Goal: Task Accomplishment & Management: Manage account settings

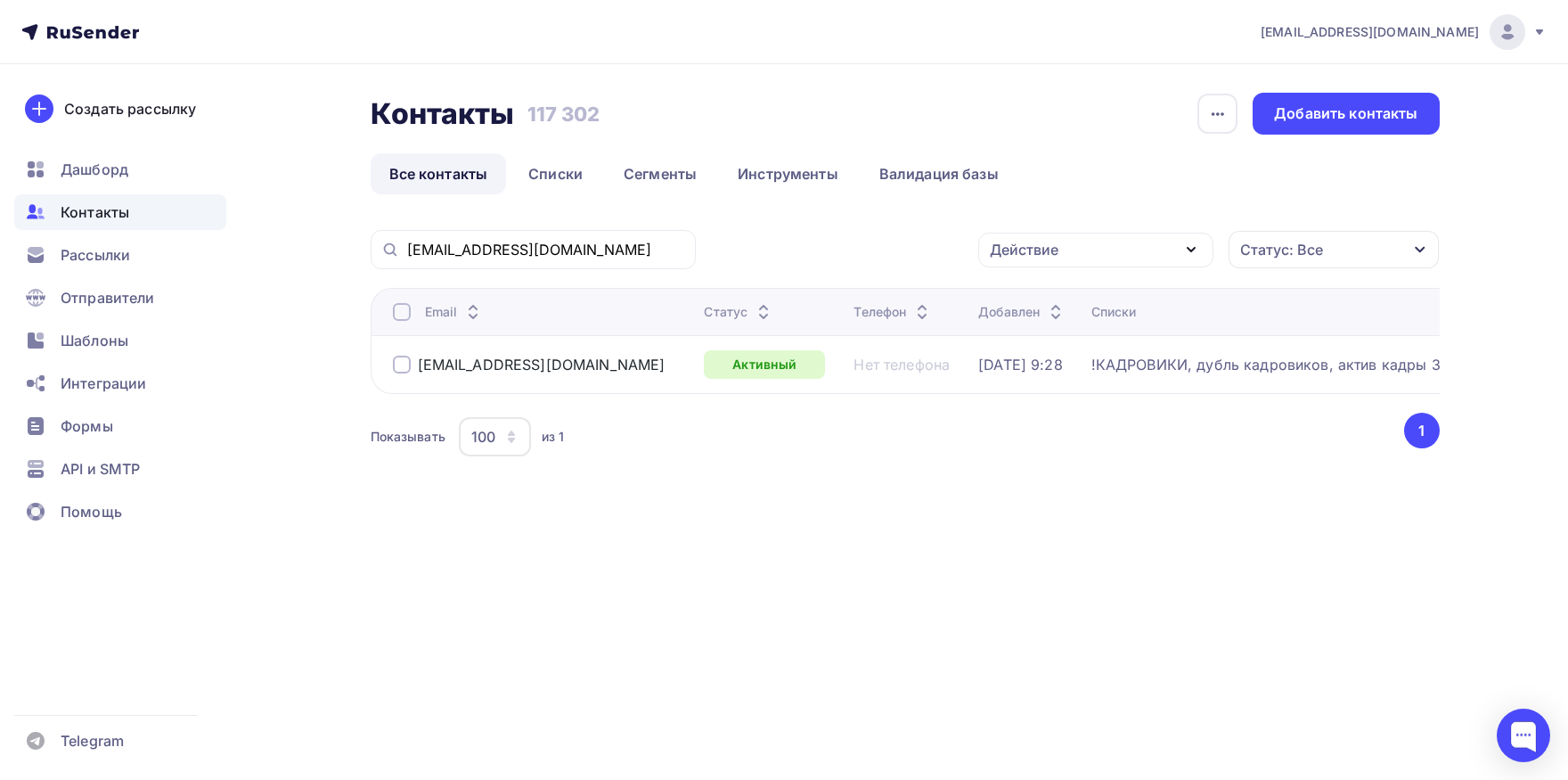
click at [583, 252] on input "[EMAIL_ADDRESS][DOMAIN_NAME]" at bounding box center [546, 249] width 278 height 19
type input "@[DOMAIN_NAME]"
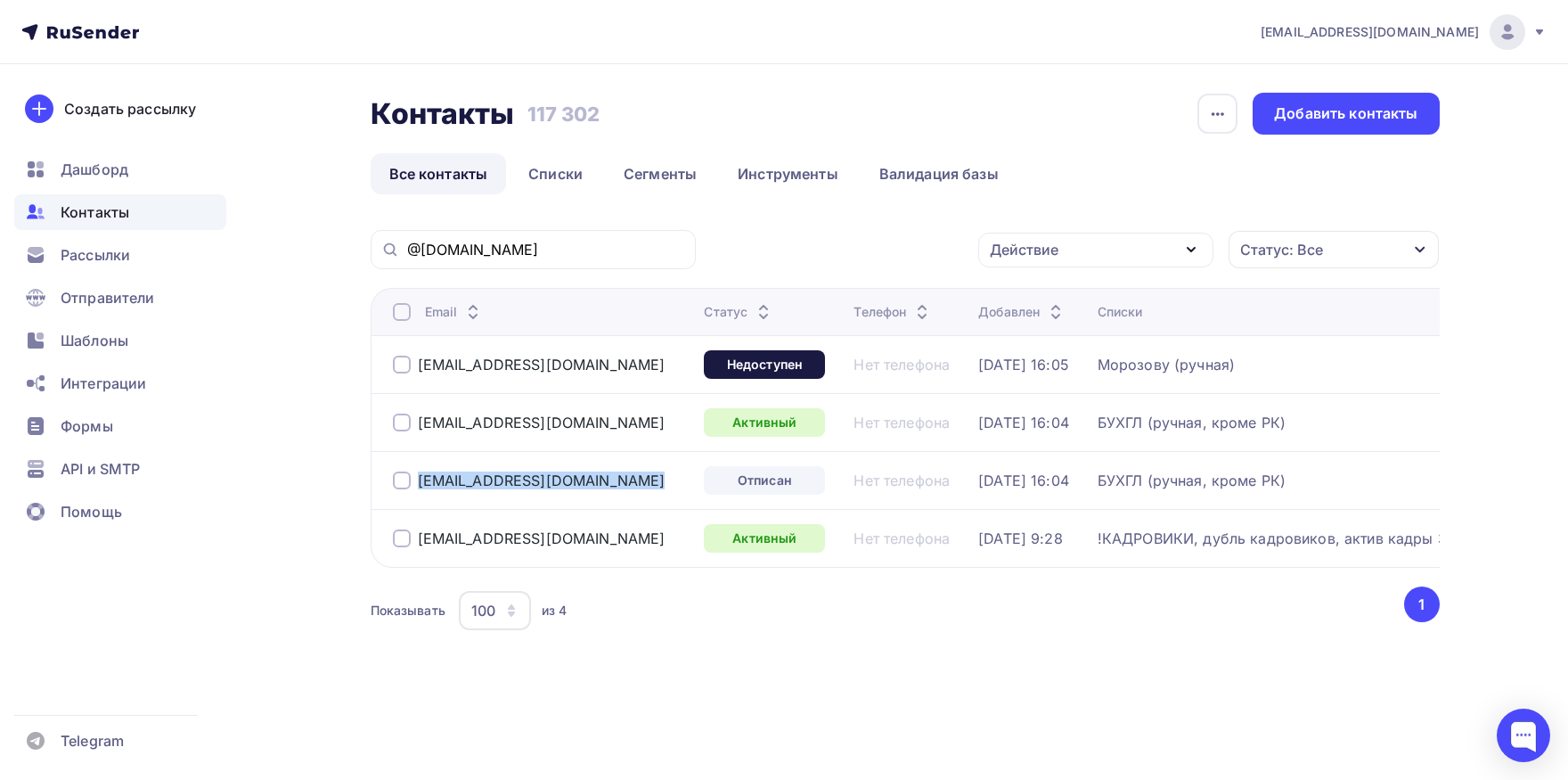
drag, startPoint x: 574, startPoint y: 487, endPoint x: 609, endPoint y: 569, distance: 89.2
click at [407, 491] on div "[EMAIL_ADDRESS][DOMAIN_NAME]" at bounding box center [541, 479] width 297 height 28
drag, startPoint x: 430, startPoint y: 540, endPoint x: 419, endPoint y: 548, distance: 13.6
click at [413, 545] on div "[EMAIL_ADDRESS][DOMAIN_NAME]" at bounding box center [541, 538] width 297 height 28
click at [398, 540] on div at bounding box center [401, 538] width 17 height 18
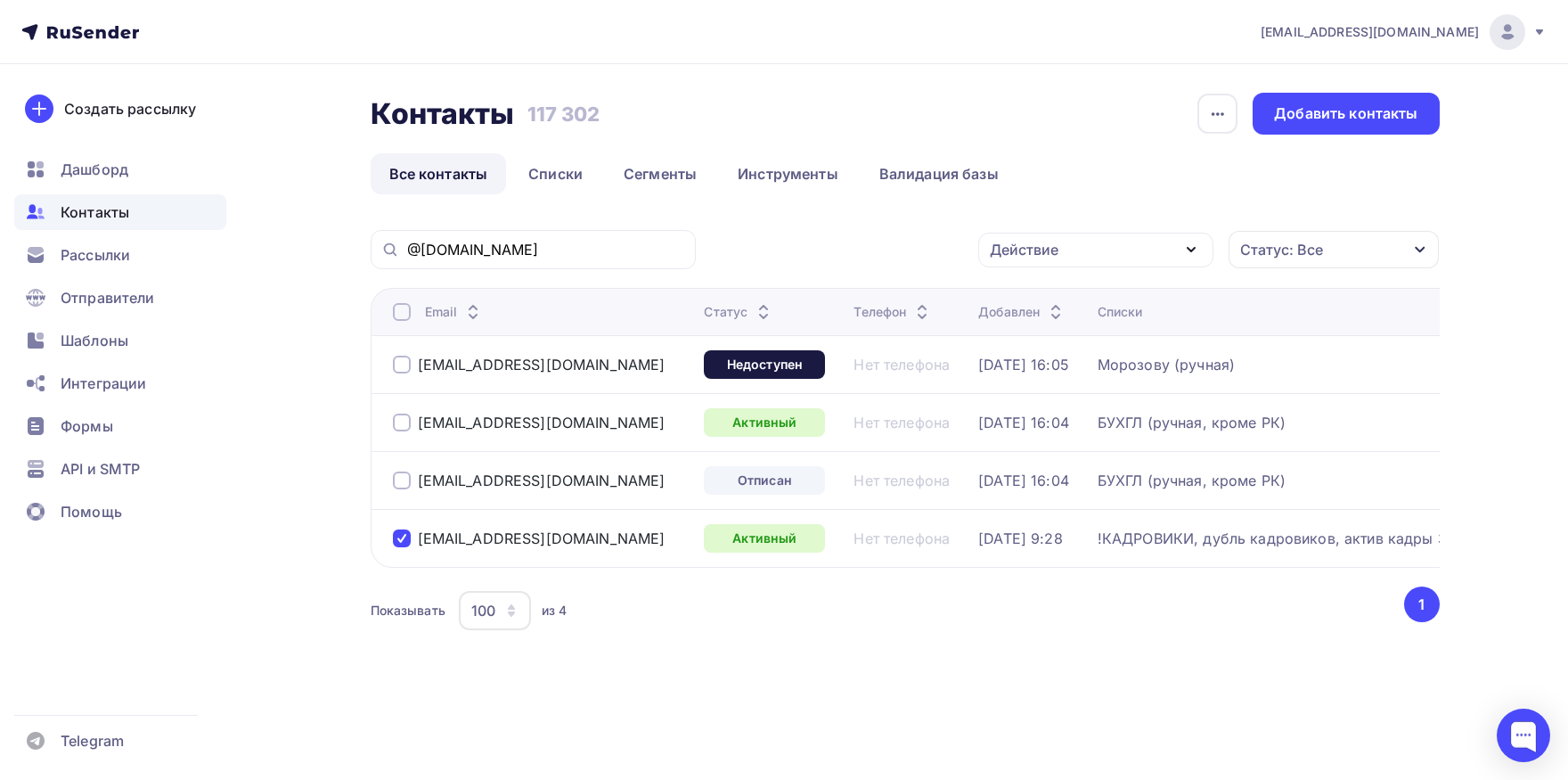
click at [1032, 249] on div "Действие" at bounding box center [1024, 250] width 69 height 21
click at [1048, 334] on div "Исключить из списка" at bounding box center [1076, 337] width 155 height 21
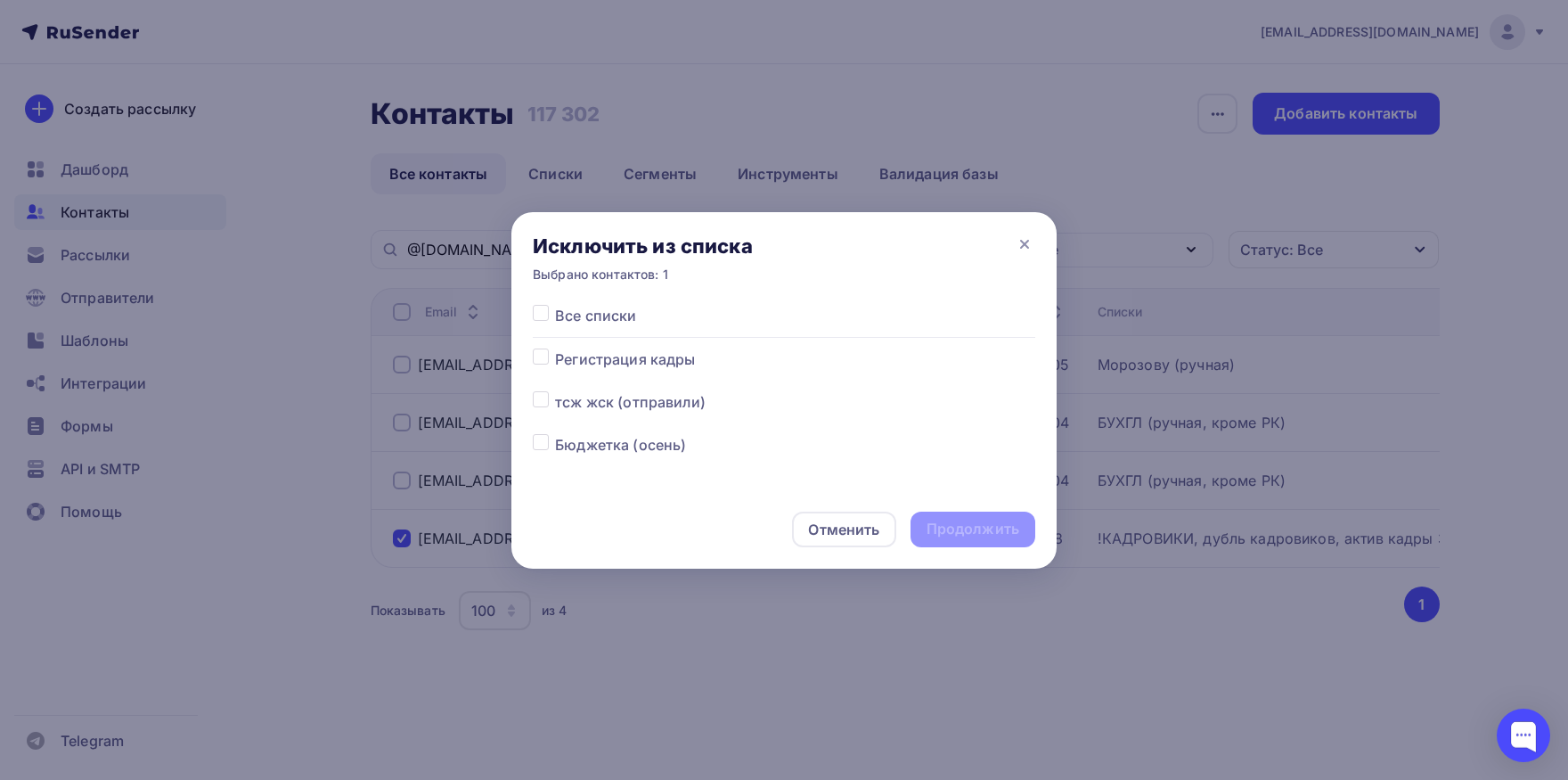
click at [555, 304] on label at bounding box center [555, 304] width 0 height 0
click at [534, 314] on input "checkbox" at bounding box center [540, 312] width 16 height 16
checkbox input "true"
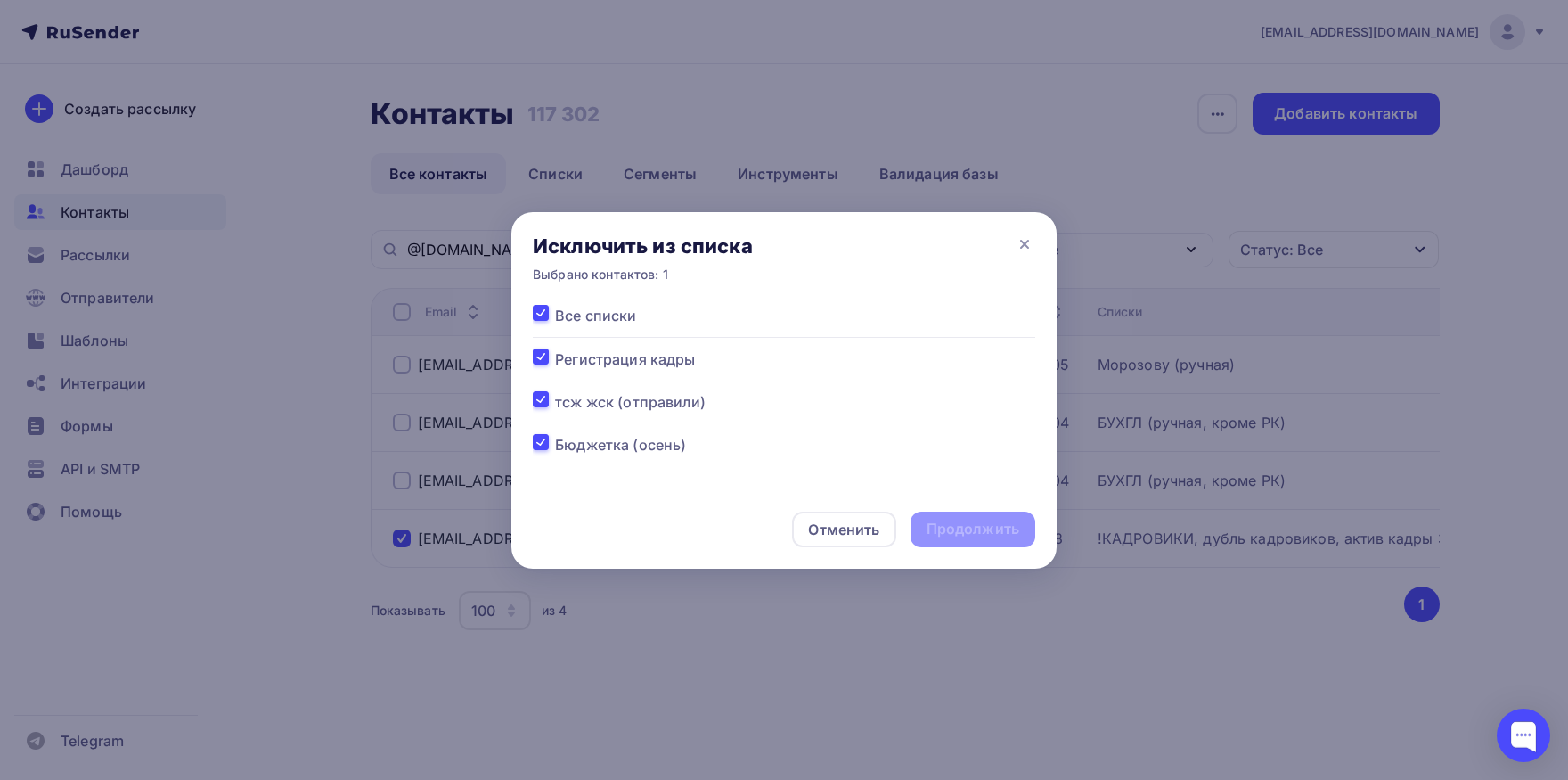
checkbox input "true"
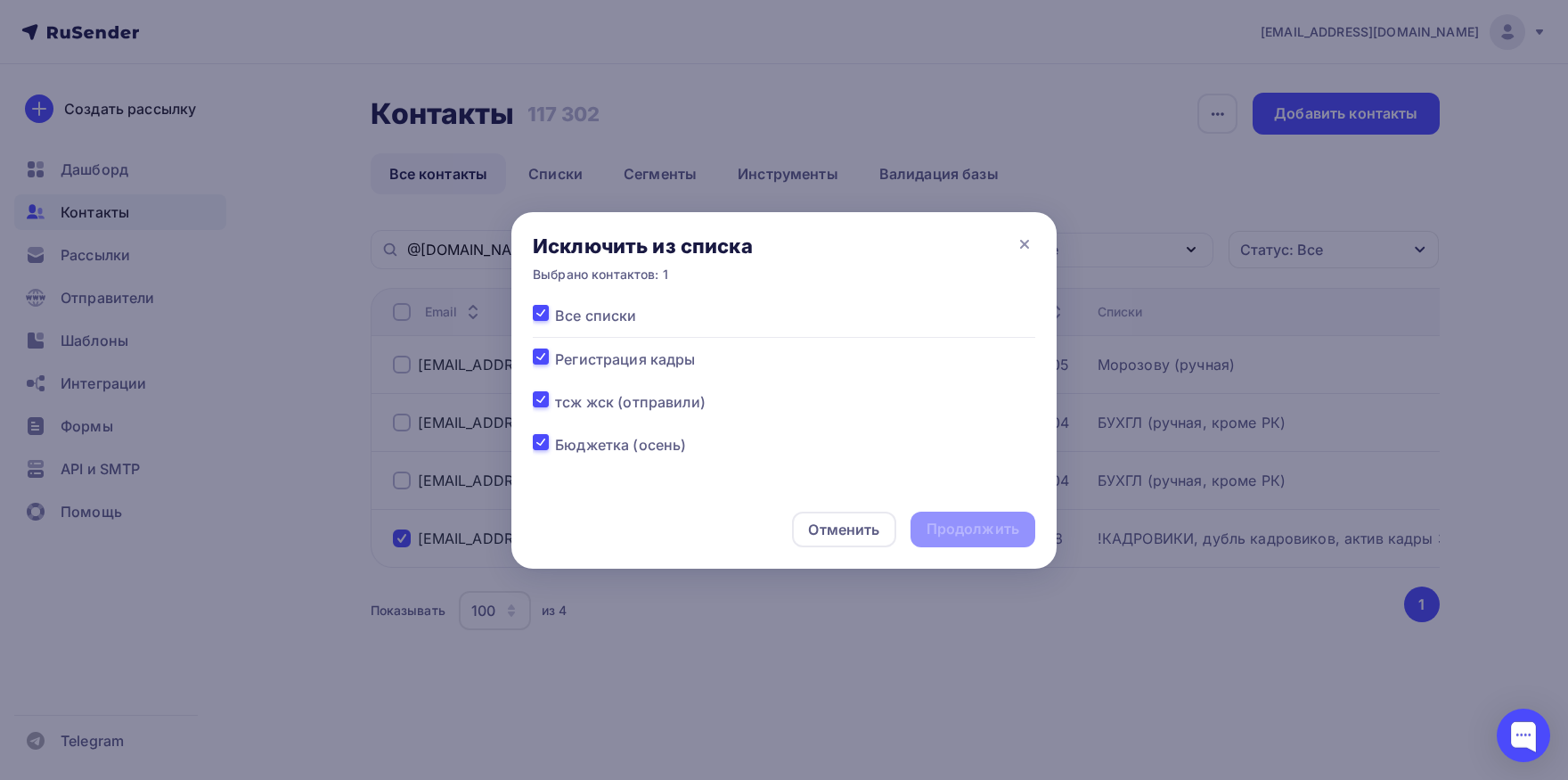
checkbox input "true"
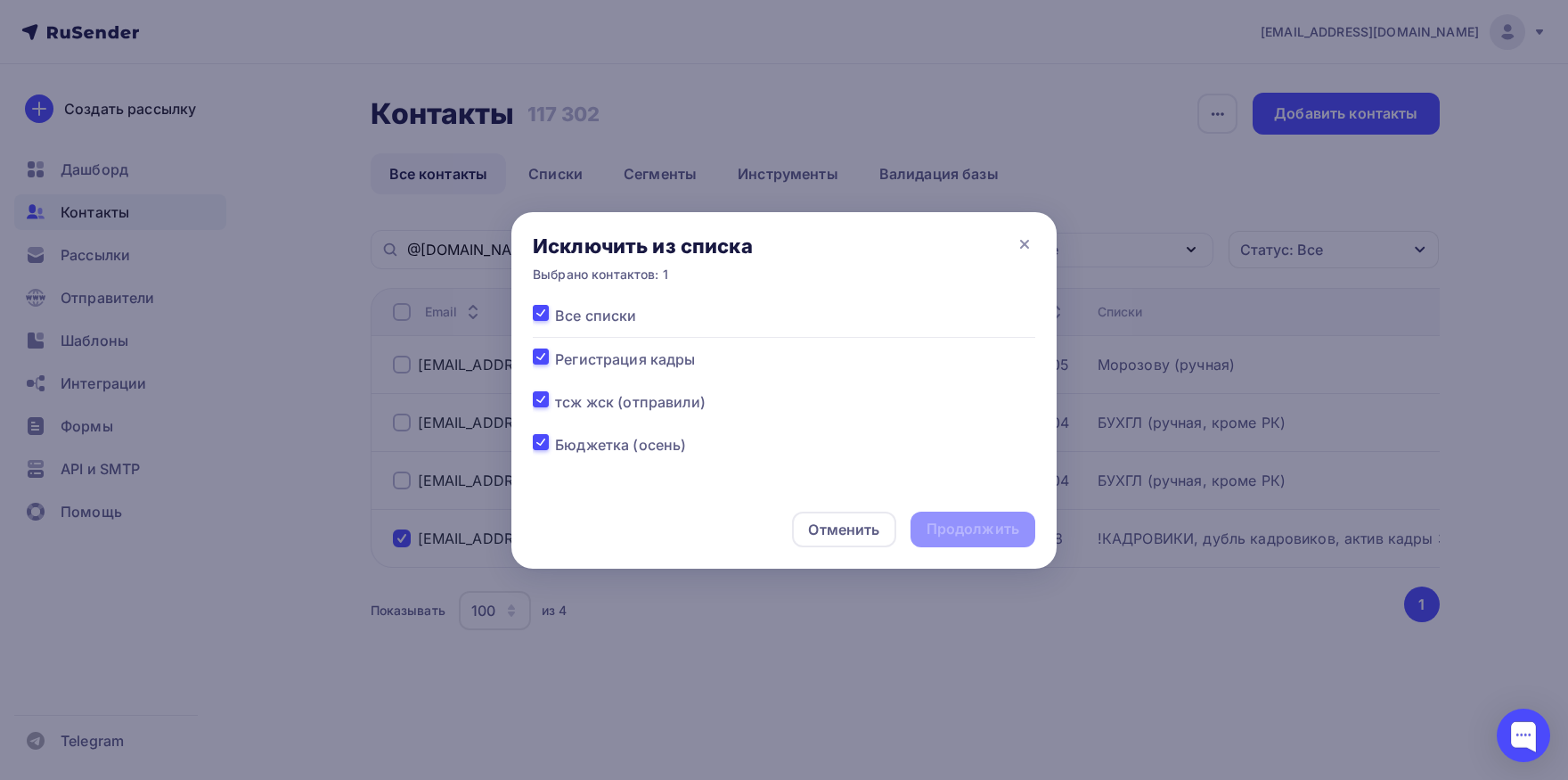
checkbox input "true"
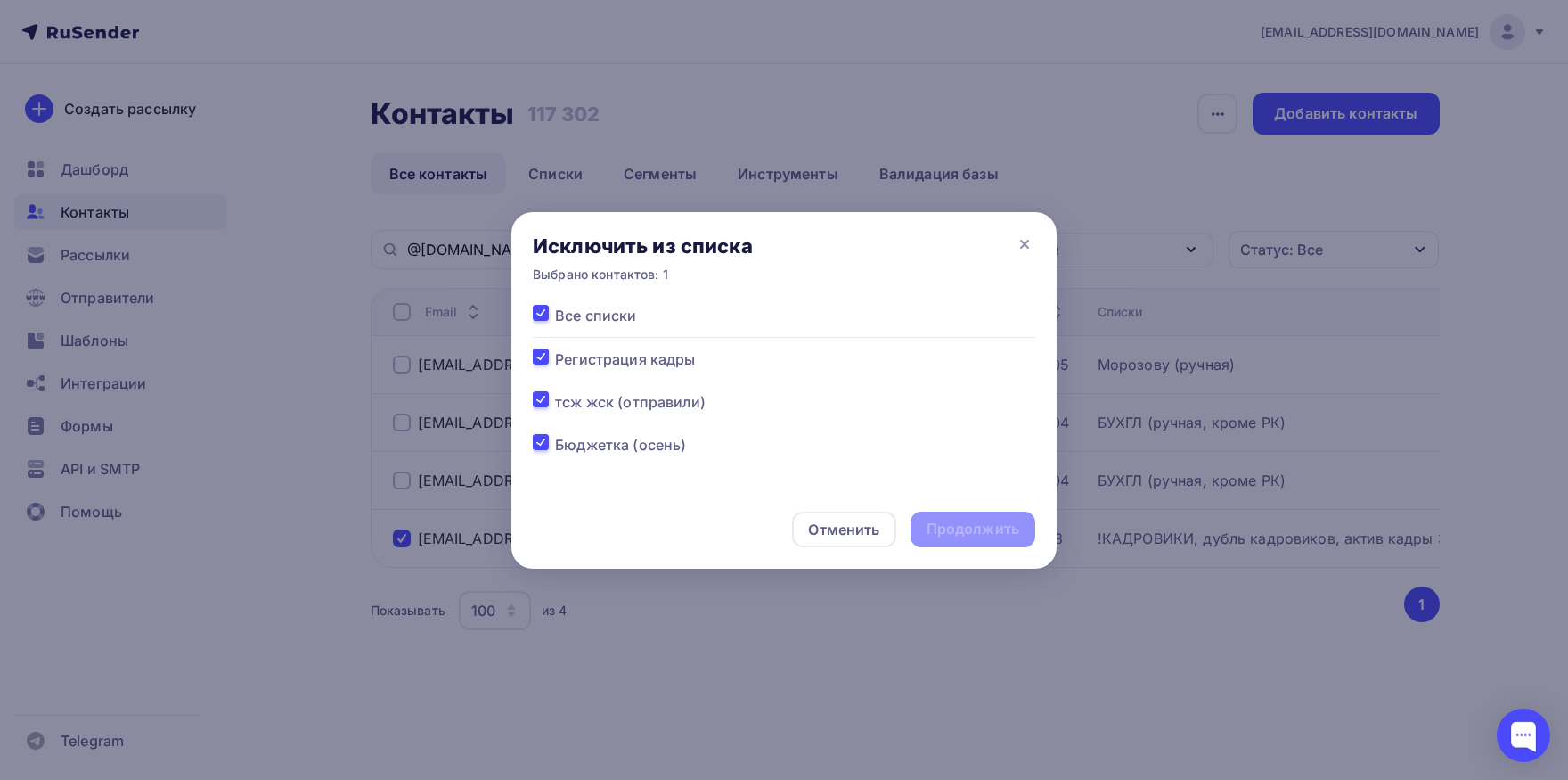
checkbox input "true"
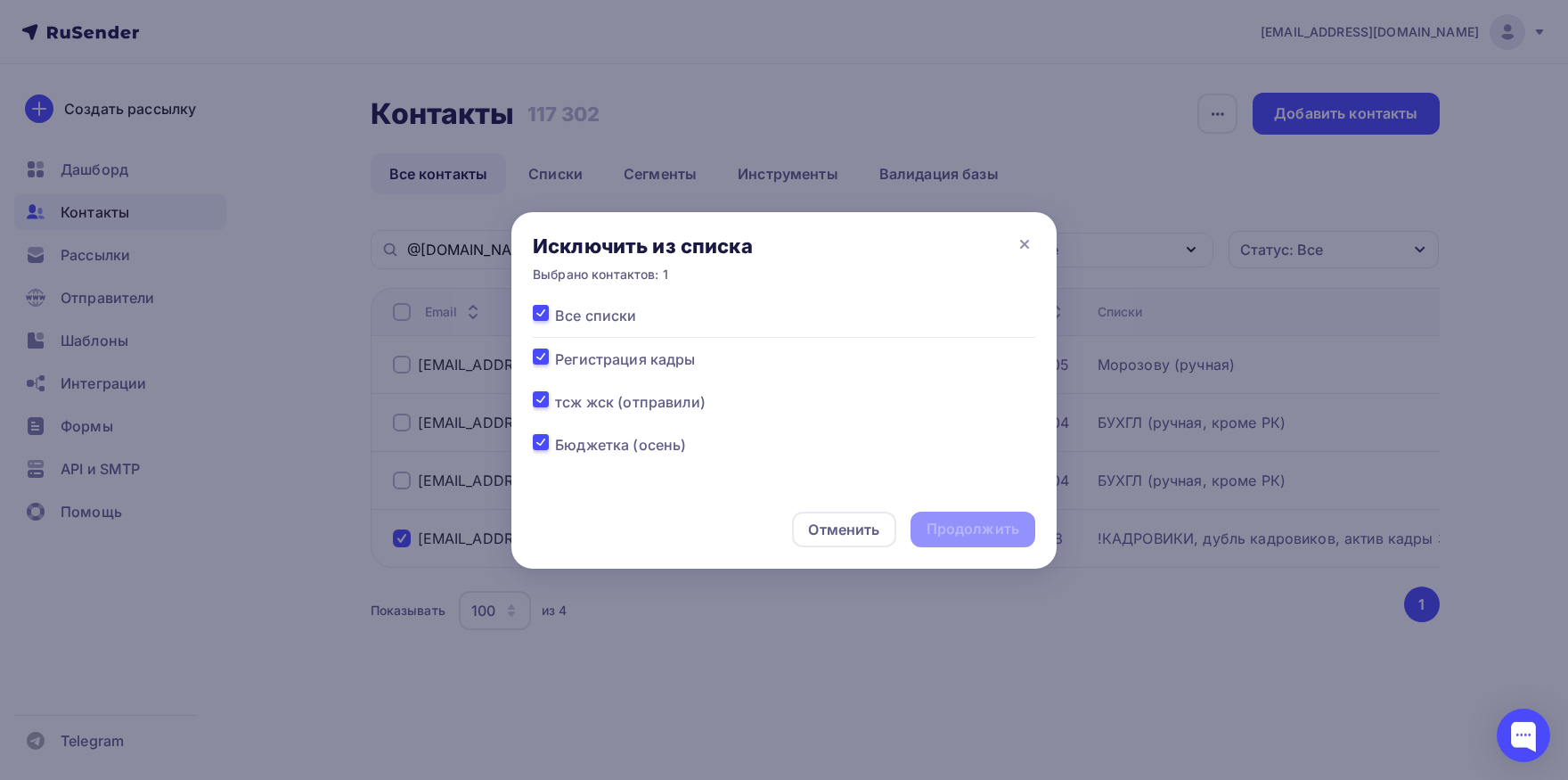
checkbox input "true"
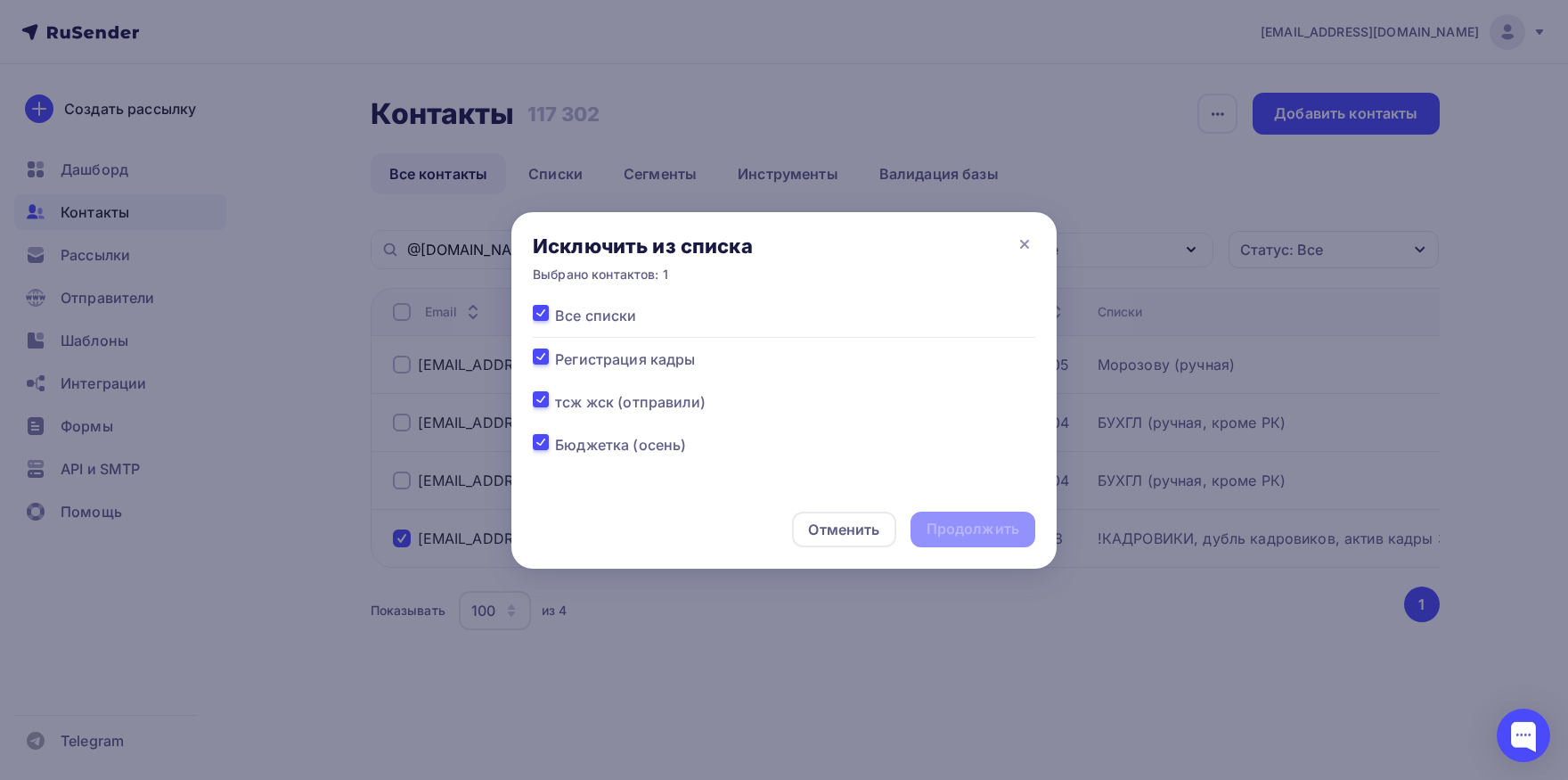
checkbox input "true"
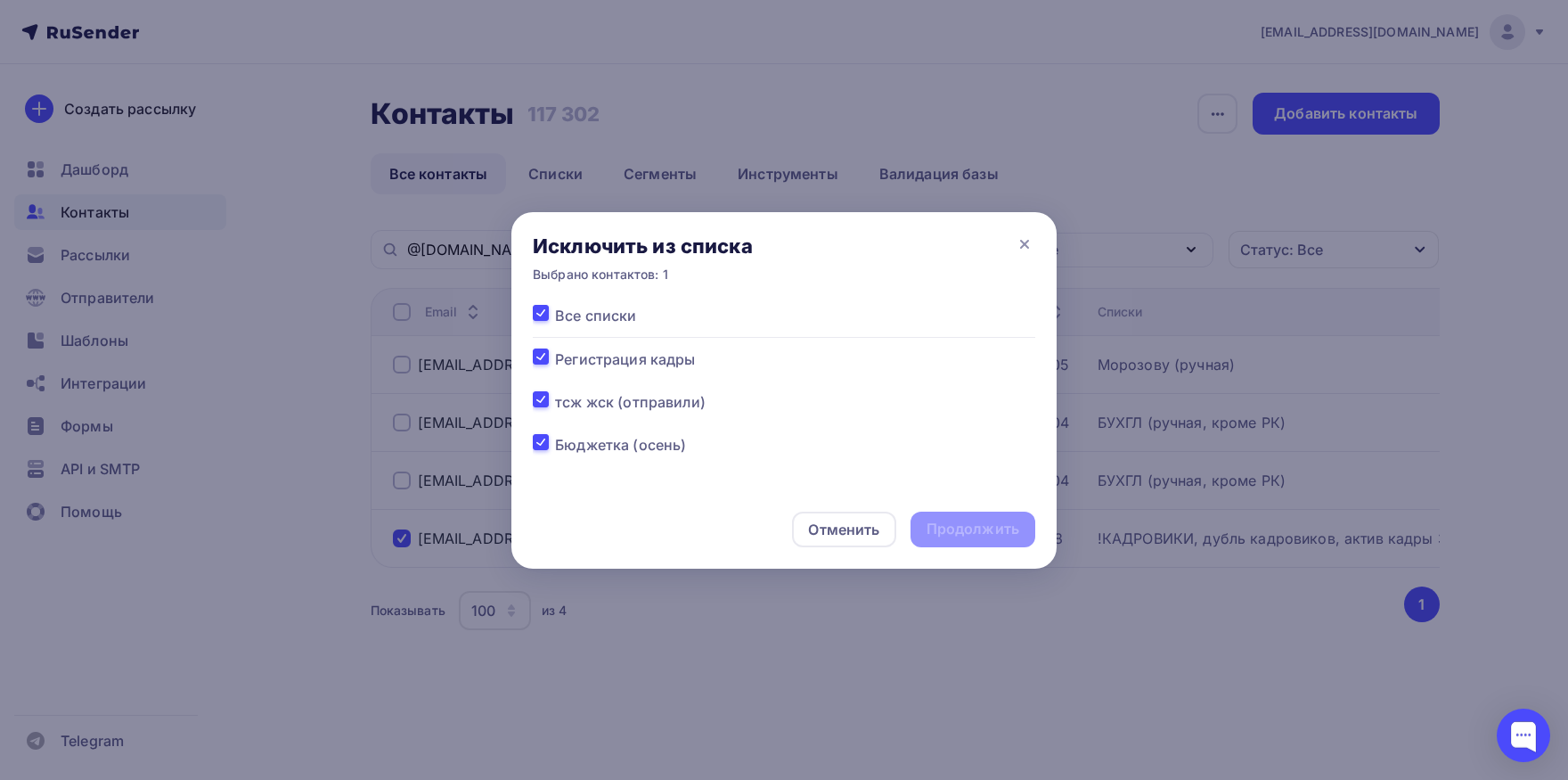
checkbox input "true"
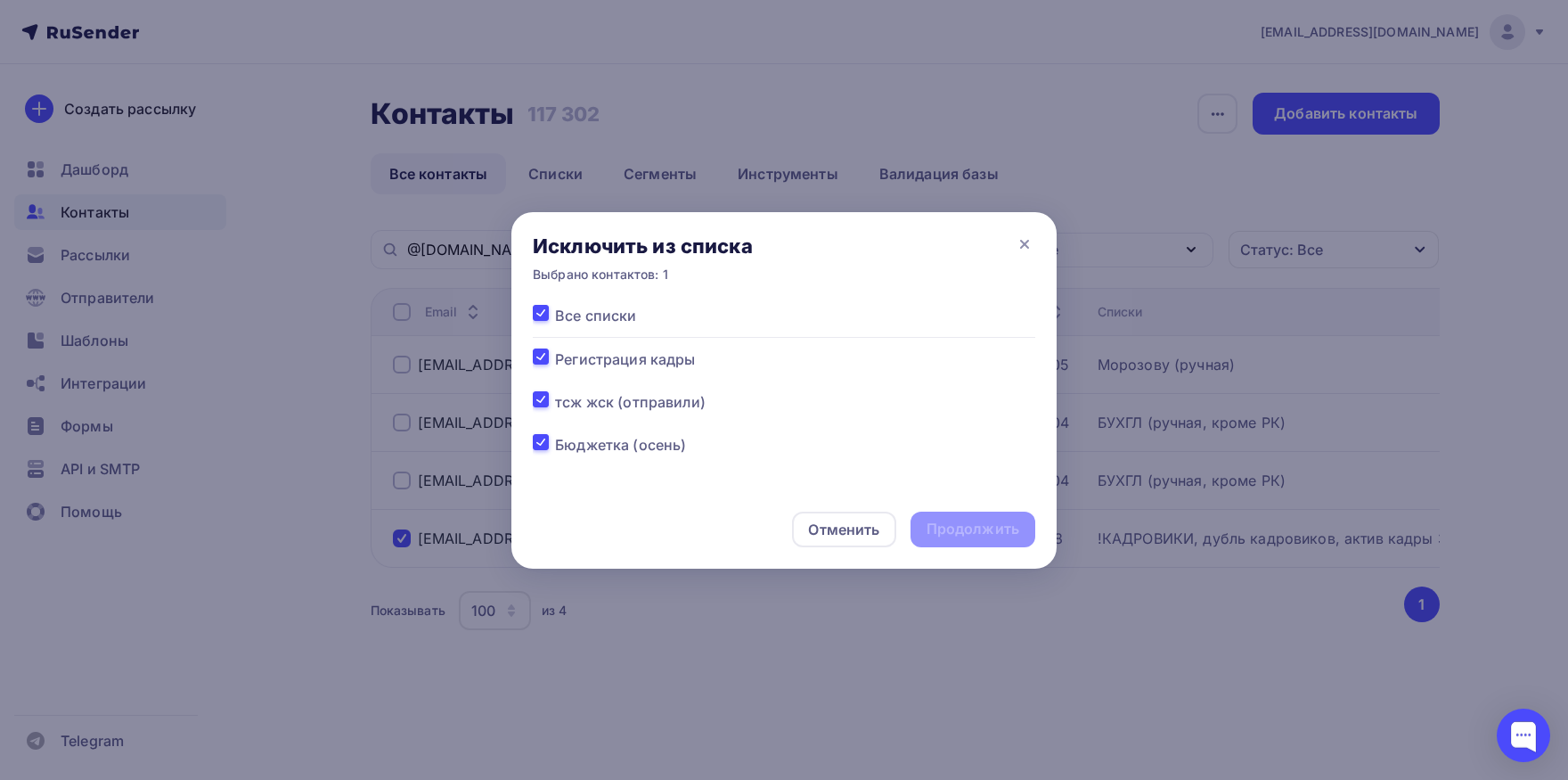
checkbox input "true"
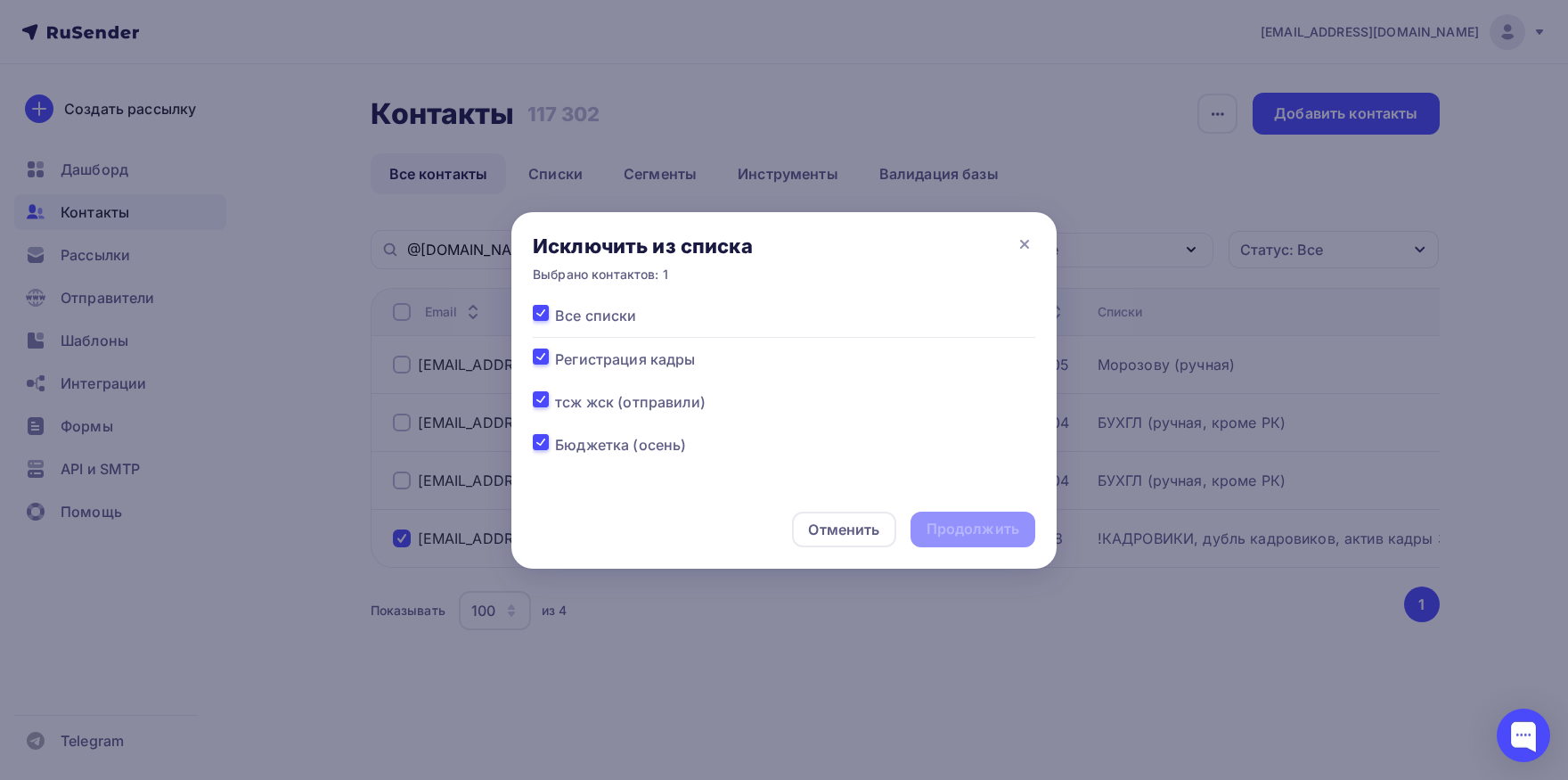
checkbox input "true"
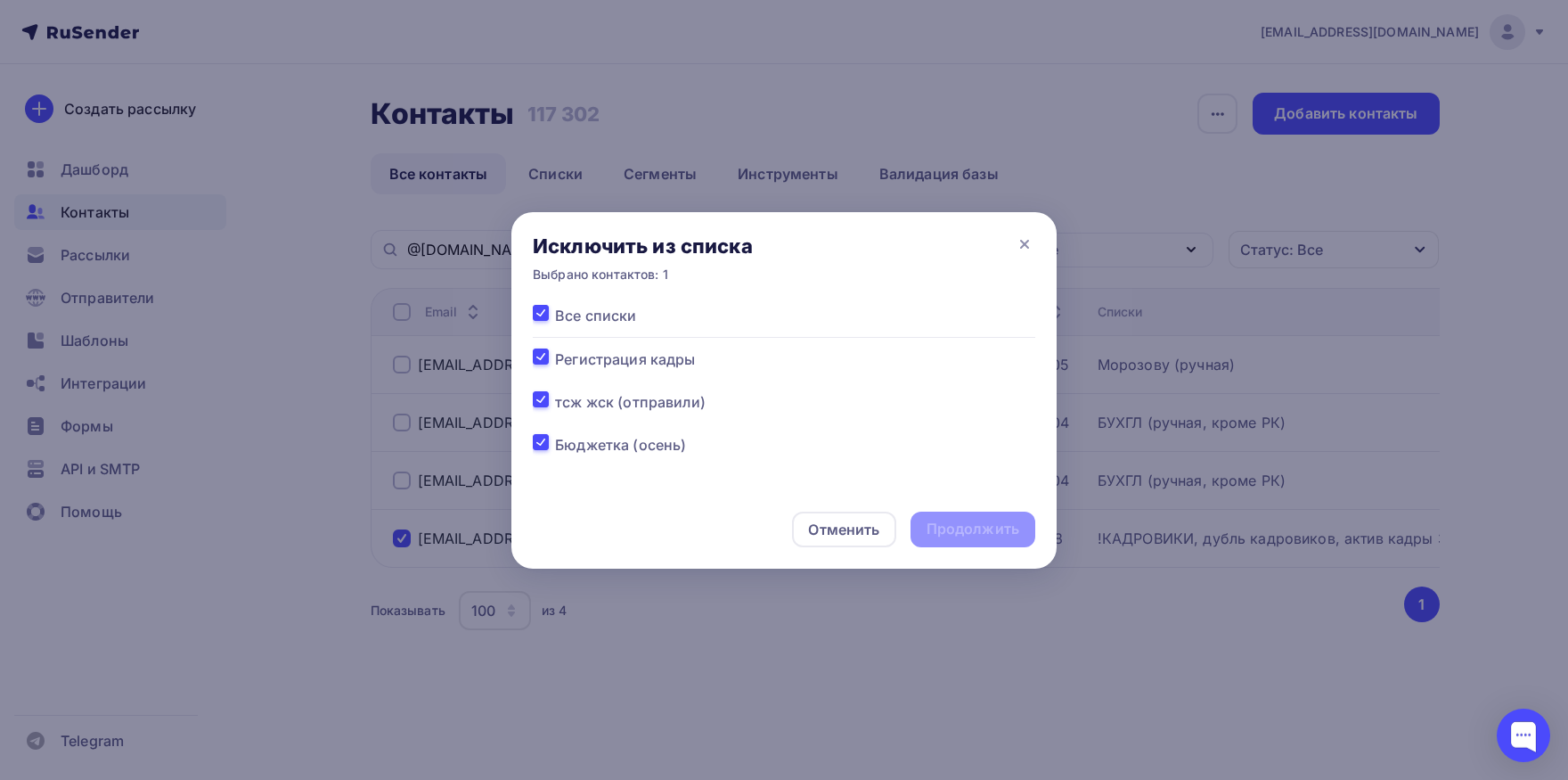
checkbox input "true"
click at [958, 535] on div "Продолжить" at bounding box center [972, 528] width 92 height 20
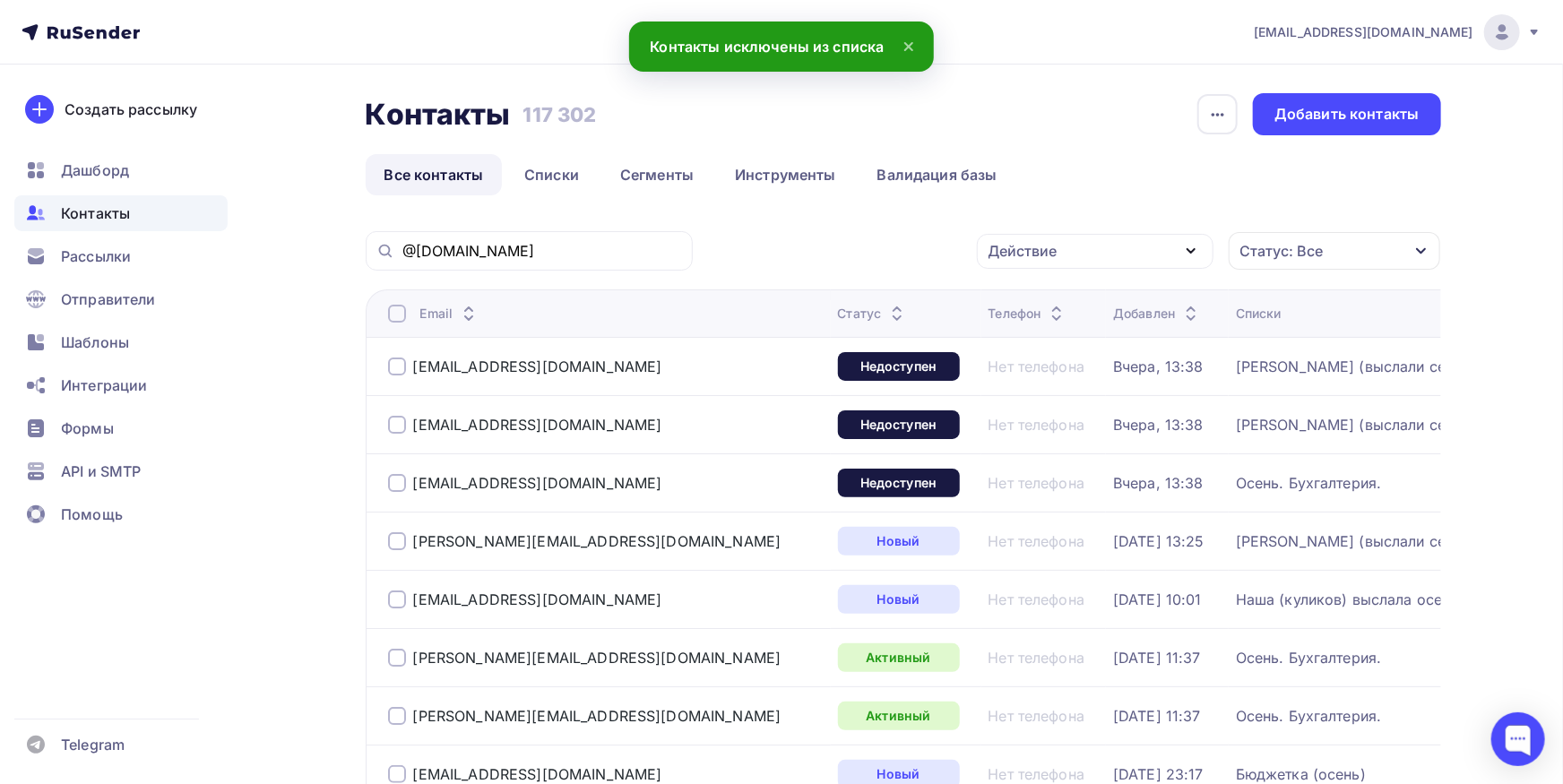
click at [614, 240] on div "@[DOMAIN_NAME]" at bounding box center [529, 250] width 327 height 39
click at [612, 241] on input "@[DOMAIN_NAME]" at bounding box center [542, 250] width 280 height 20
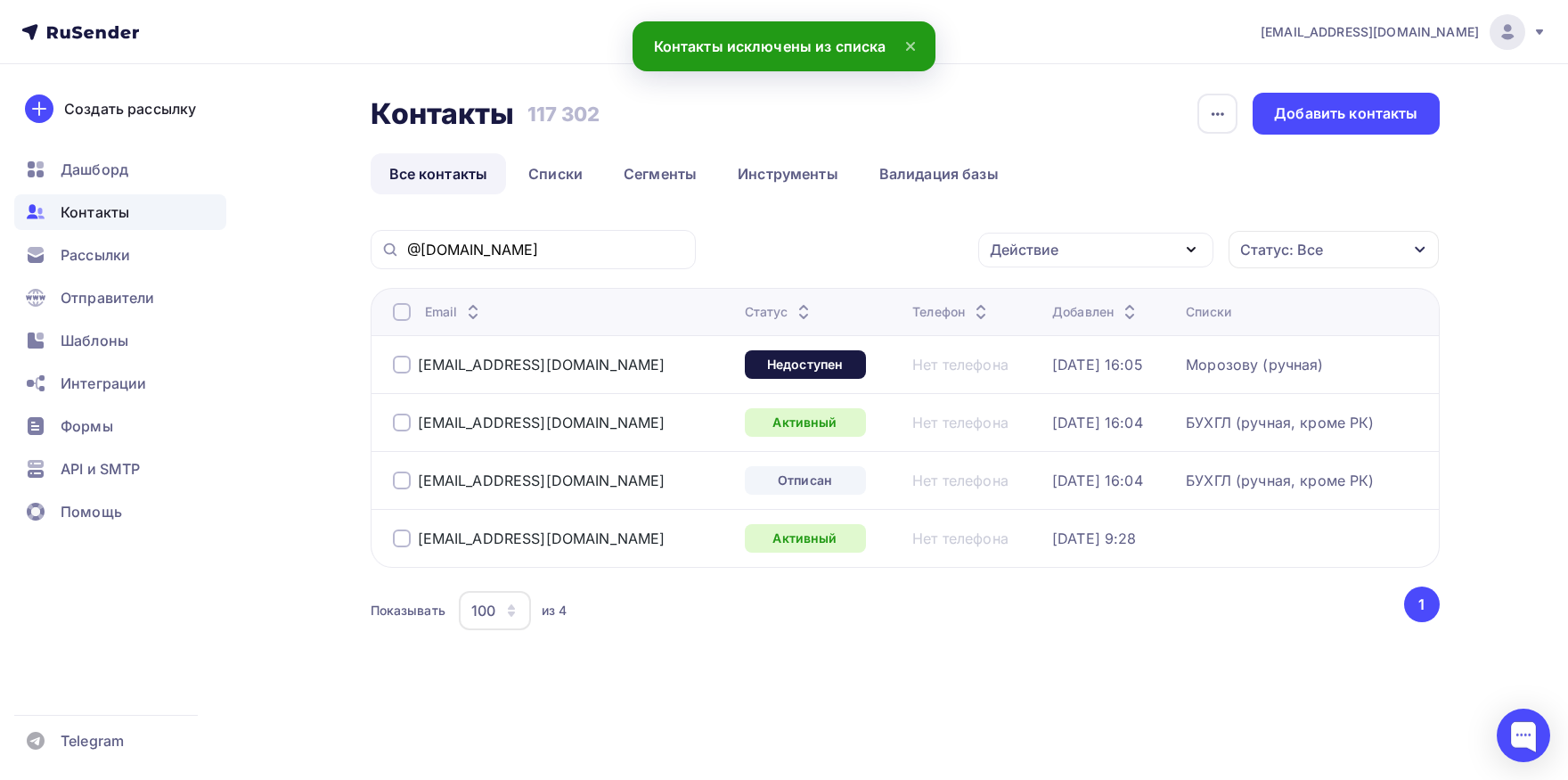
click at [399, 537] on div at bounding box center [401, 538] width 17 height 18
click at [1054, 261] on div "Действие" at bounding box center [1096, 250] width 235 height 35
click at [1052, 286] on link "Добавить в списки" at bounding box center [1096, 301] width 214 height 36
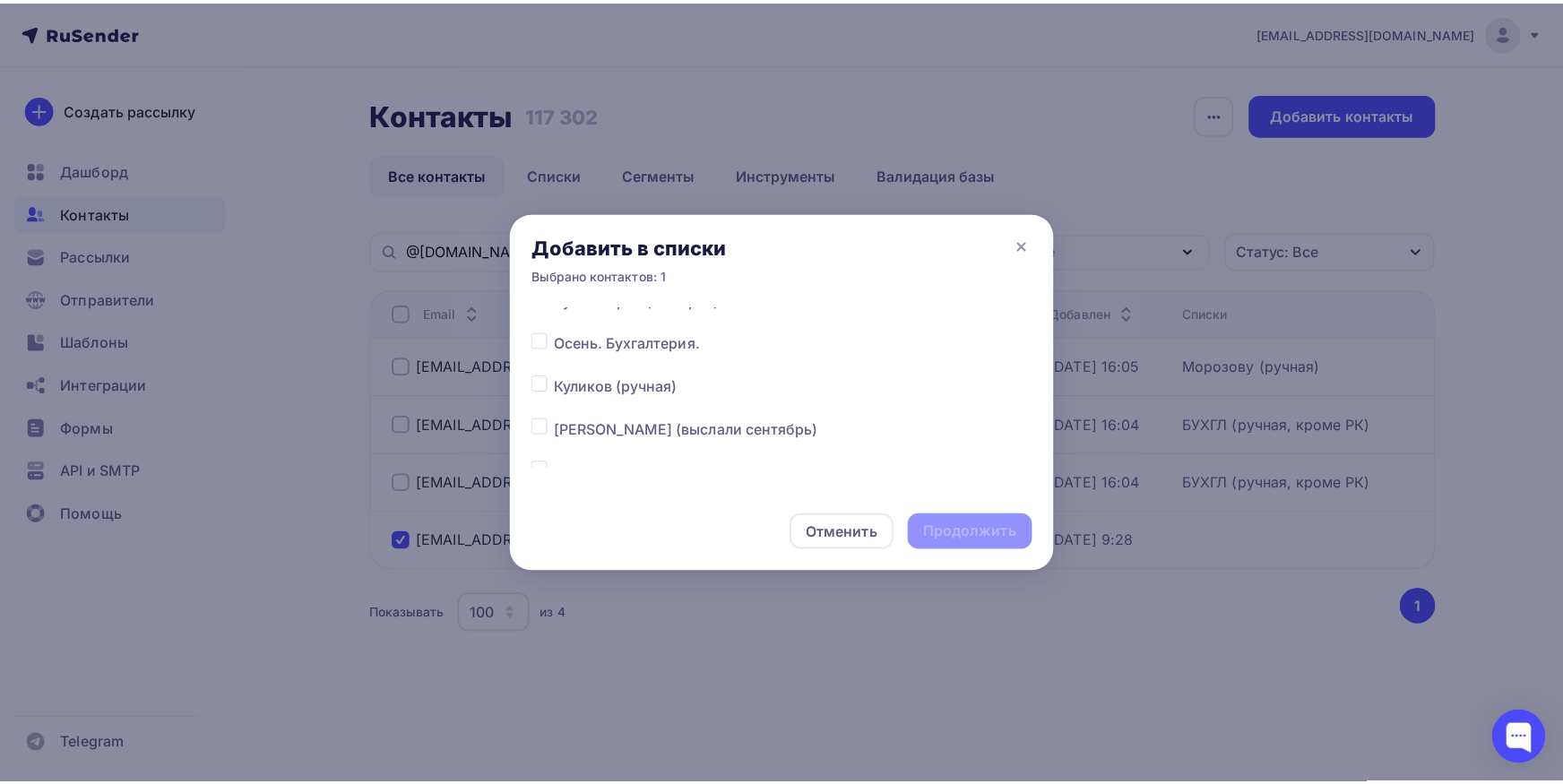
scroll to position [281, 0]
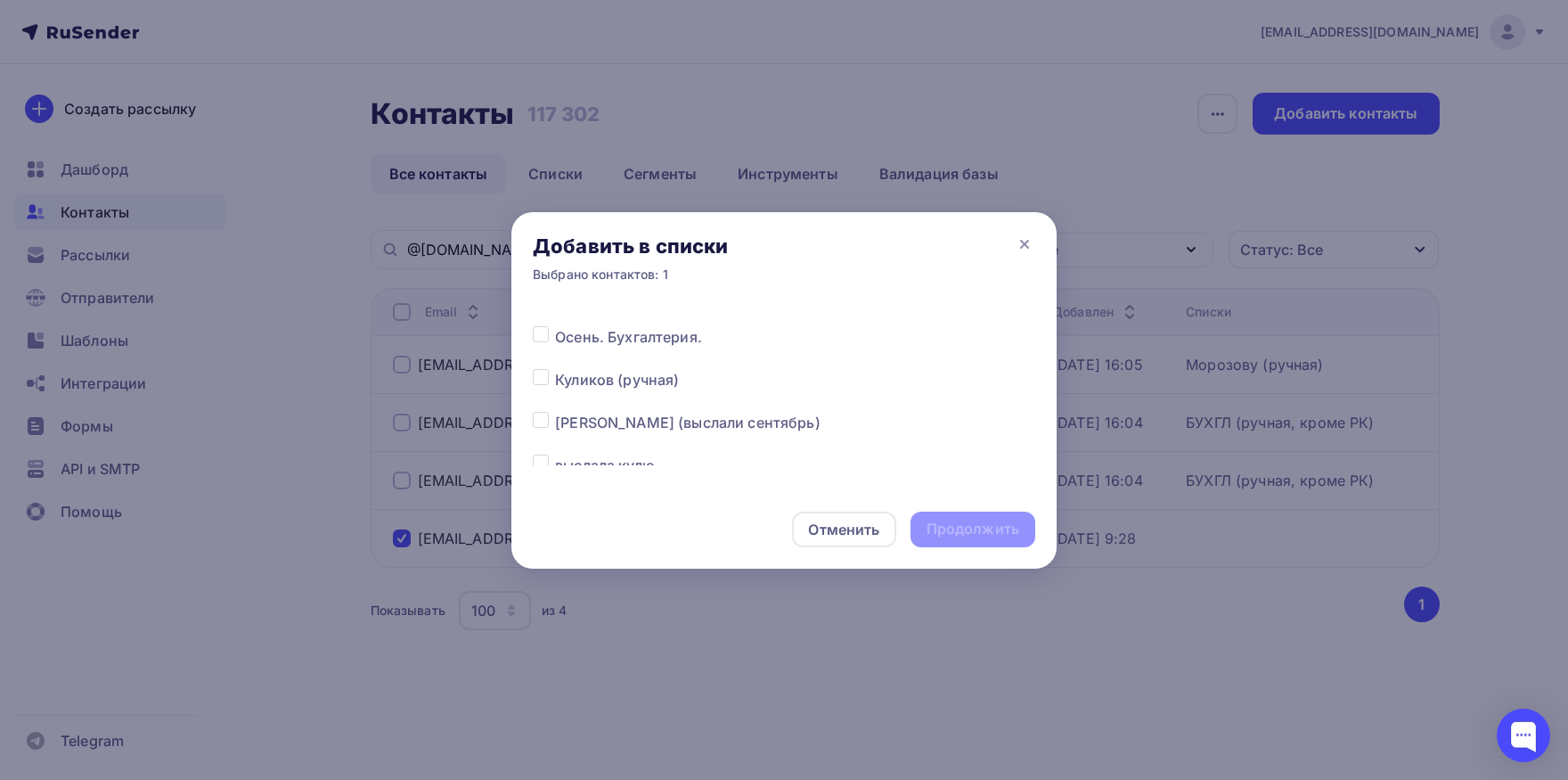
click at [555, 411] on label at bounding box center [555, 411] width 0 height 0
click at [538, 414] on input "checkbox" at bounding box center [540, 419] width 16 height 16
checkbox input "true"
click at [976, 542] on div "Продолжить" at bounding box center [972, 529] width 124 height 36
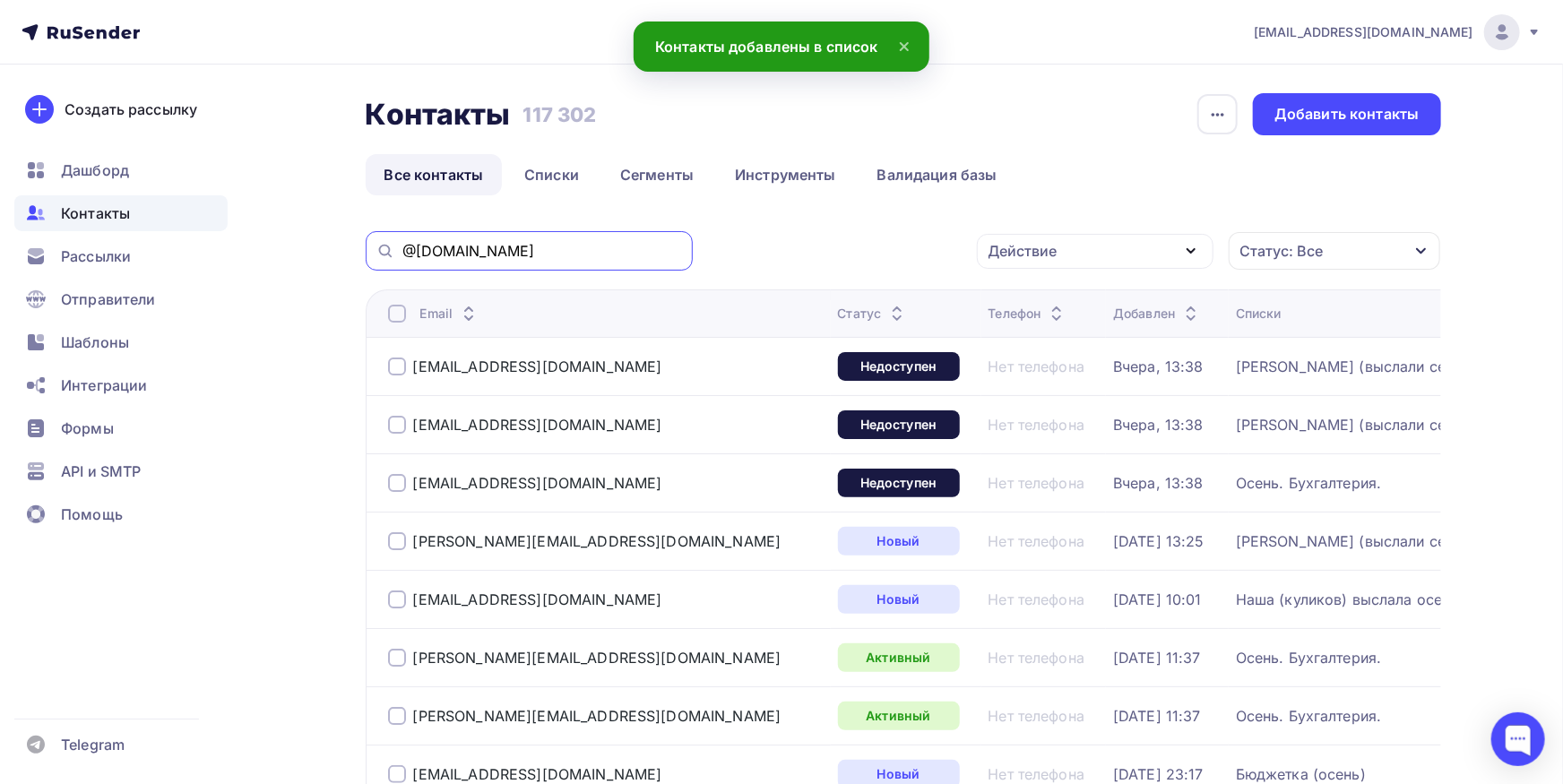
click at [586, 249] on input "@[DOMAIN_NAME]" at bounding box center [542, 250] width 280 height 20
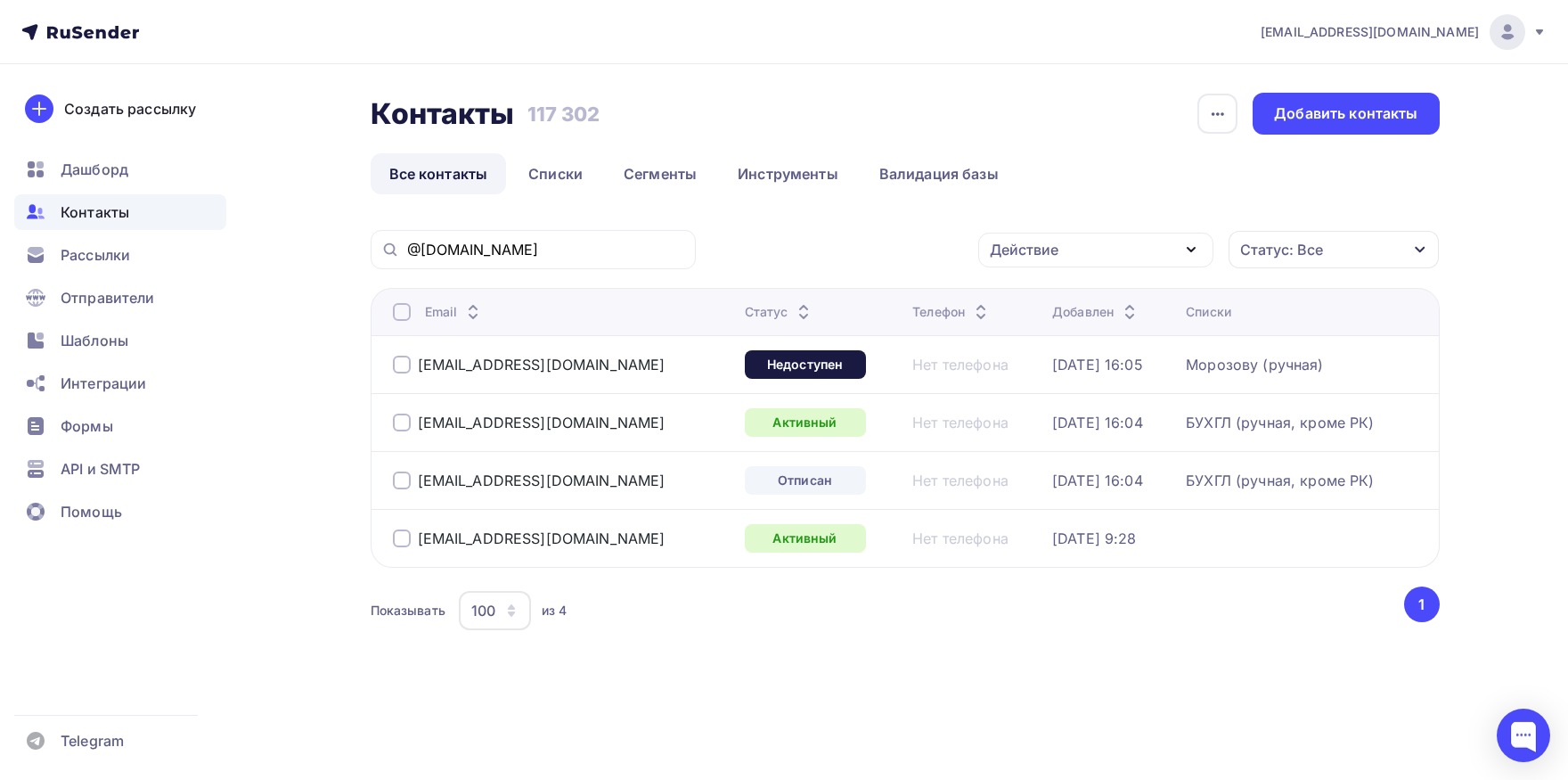
click at [406, 368] on div at bounding box center [401, 365] width 17 height 18
click at [397, 421] on div at bounding box center [401, 422] width 17 height 18
click at [393, 478] on div at bounding box center [401, 480] width 17 height 18
click at [566, 369] on div "[EMAIL_ADDRESS][DOMAIN_NAME]" at bounding box center [561, 364] width 337 height 28
drag, startPoint x: 576, startPoint y: 360, endPoint x: 417, endPoint y: 375, distance: 159.7
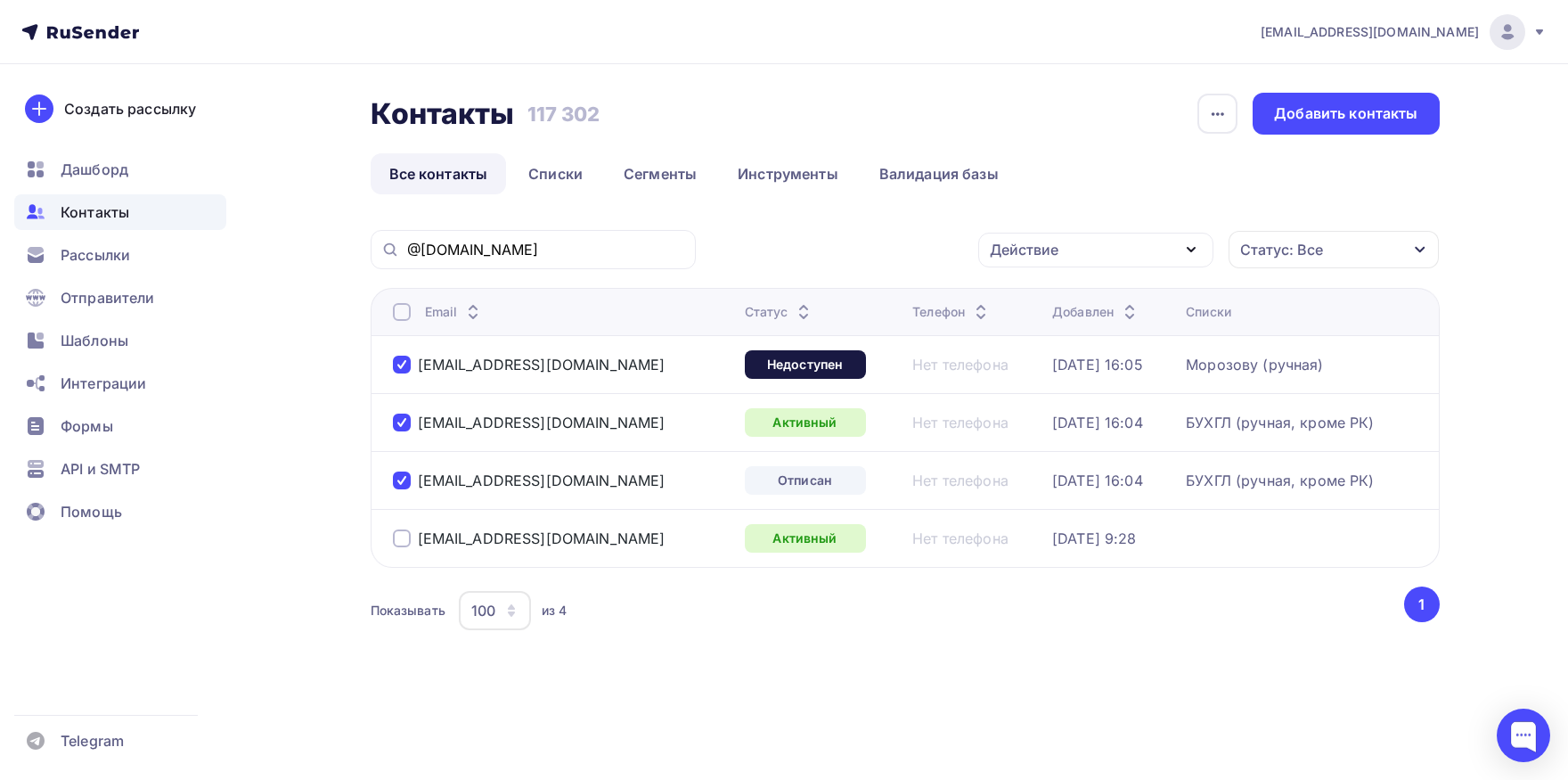
click at [417, 375] on div "[EMAIL_ADDRESS][DOMAIN_NAME]" at bounding box center [561, 364] width 337 height 28
click at [1029, 261] on div "Действие" at bounding box center [1096, 250] width 235 height 35
click at [1023, 348] on link "Исключить из списка" at bounding box center [1096, 337] width 214 height 36
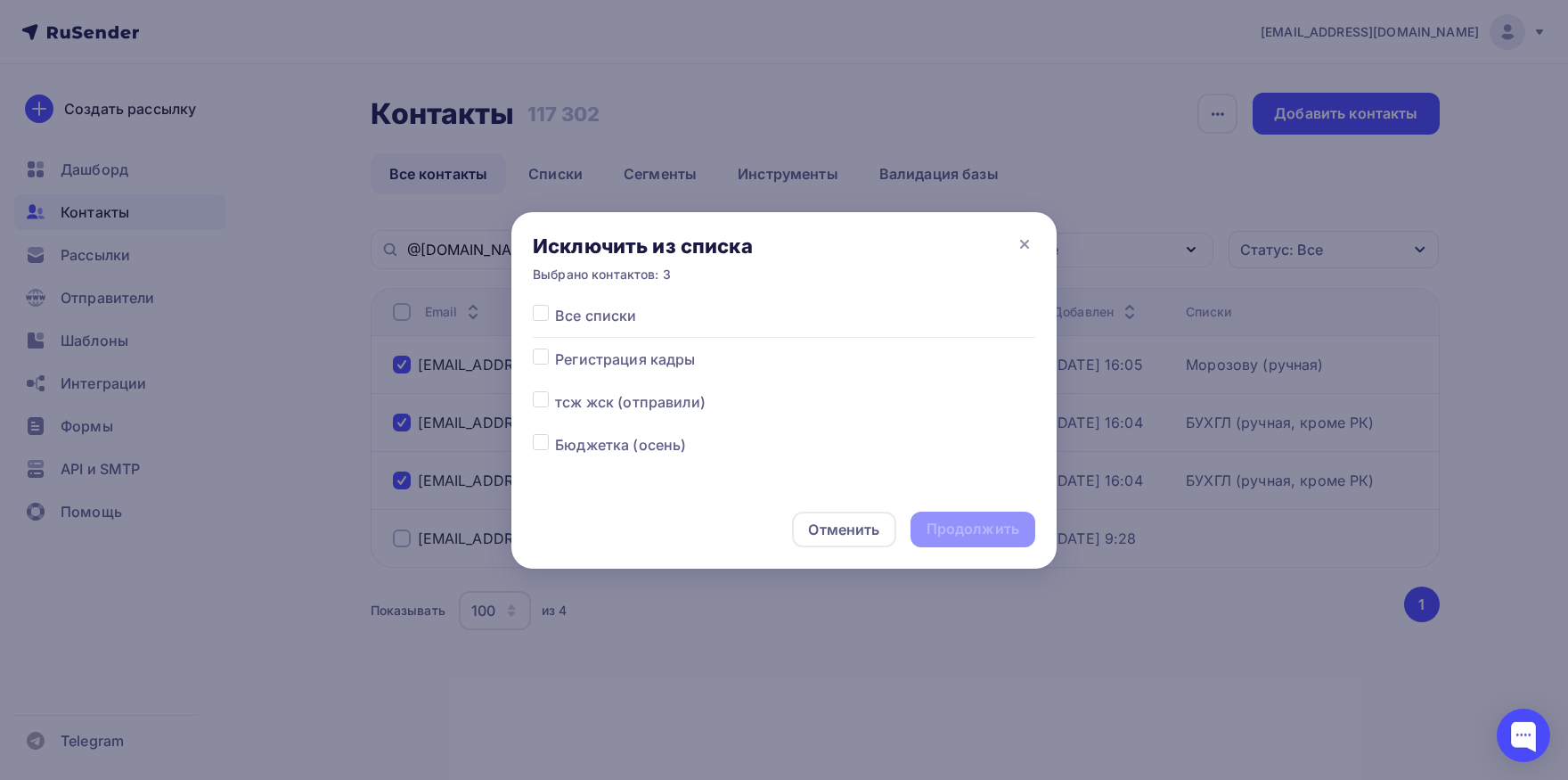
click at [555, 304] on label at bounding box center [555, 304] width 0 height 0
click at [539, 315] on input "checkbox" at bounding box center [540, 312] width 16 height 16
checkbox input "true"
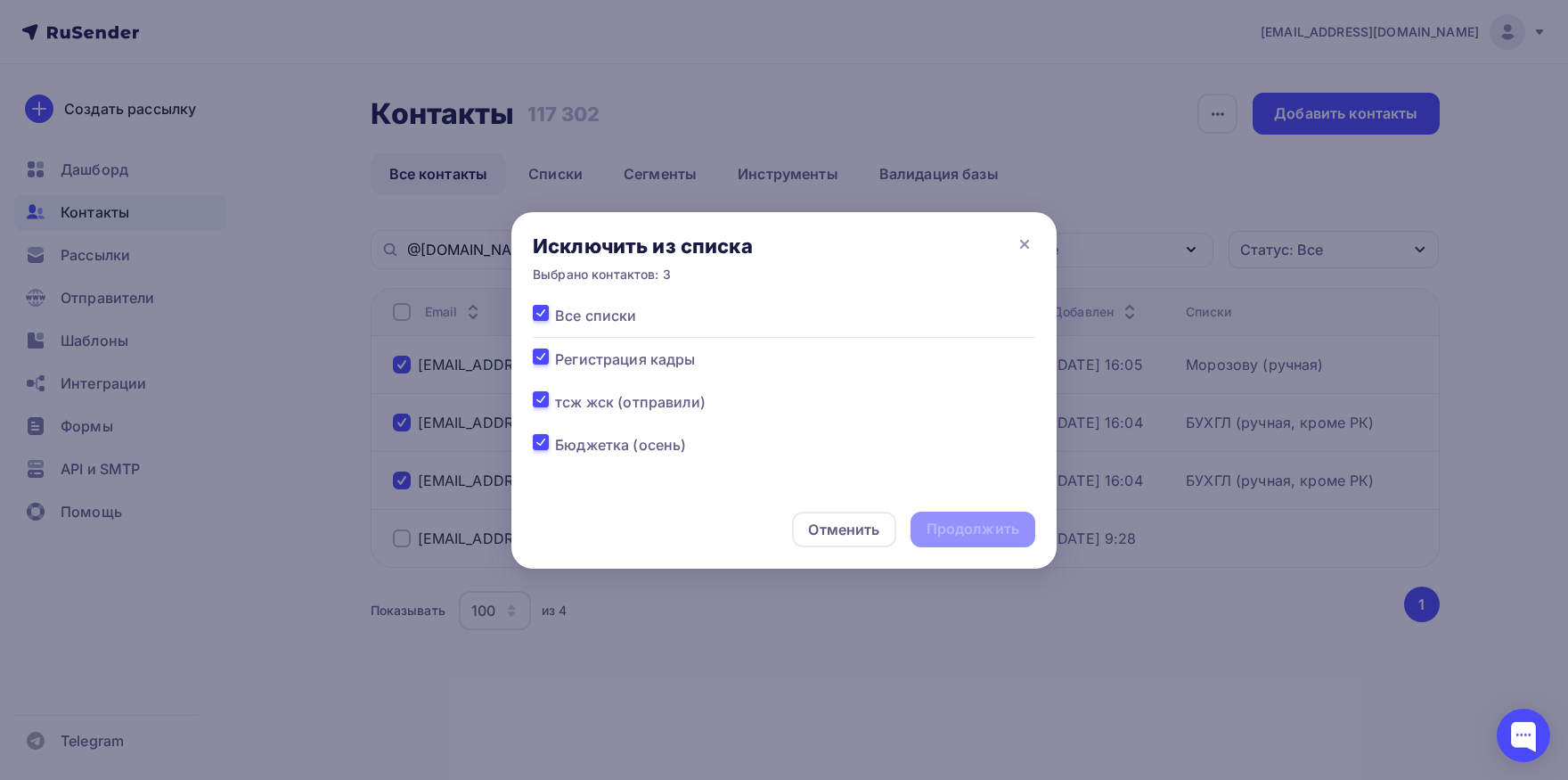
checkbox input "true"
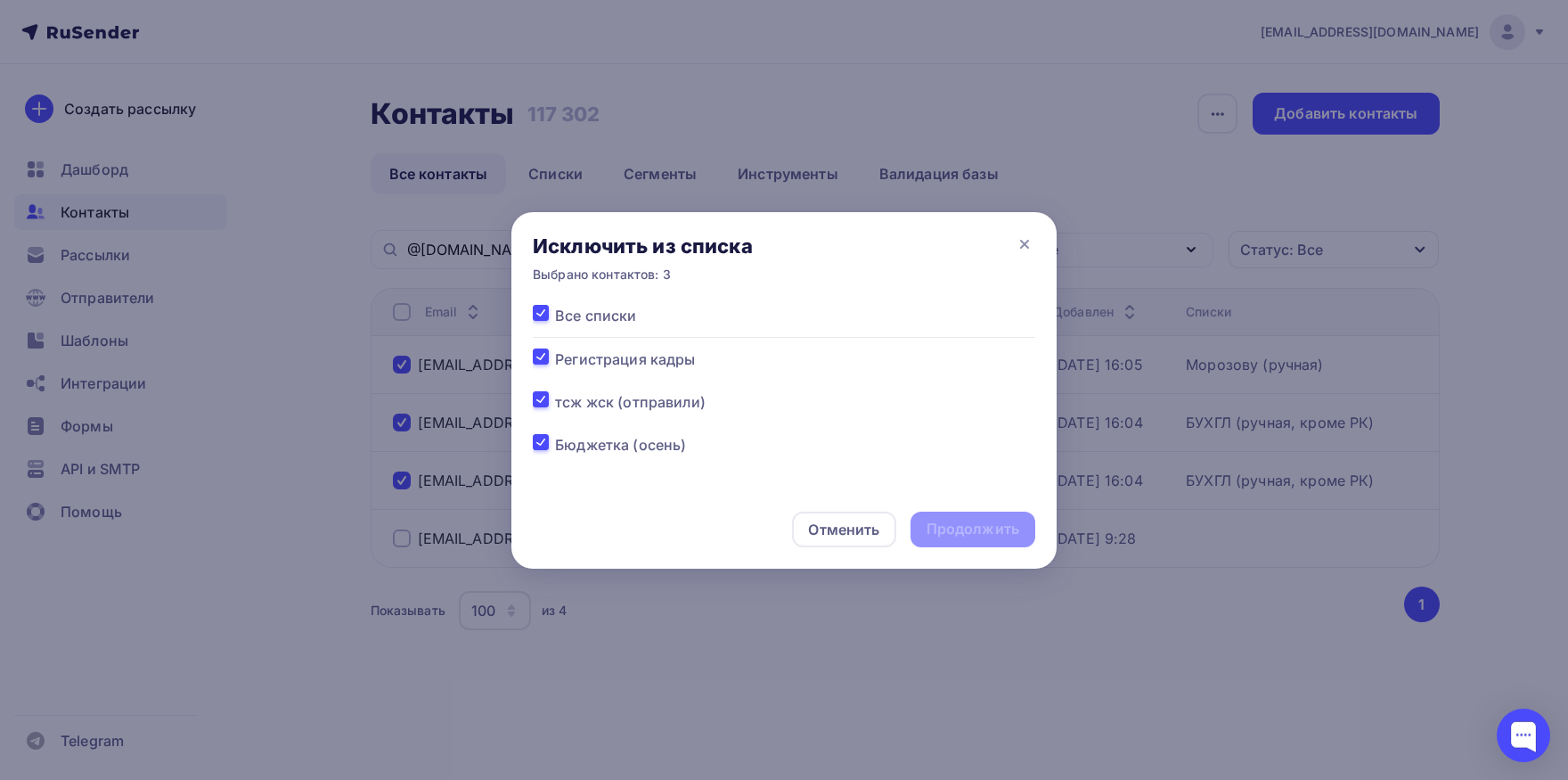
checkbox input "true"
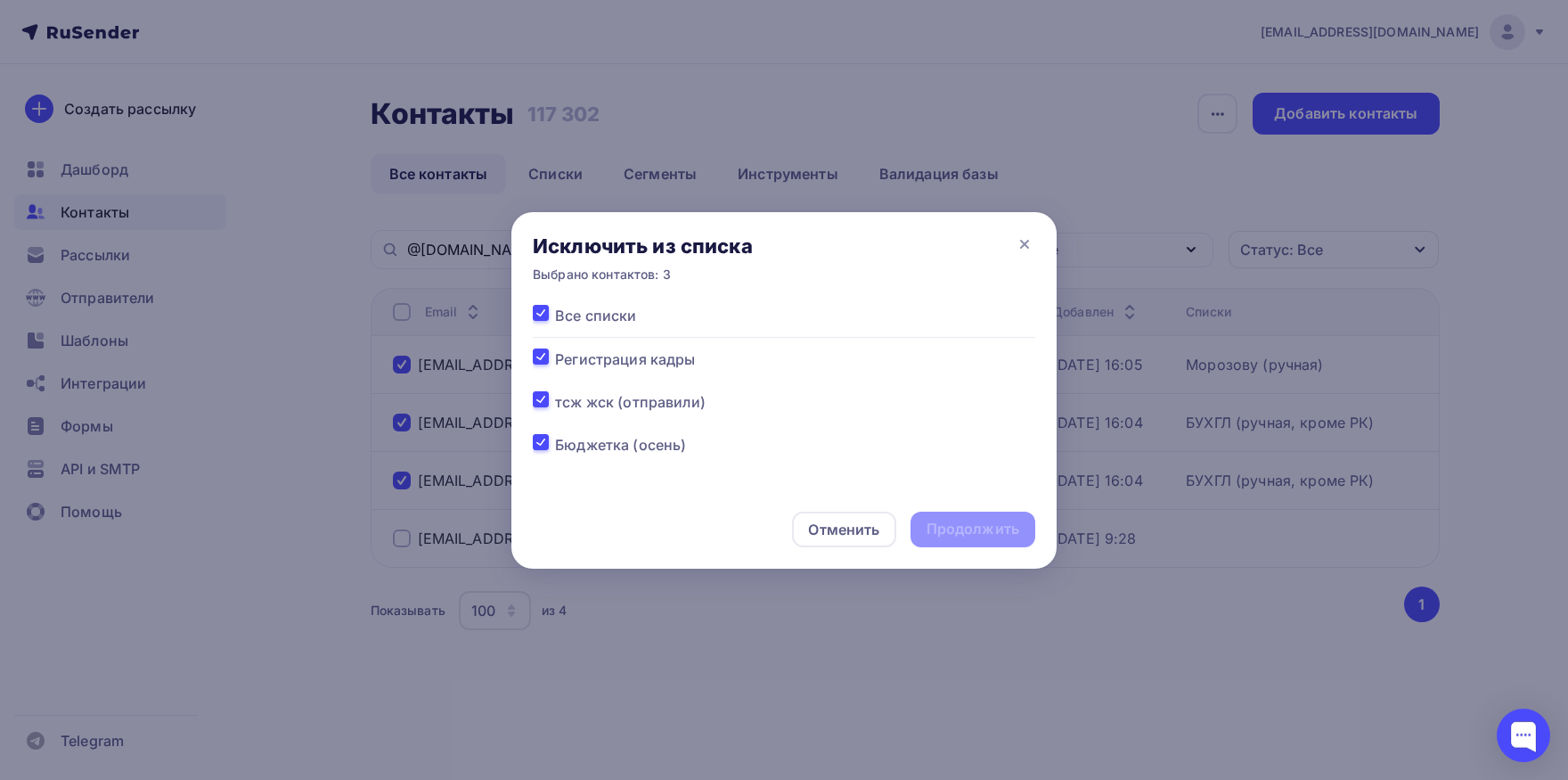
checkbox input "true"
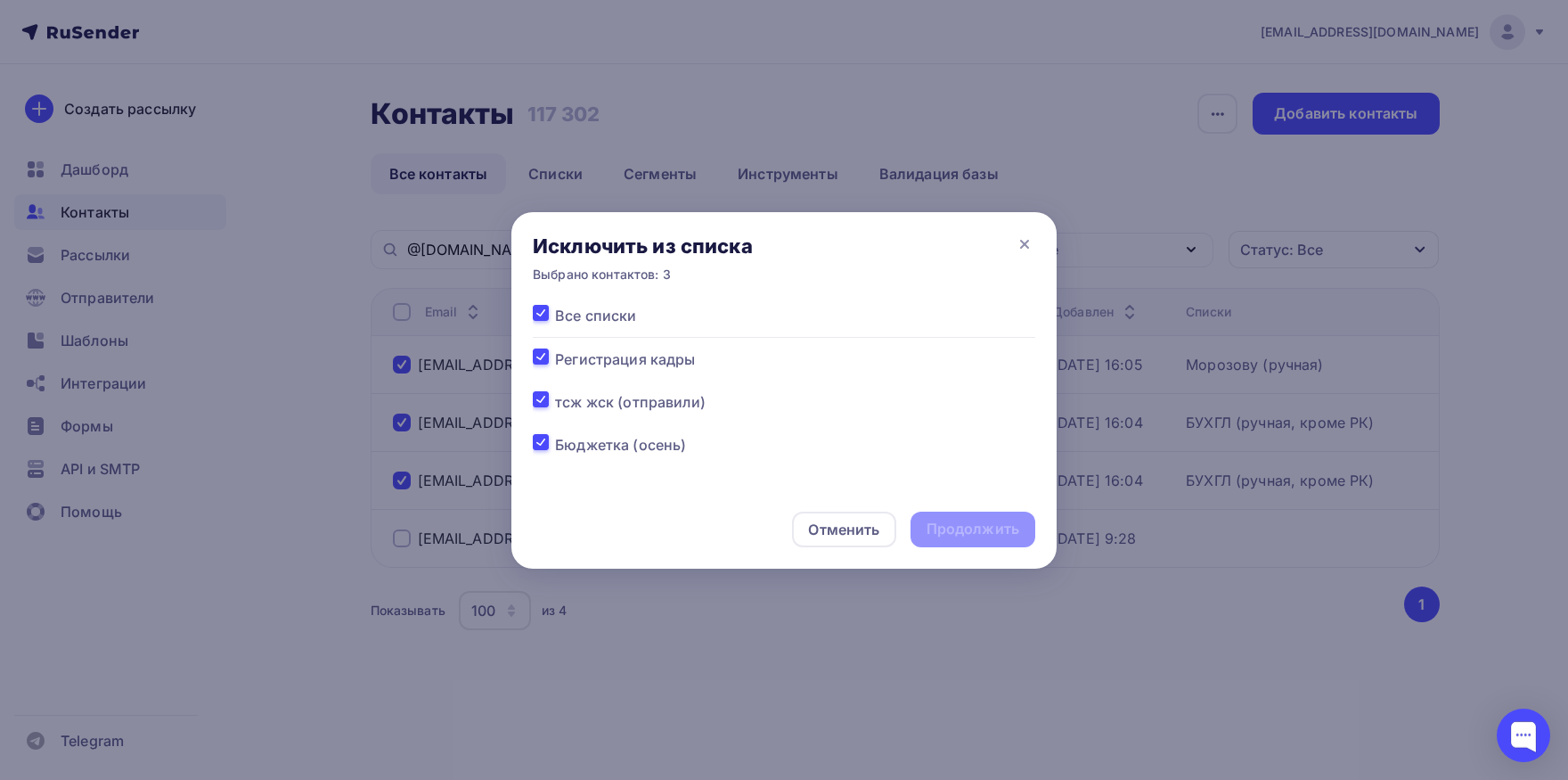
checkbox input "true"
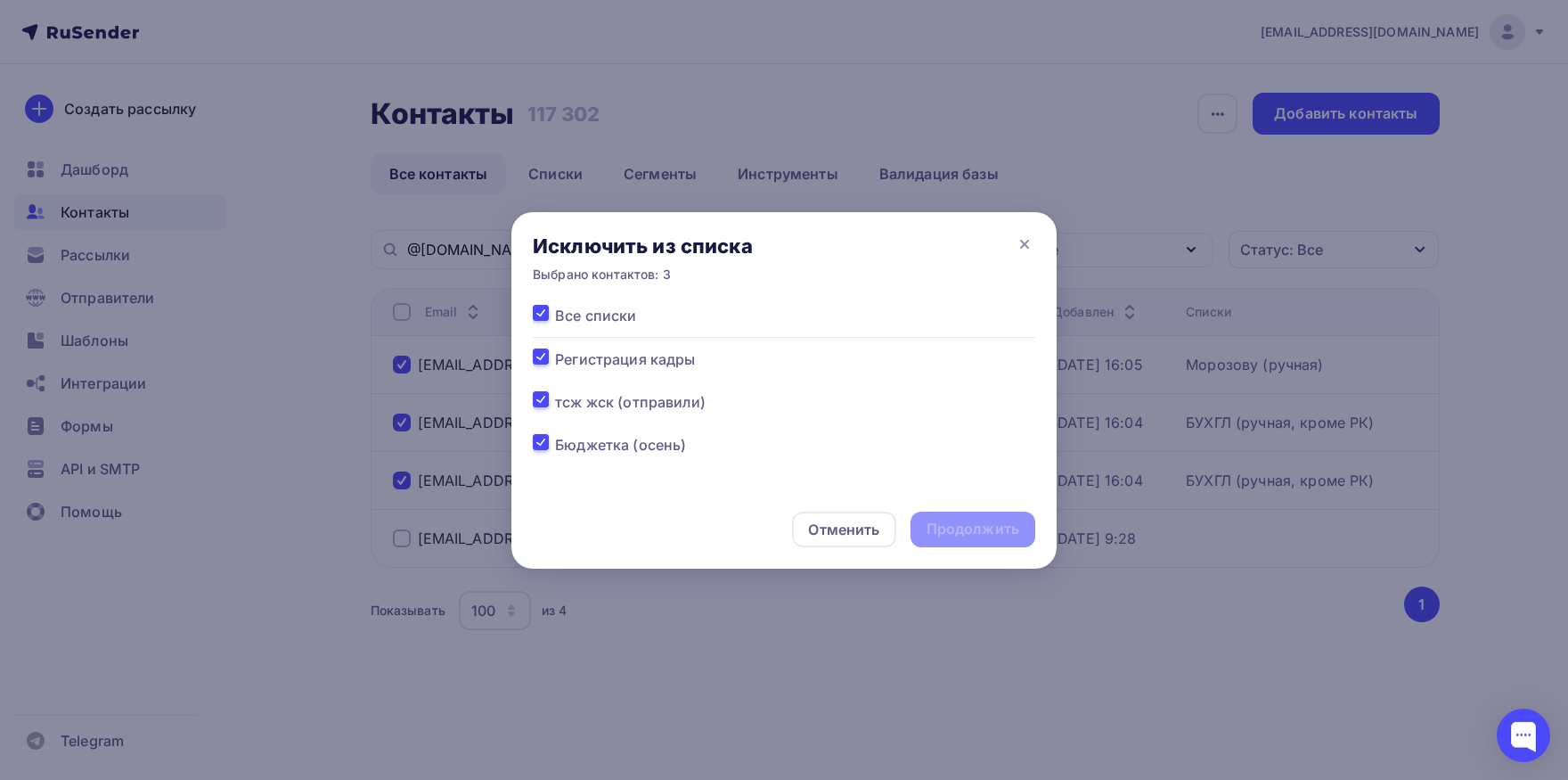
checkbox input "true"
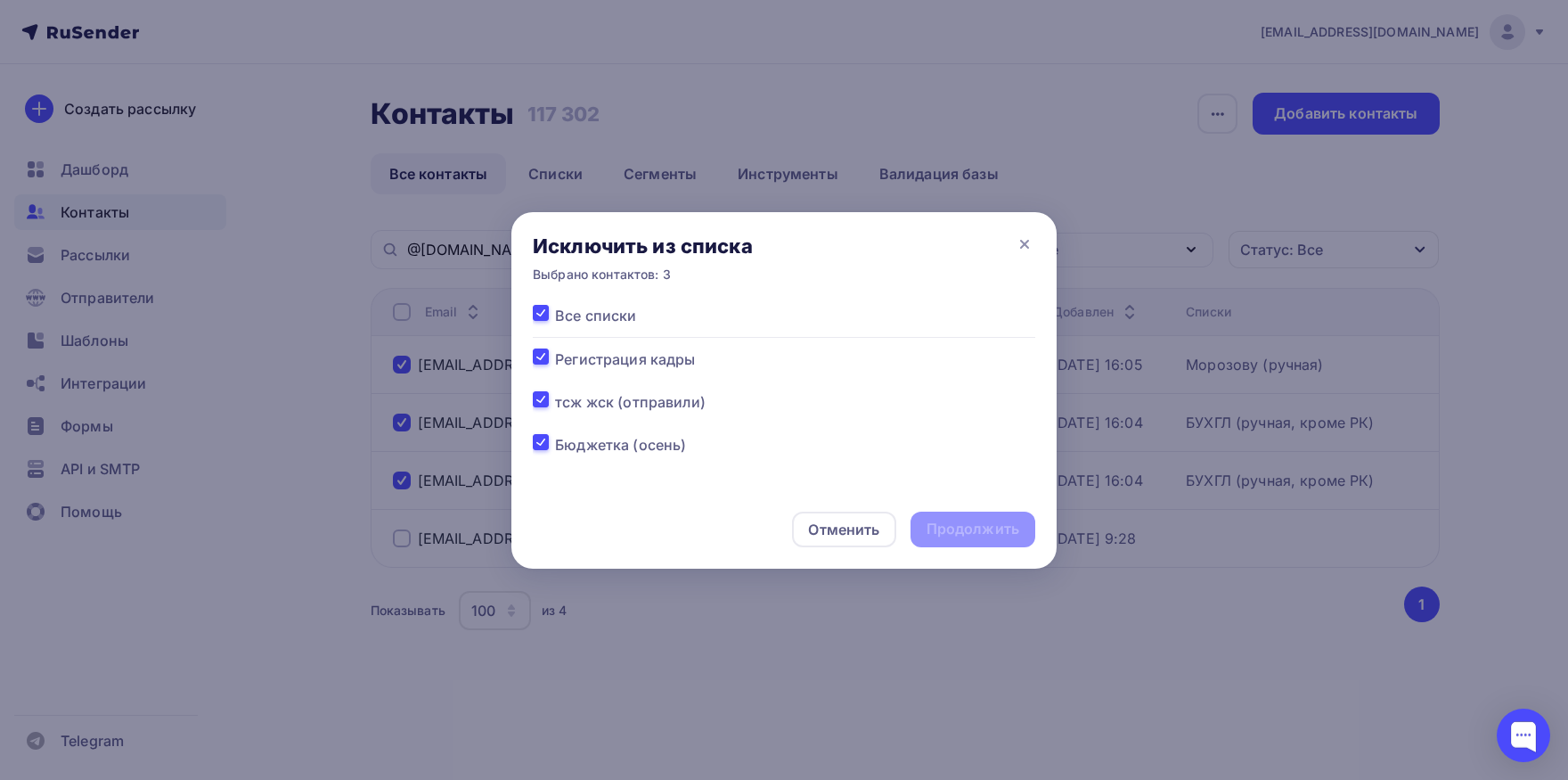
checkbox input "true"
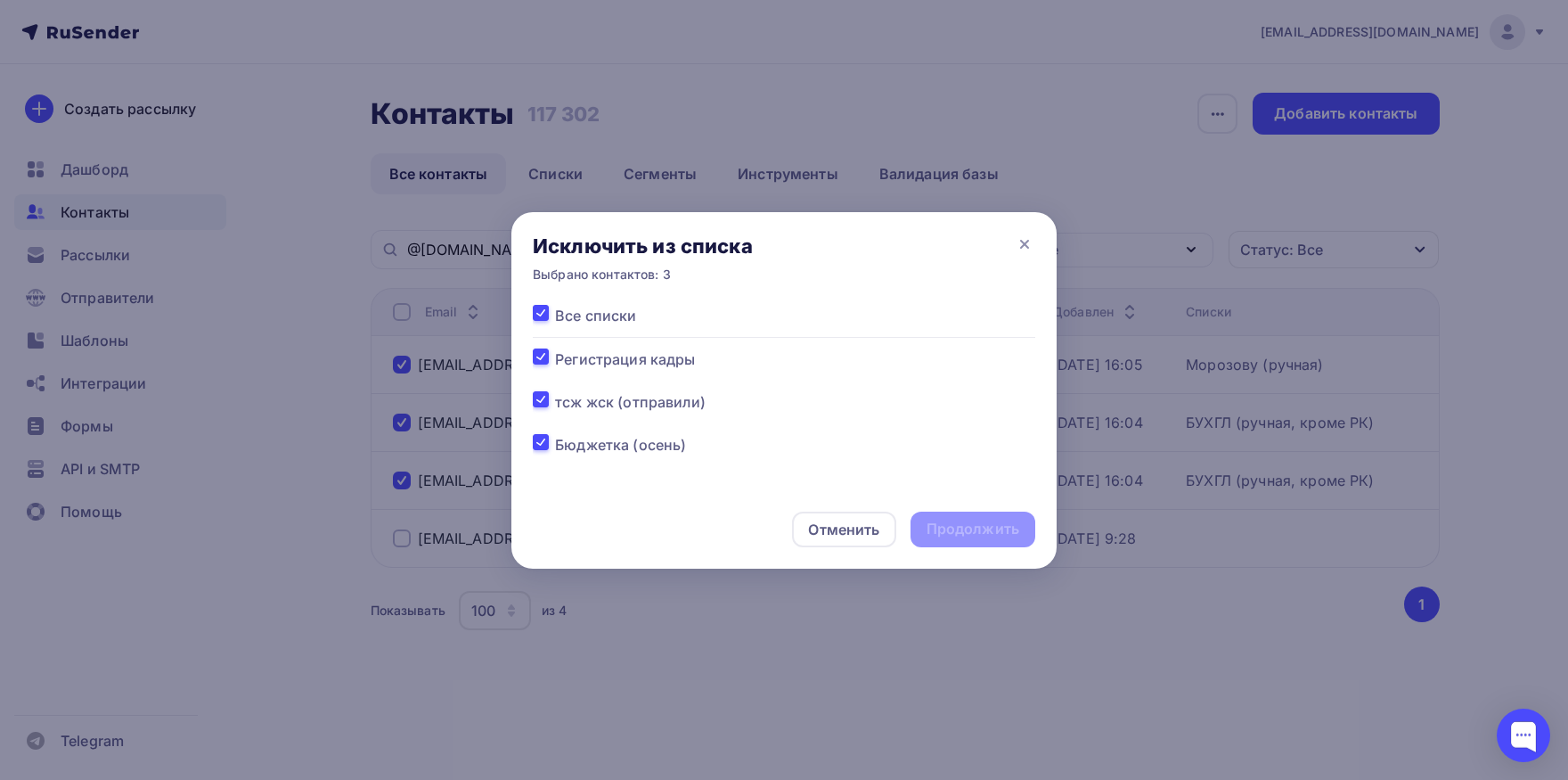
checkbox input "true"
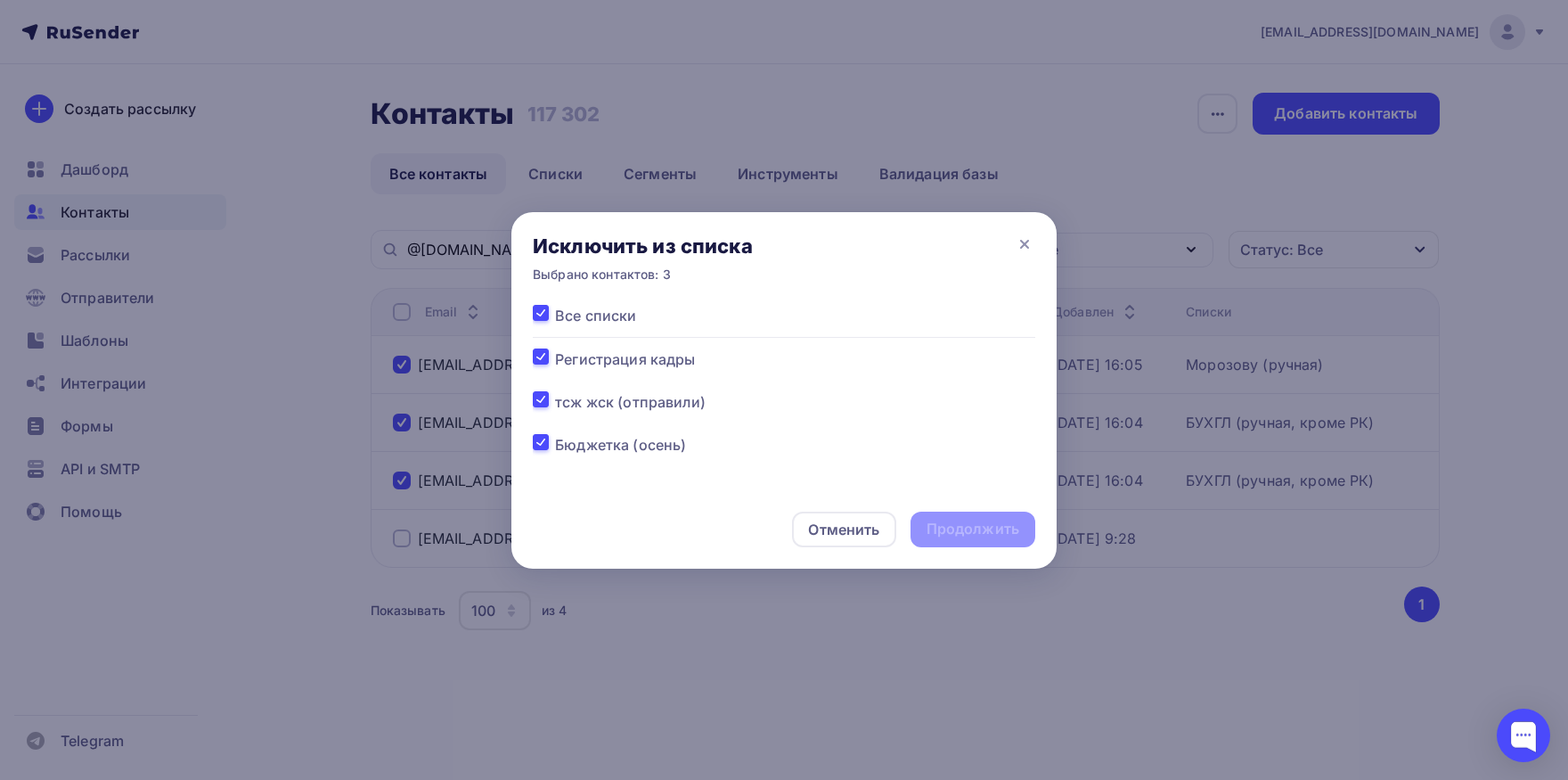
checkbox input "true"
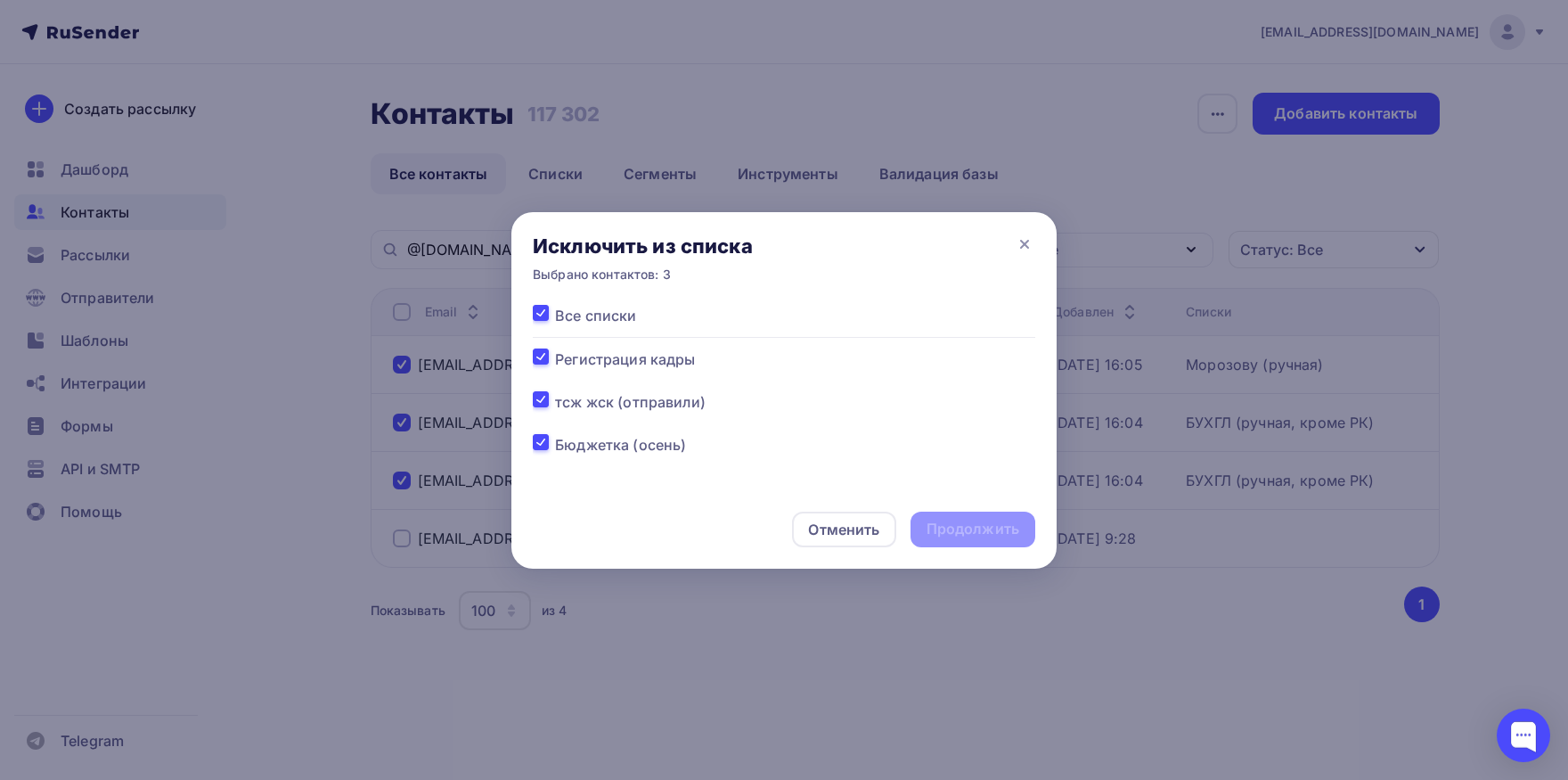
checkbox input "true"
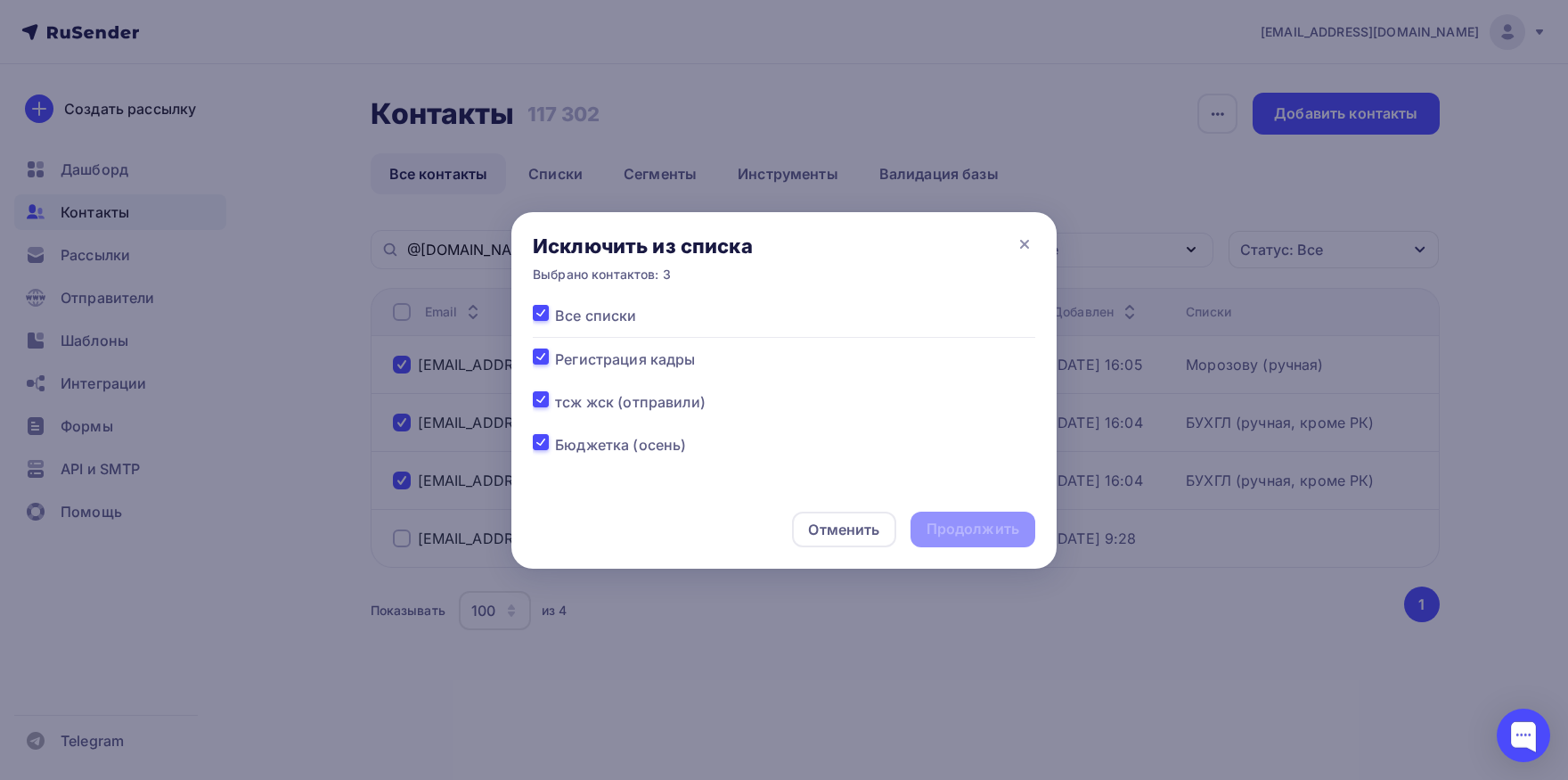
checkbox input "true"
click at [954, 518] on div "Продолжить" at bounding box center [972, 529] width 124 height 36
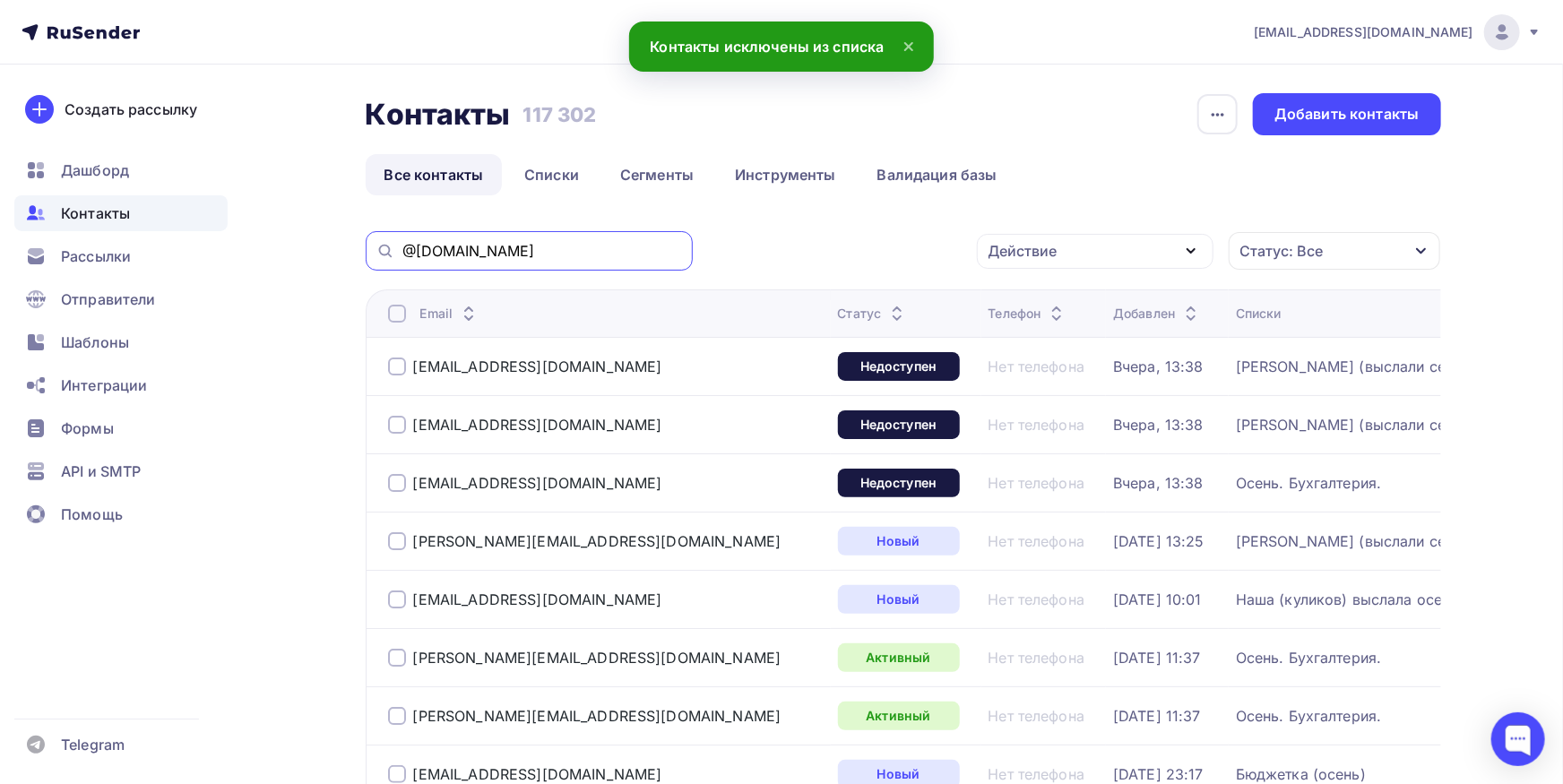
click at [596, 257] on input "@[DOMAIN_NAME]" at bounding box center [542, 250] width 280 height 20
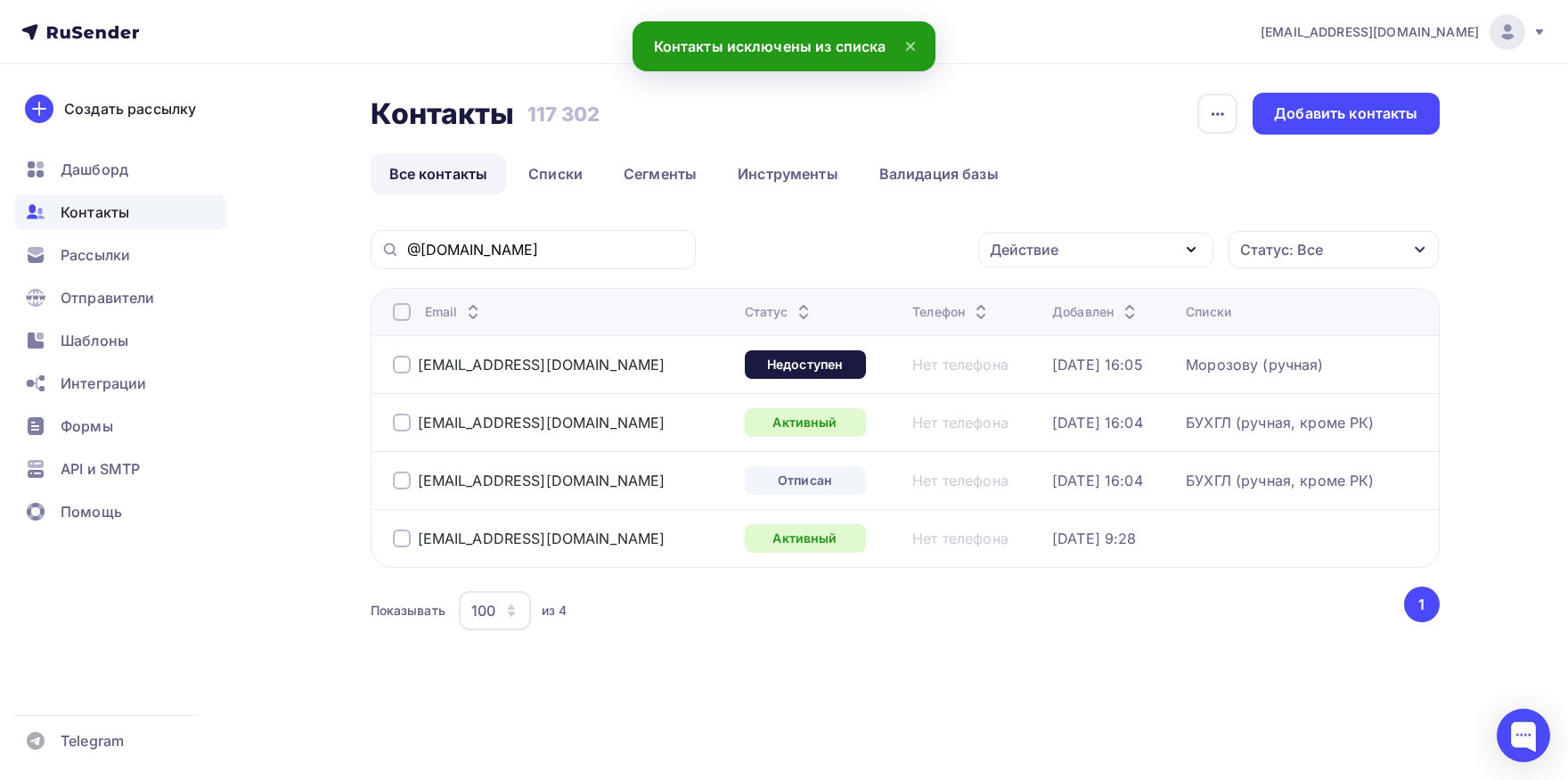
click at [395, 363] on div at bounding box center [401, 365] width 17 height 18
click at [397, 417] on div at bounding box center [401, 422] width 17 height 18
click at [407, 474] on div at bounding box center [401, 480] width 17 height 18
click at [545, 486] on div "[EMAIL_ADDRESS][DOMAIN_NAME]" at bounding box center [541, 480] width 248 height 18
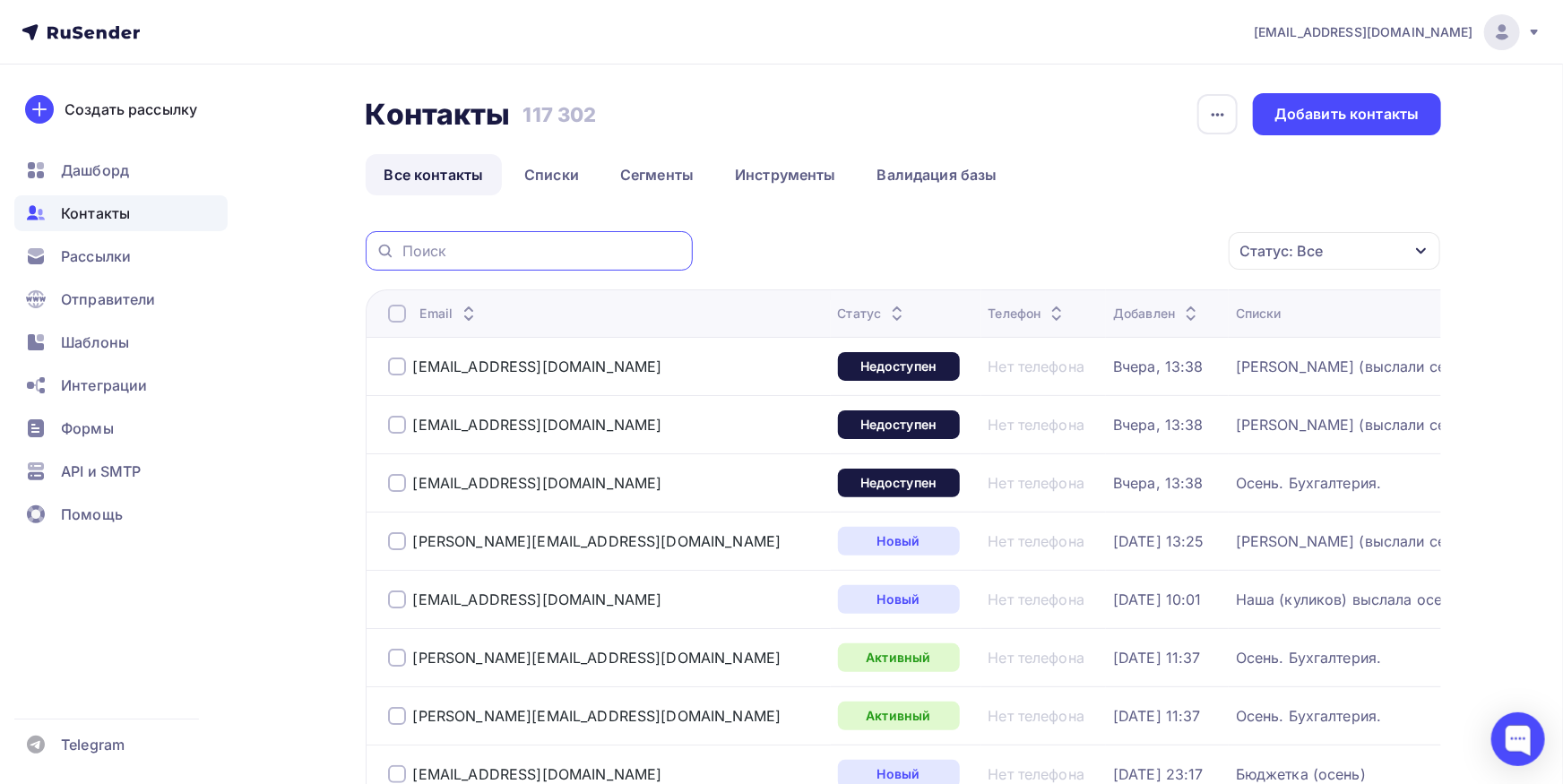
click at [542, 256] on input "text" at bounding box center [542, 250] width 280 height 20
paste input "[EMAIL_ADDRESS][DOMAIN_NAME]"
drag, startPoint x: 450, startPoint y: 251, endPoint x: 274, endPoint y: 261, distance: 176.3
click at [402, 261] on input "[EMAIL_ADDRESS][DOMAIN_NAME]" at bounding box center [542, 250] width 280 height 20
type input "[DOMAIN_NAME]"
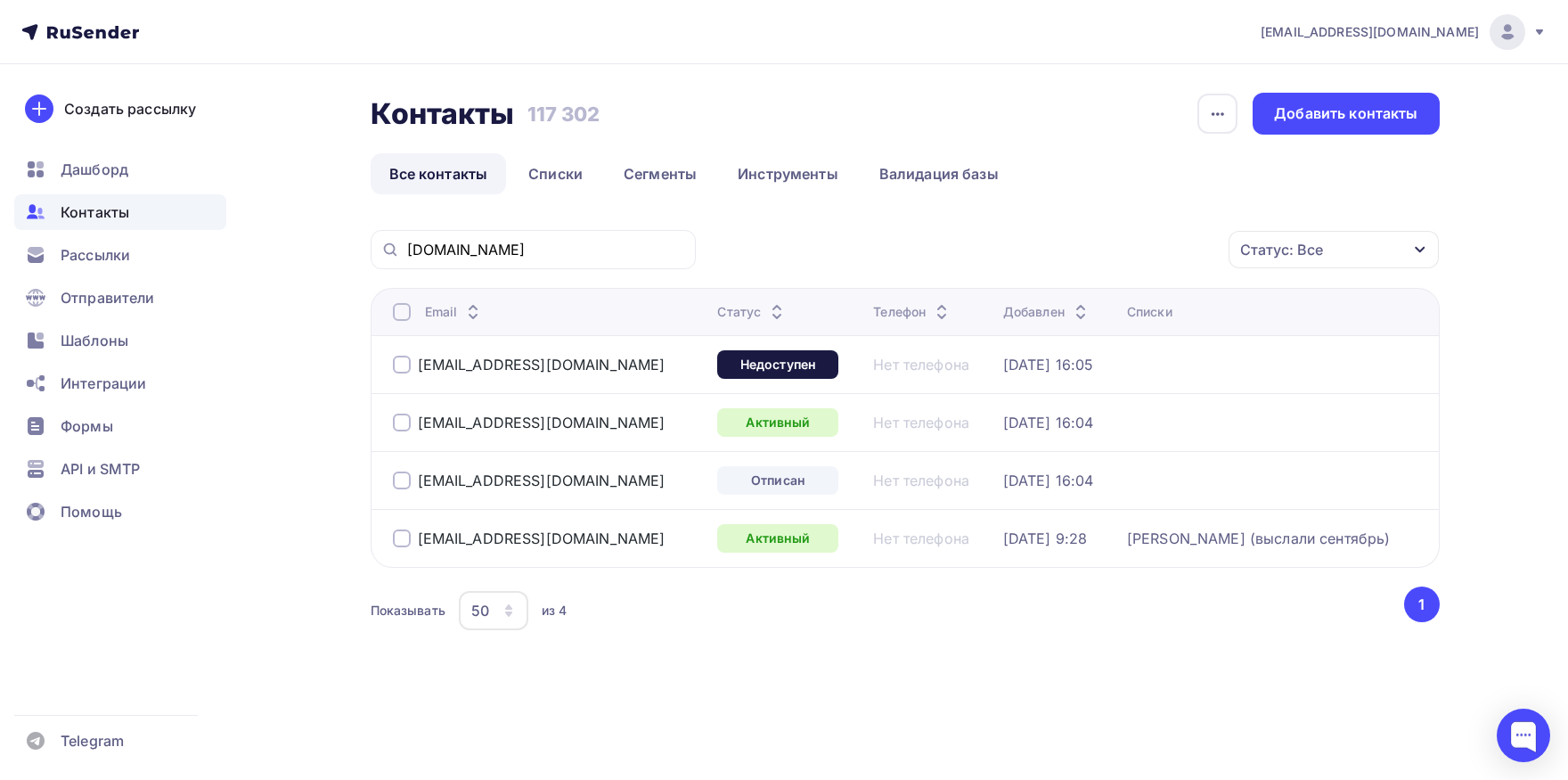
click at [405, 481] on div at bounding box center [401, 480] width 17 height 18
click at [399, 419] on div at bounding box center [401, 422] width 17 height 18
click at [399, 364] on div at bounding box center [401, 365] width 17 height 18
drag, startPoint x: 579, startPoint y: 484, endPoint x: 417, endPoint y: 484, distance: 162.0
click at [417, 484] on div "[EMAIL_ADDRESS][DOMAIN_NAME]" at bounding box center [548, 479] width 311 height 28
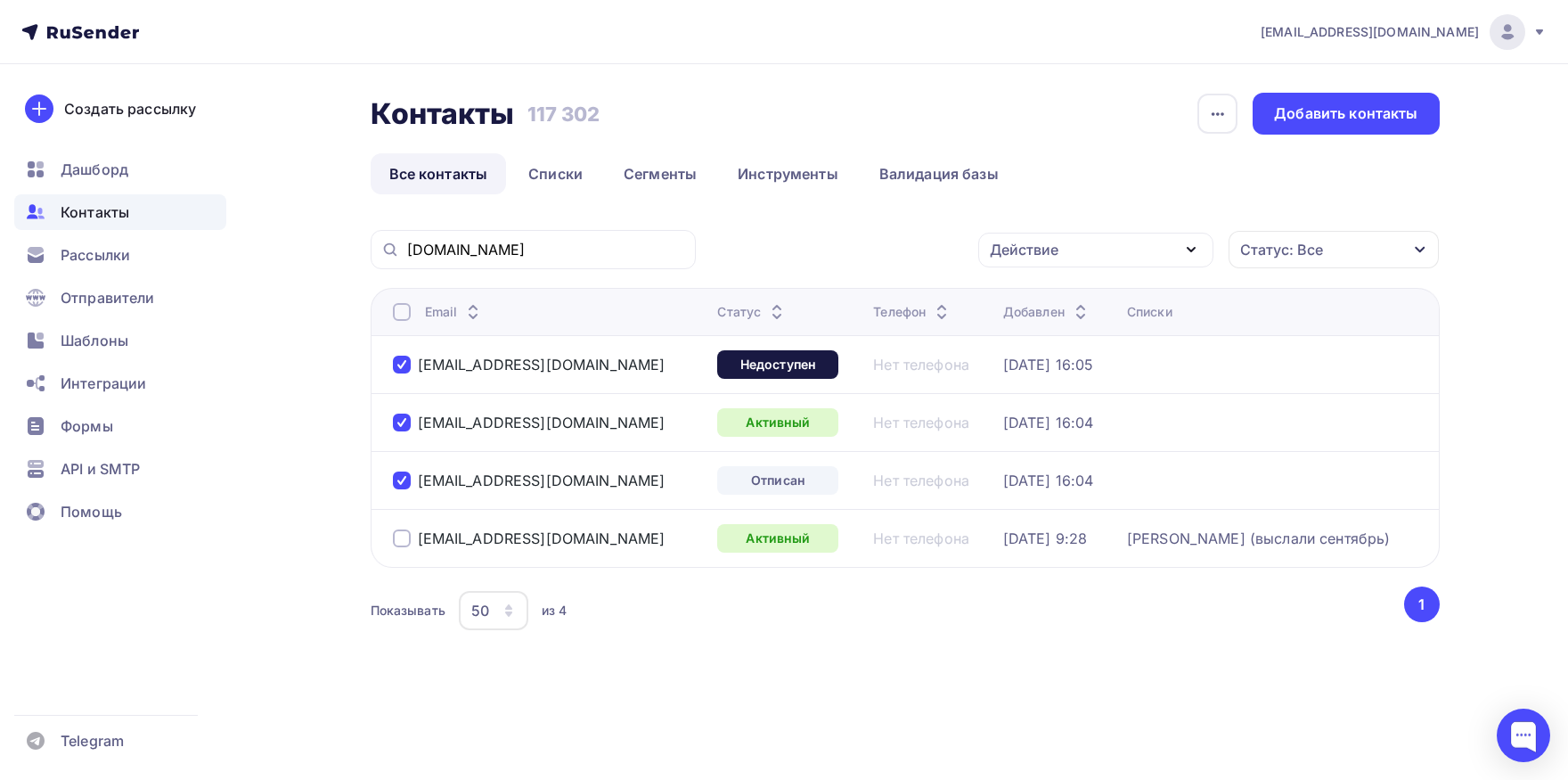
copy div "[EMAIL_ADDRESS][DOMAIN_NAME]"
click at [995, 243] on div "Действие" at bounding box center [1024, 250] width 69 height 21
click at [1016, 293] on div "Добавить в списки" at bounding box center [1067, 302] width 137 height 21
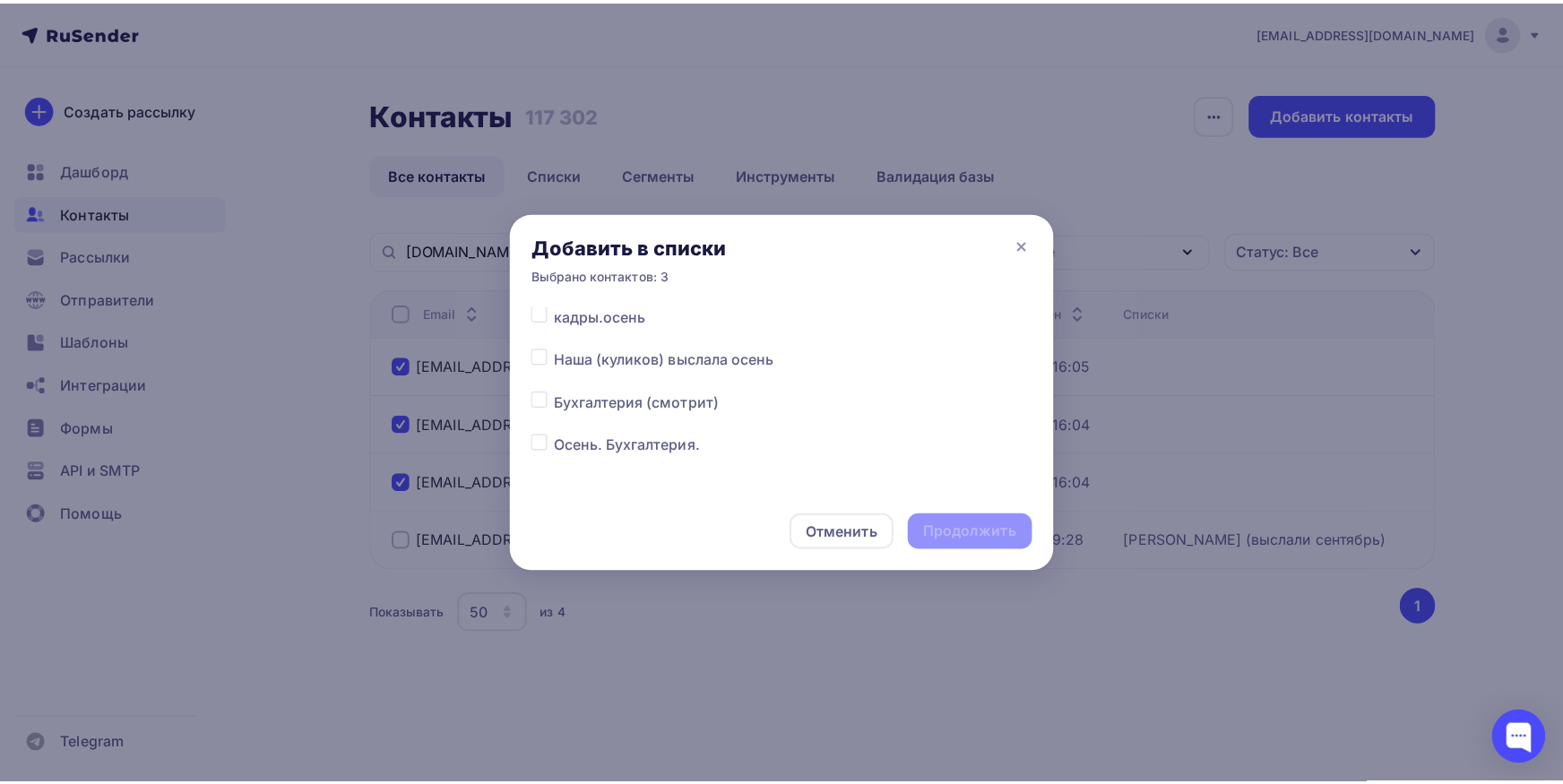
scroll to position [187, 0]
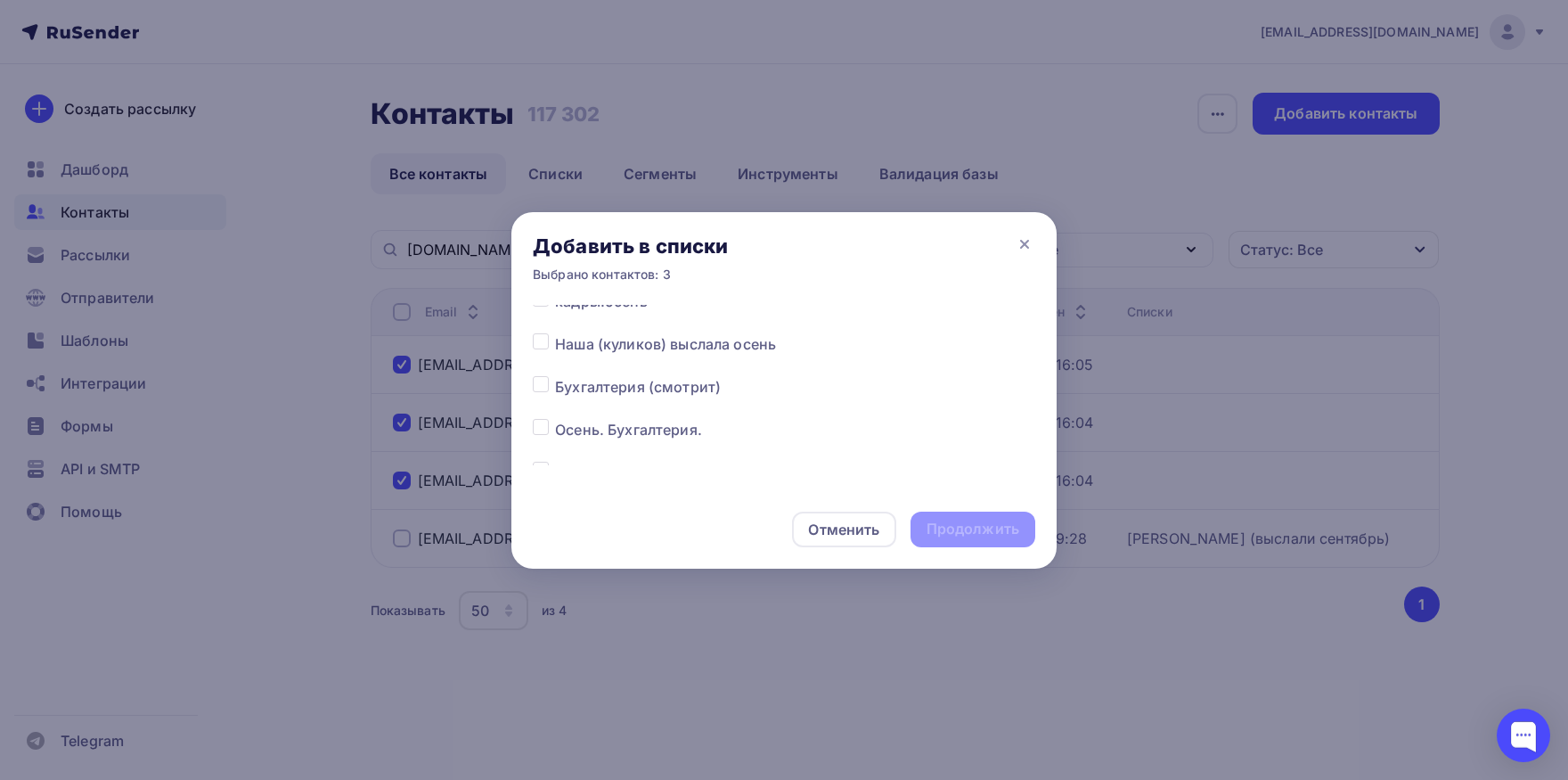
click at [555, 419] on label at bounding box center [555, 419] width 0 height 0
click at [538, 431] on input "checkbox" at bounding box center [540, 427] width 16 height 16
checkbox input "true"
click at [985, 538] on div "Продолжить" at bounding box center [972, 528] width 92 height 20
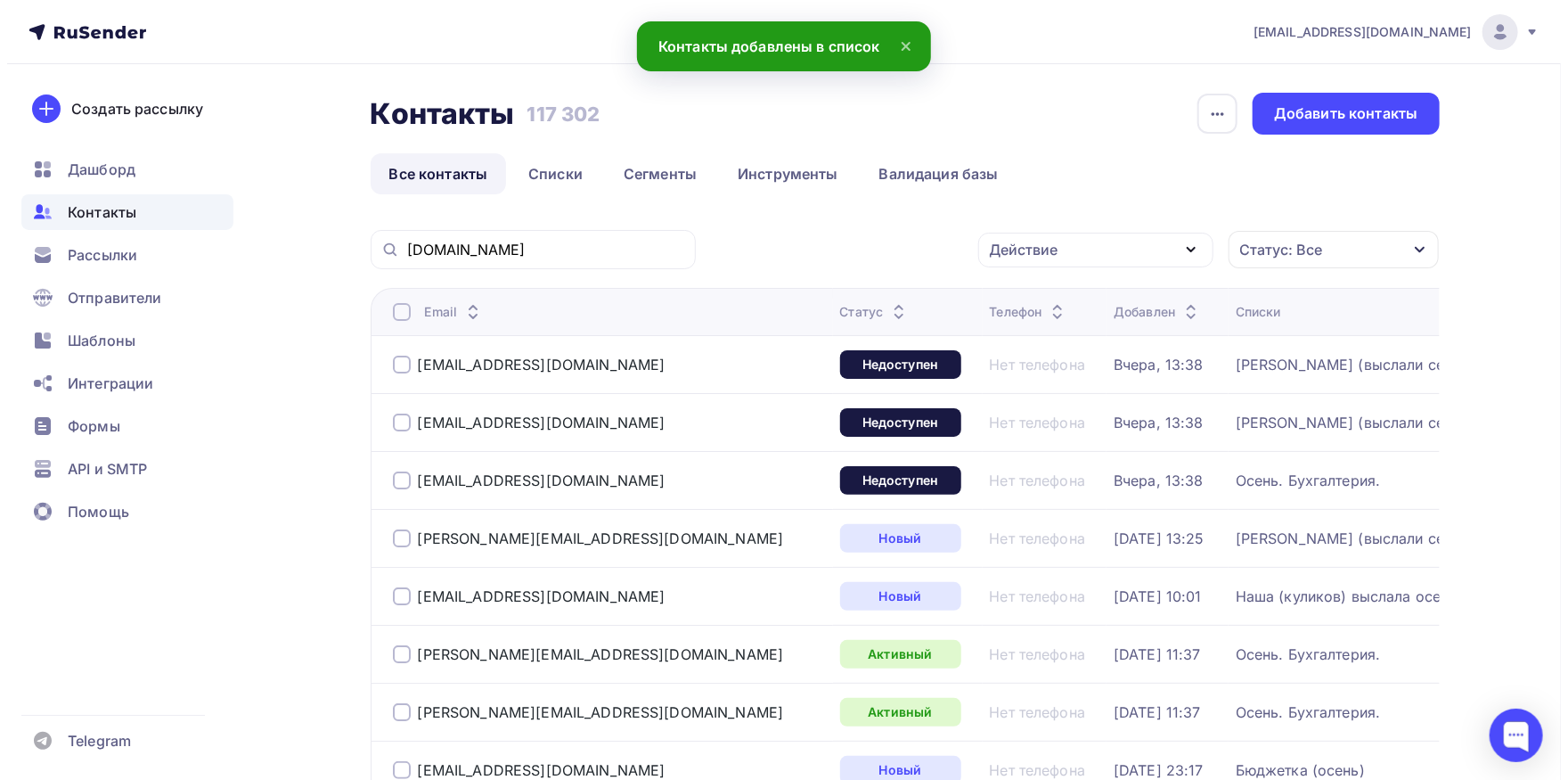
scroll to position [0, 0]
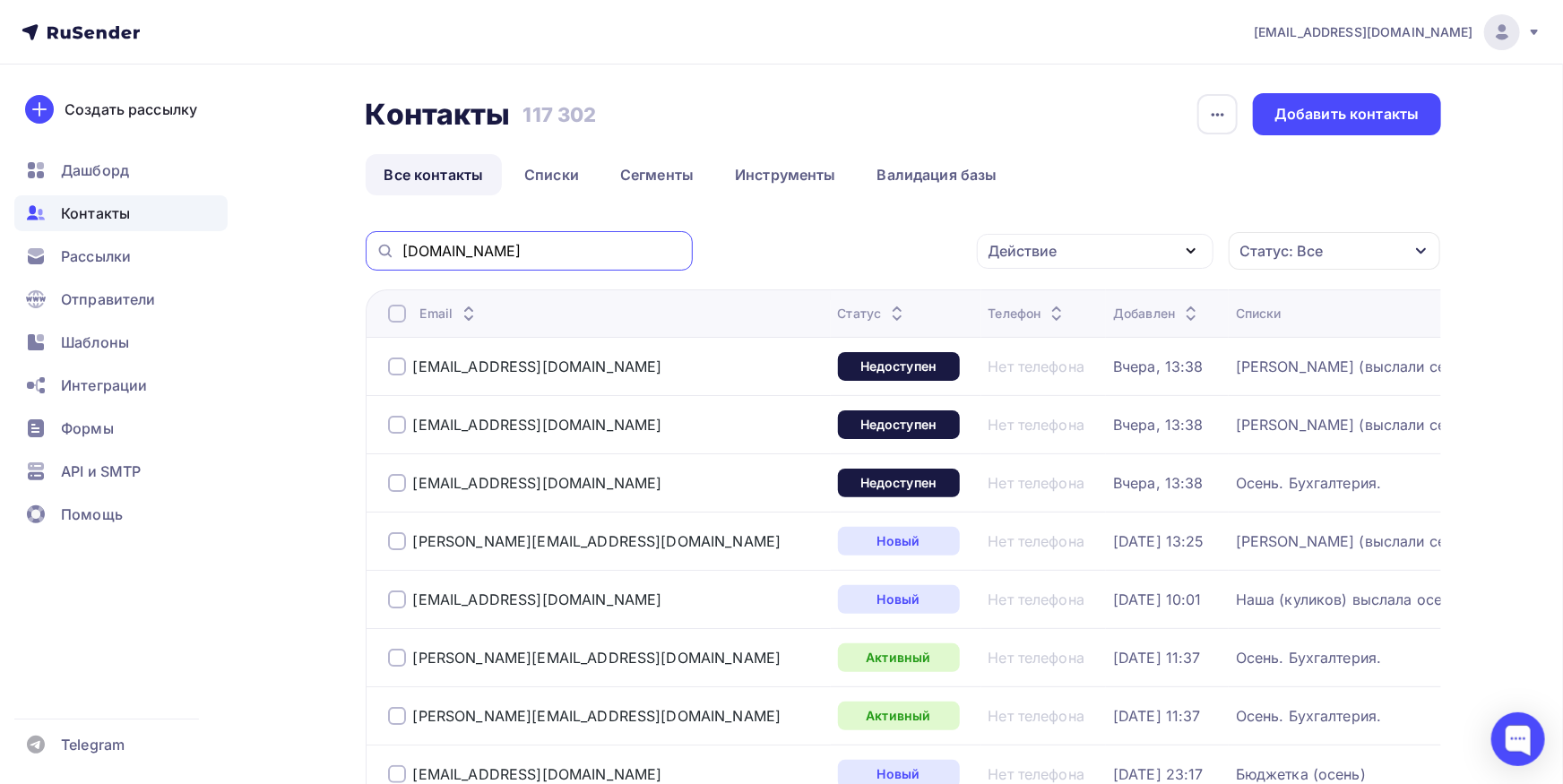
click at [543, 256] on input "[DOMAIN_NAME]" at bounding box center [542, 250] width 280 height 20
paste input "[EMAIL_ADDRESS][DOMAIN_NAME]"
type input "[EMAIL_ADDRESS][DOMAIN_NAME]"
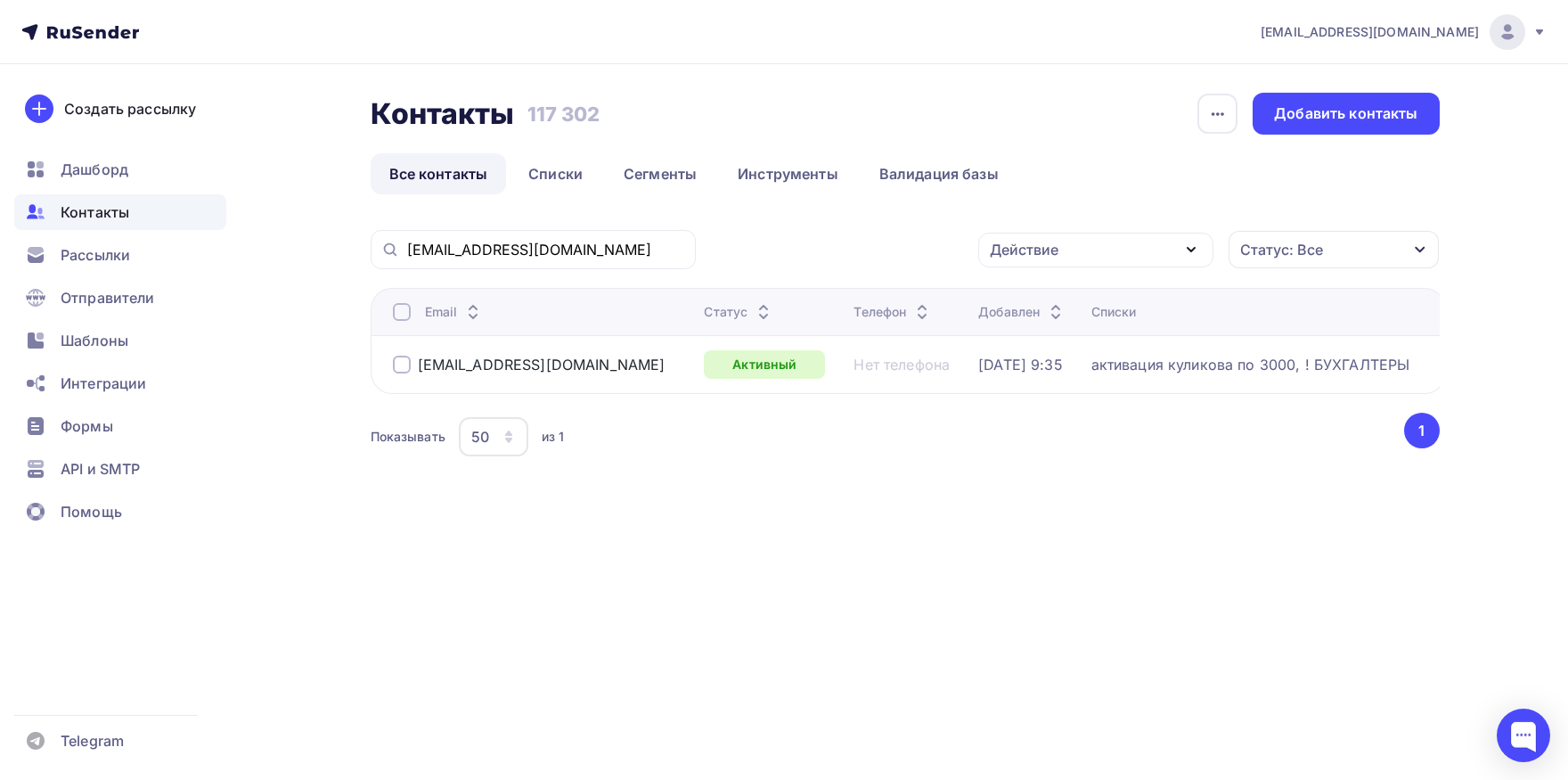
click at [406, 311] on div at bounding box center [401, 312] width 17 height 18
click at [1061, 253] on div "Действие" at bounding box center [1096, 250] width 235 height 35
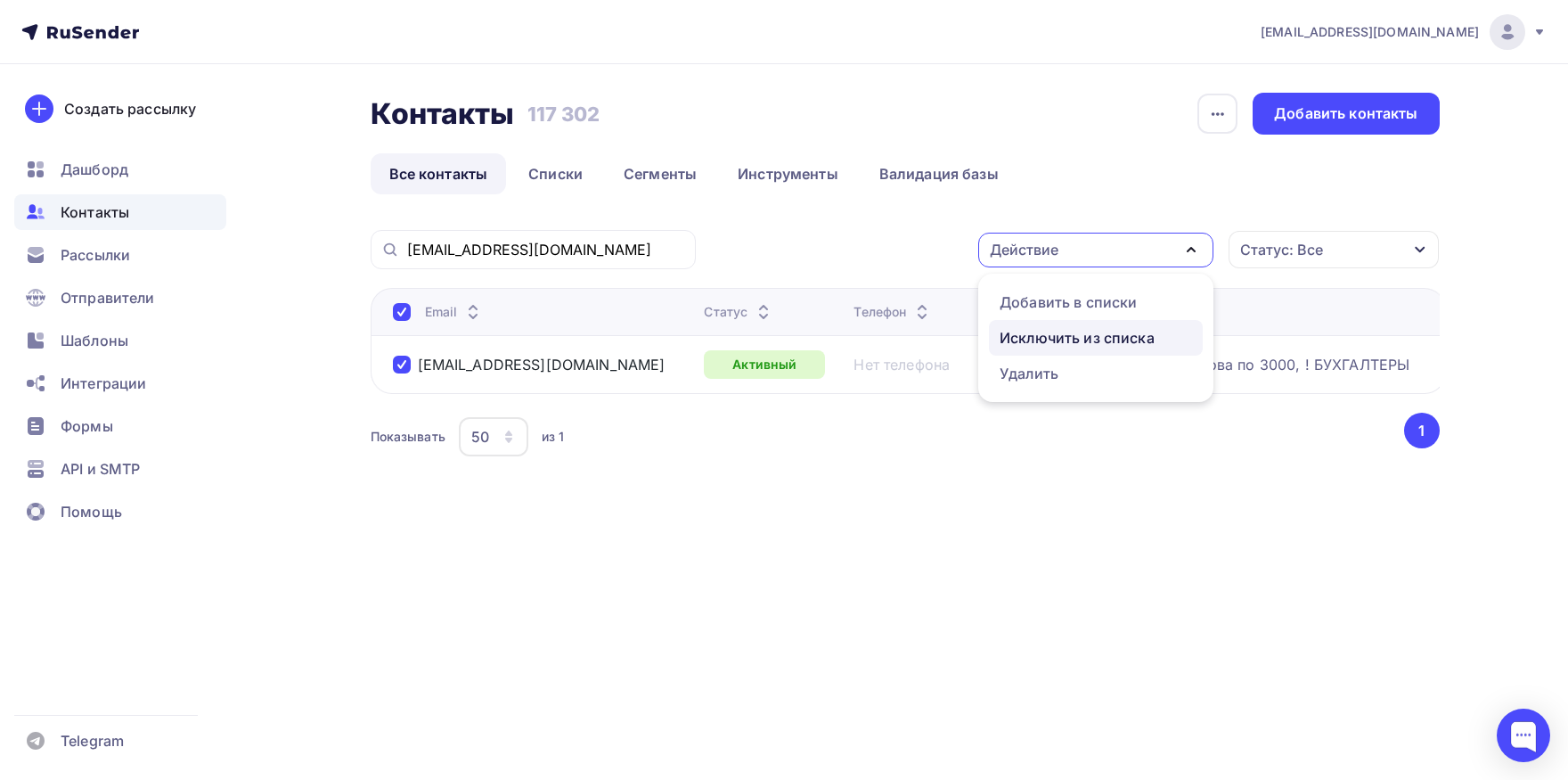
click at [1066, 328] on div "Исключить из списка" at bounding box center [1076, 337] width 155 height 21
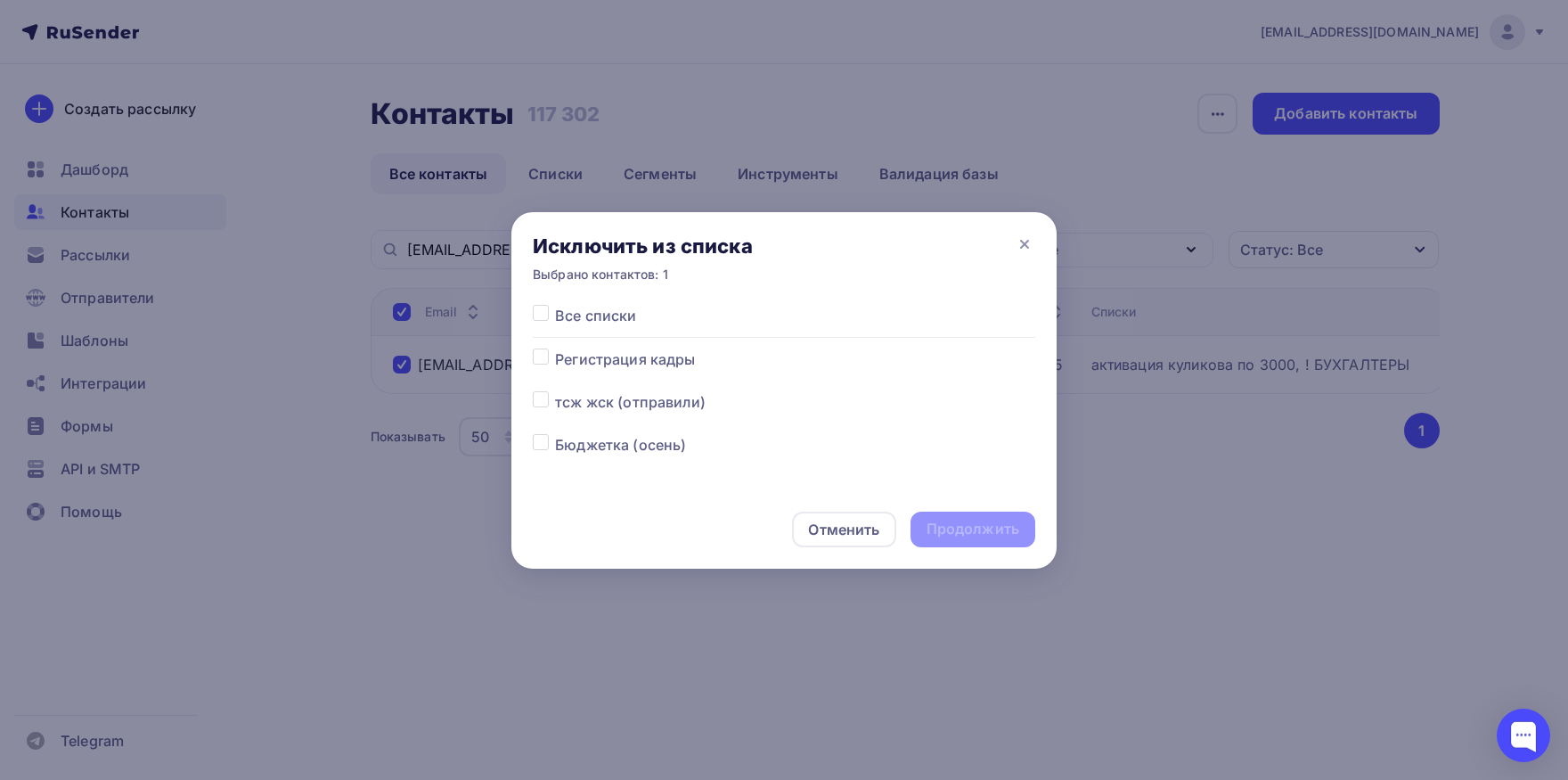
click at [555, 304] on label at bounding box center [555, 304] width 0 height 0
click at [535, 314] on input "checkbox" at bounding box center [540, 312] width 16 height 16
checkbox input "true"
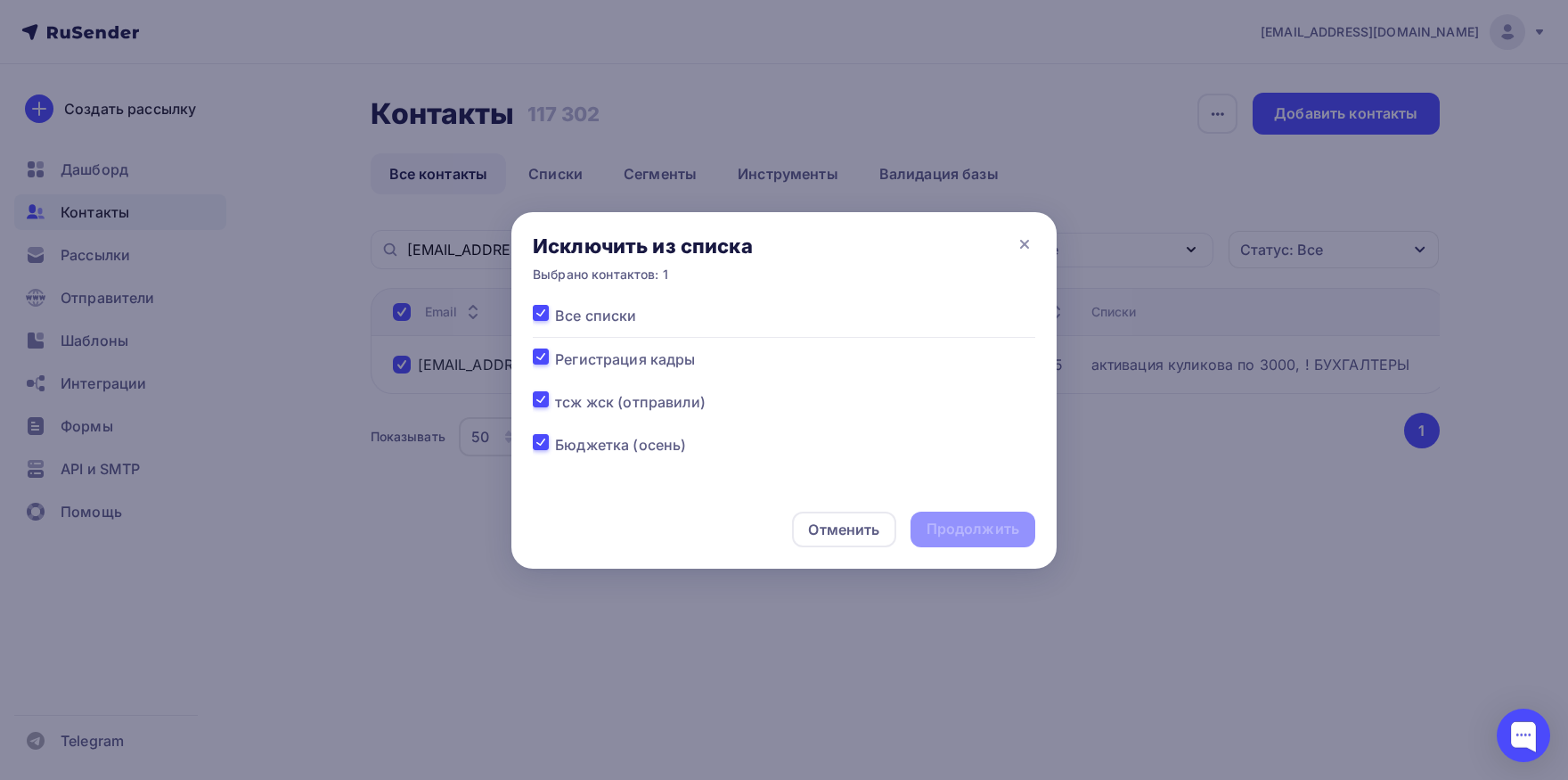
checkbox input "true"
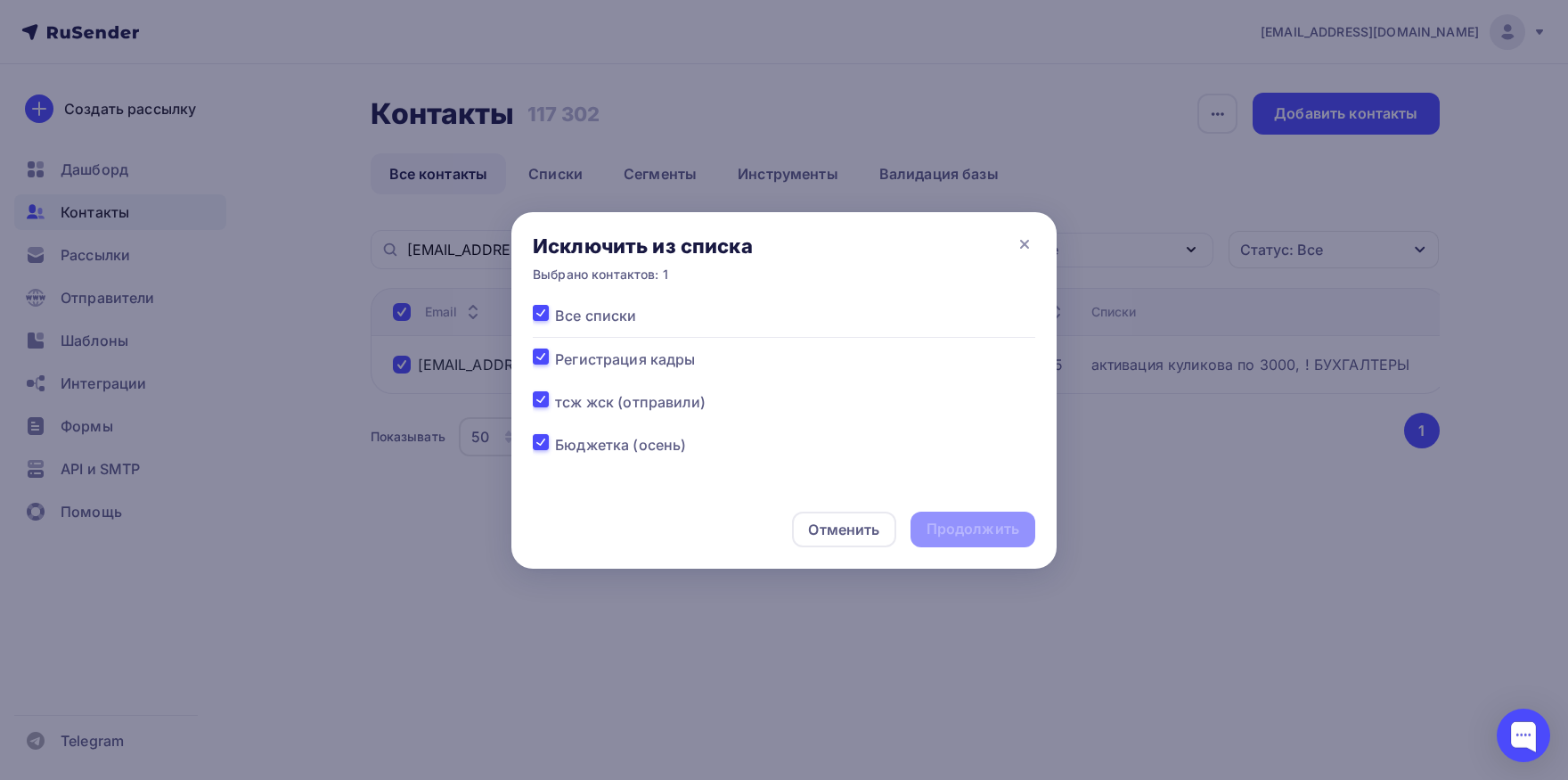
checkbox input "true"
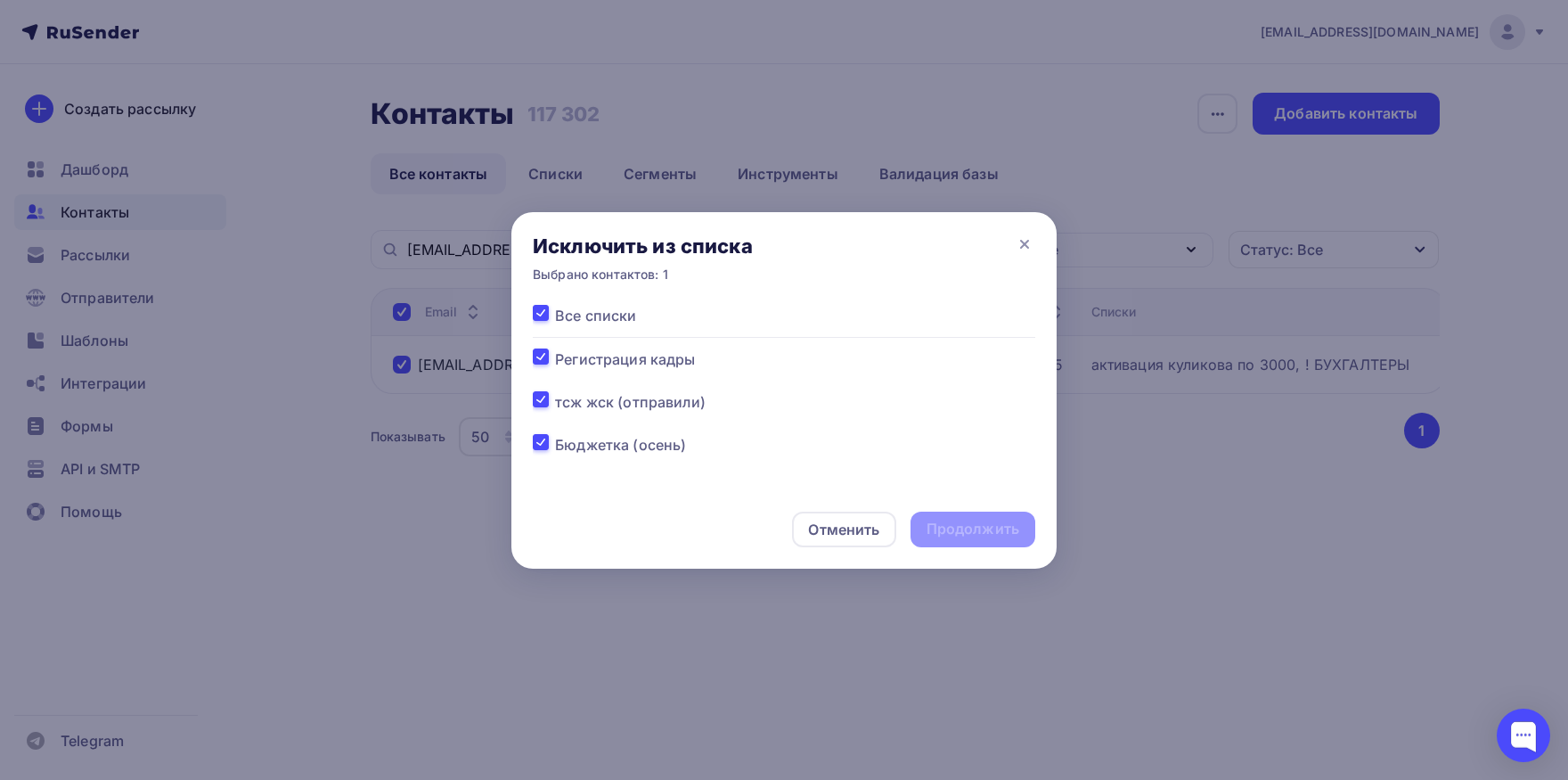
checkbox input "true"
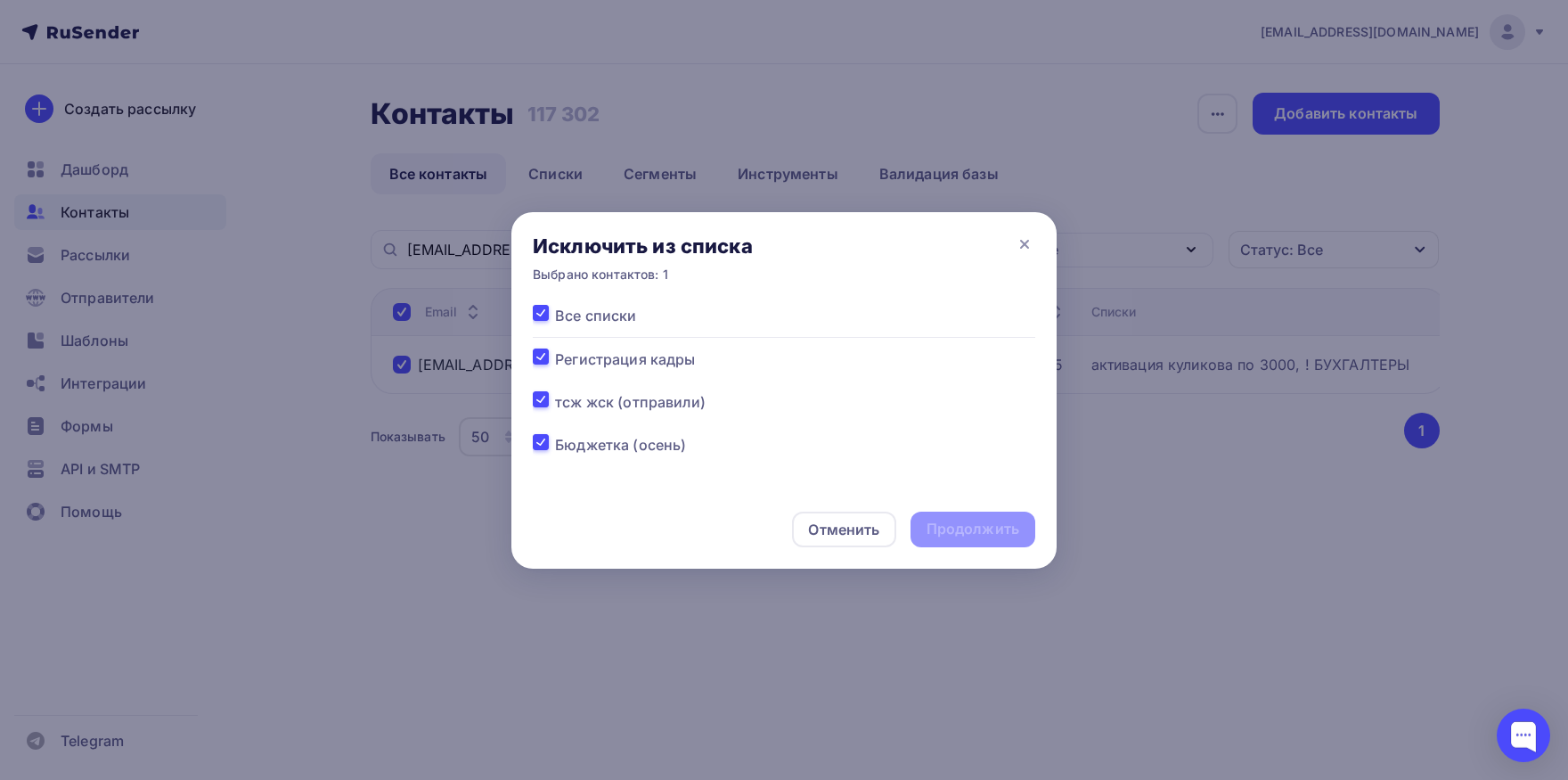
checkbox input "true"
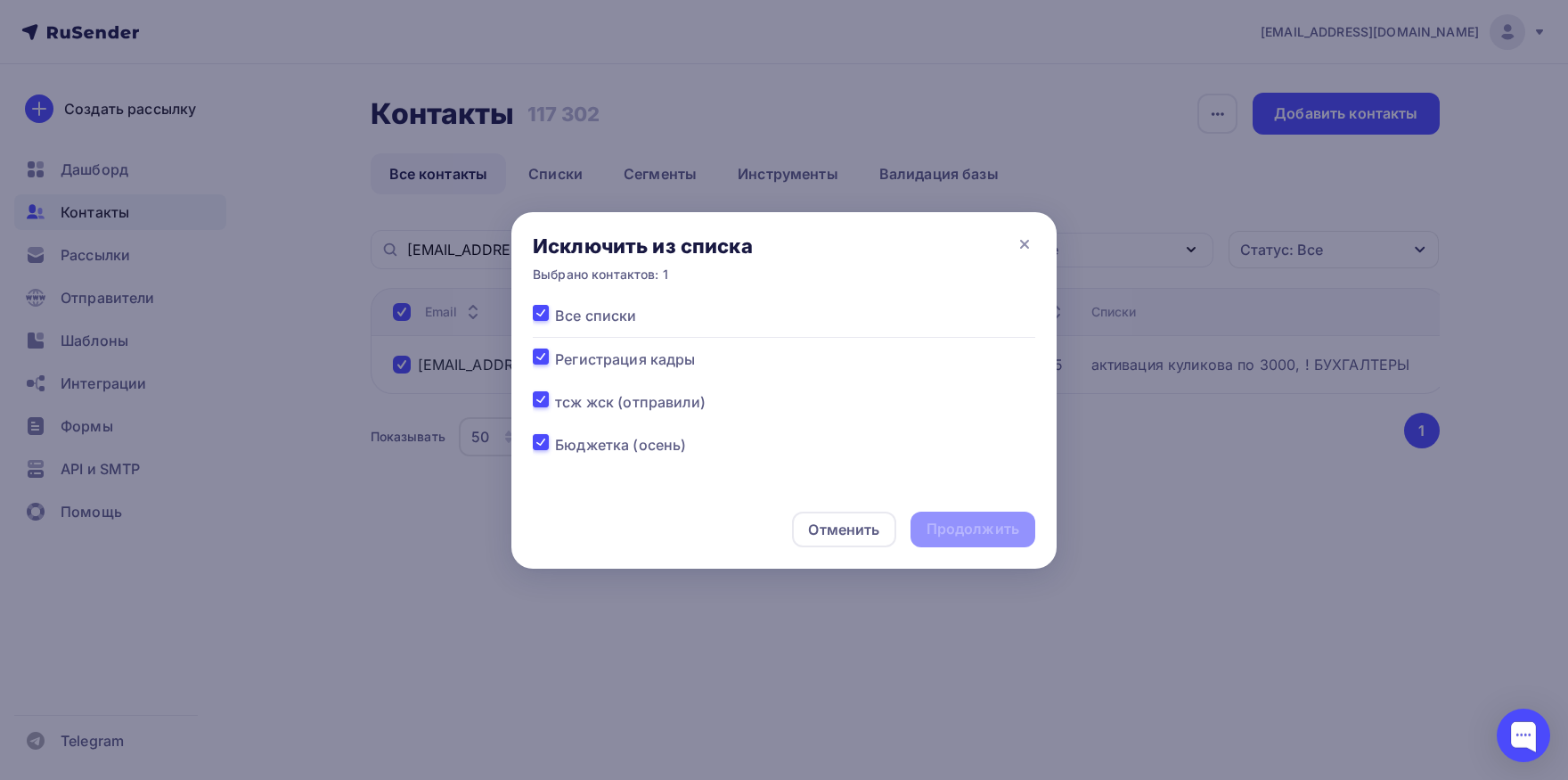
checkbox input "true"
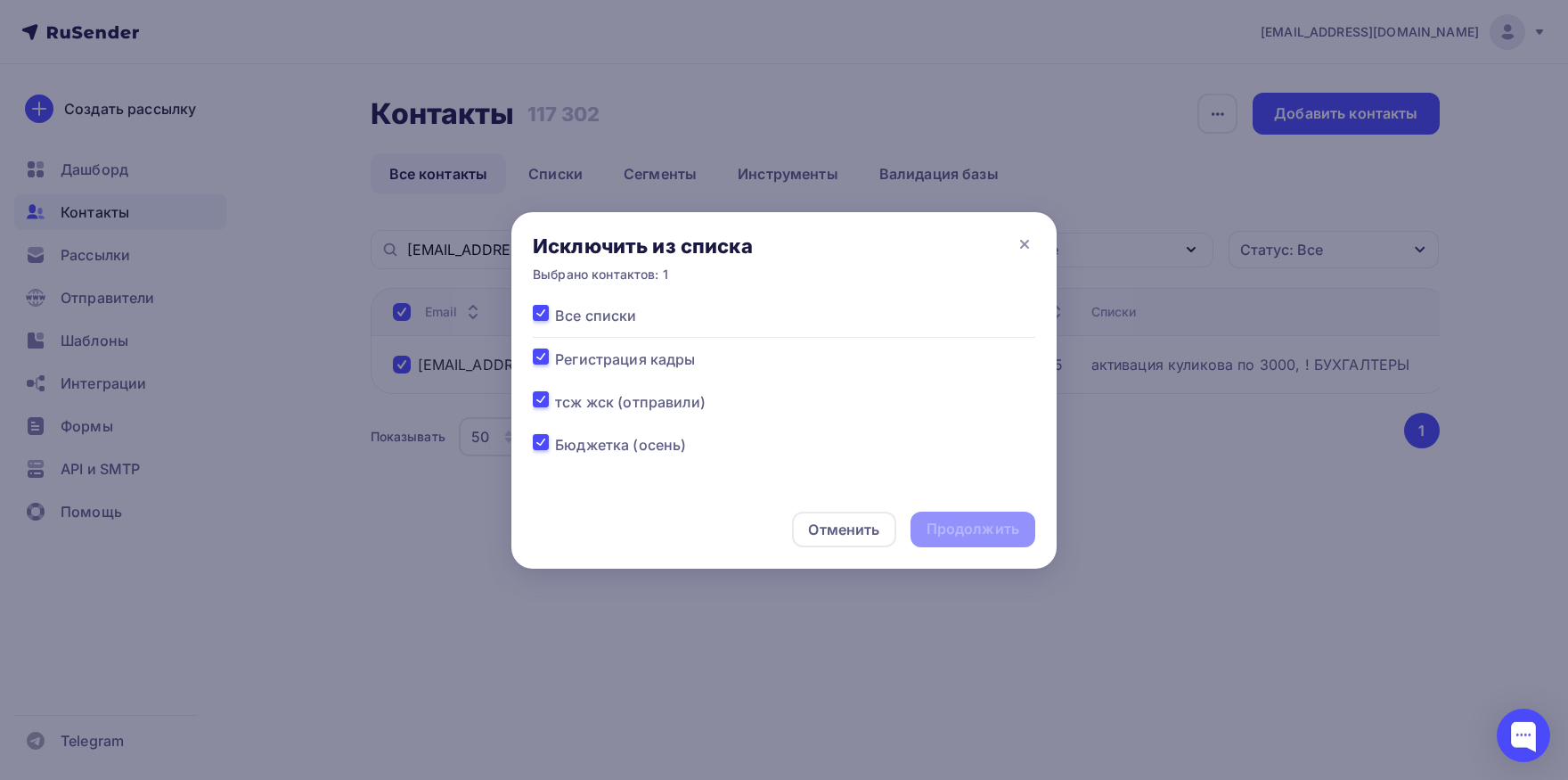
checkbox input "true"
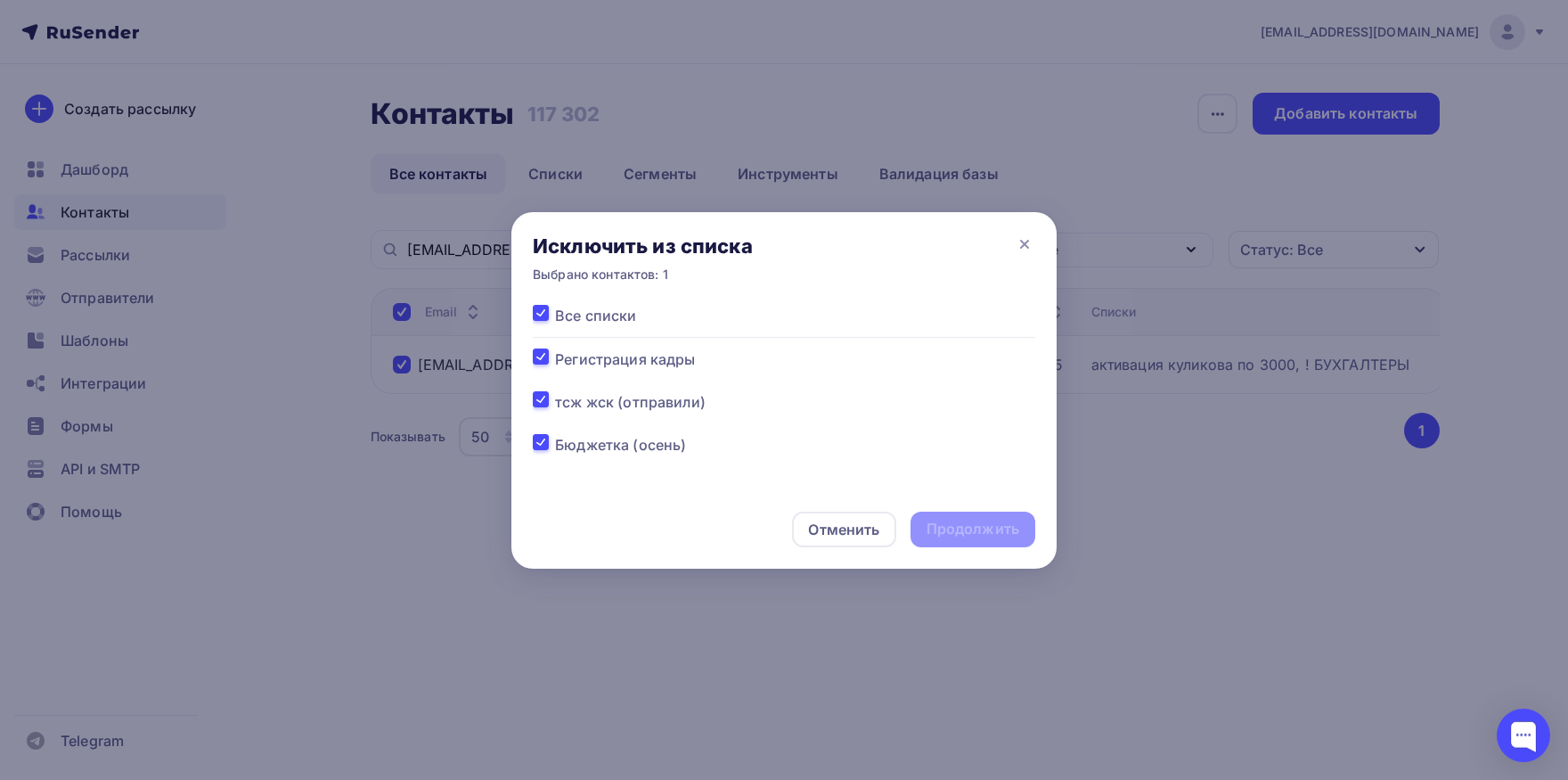
checkbox input "true"
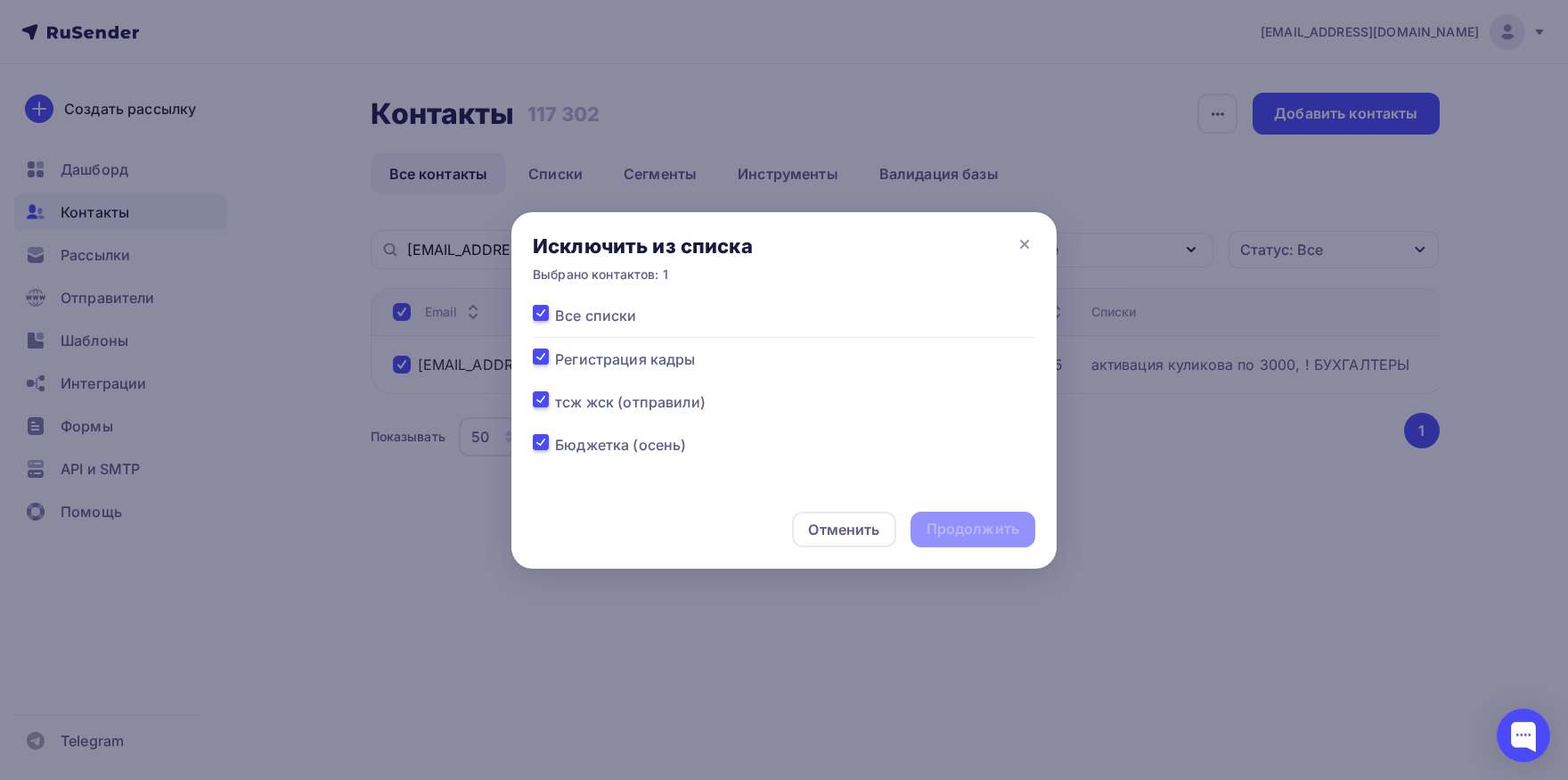
checkbox input "true"
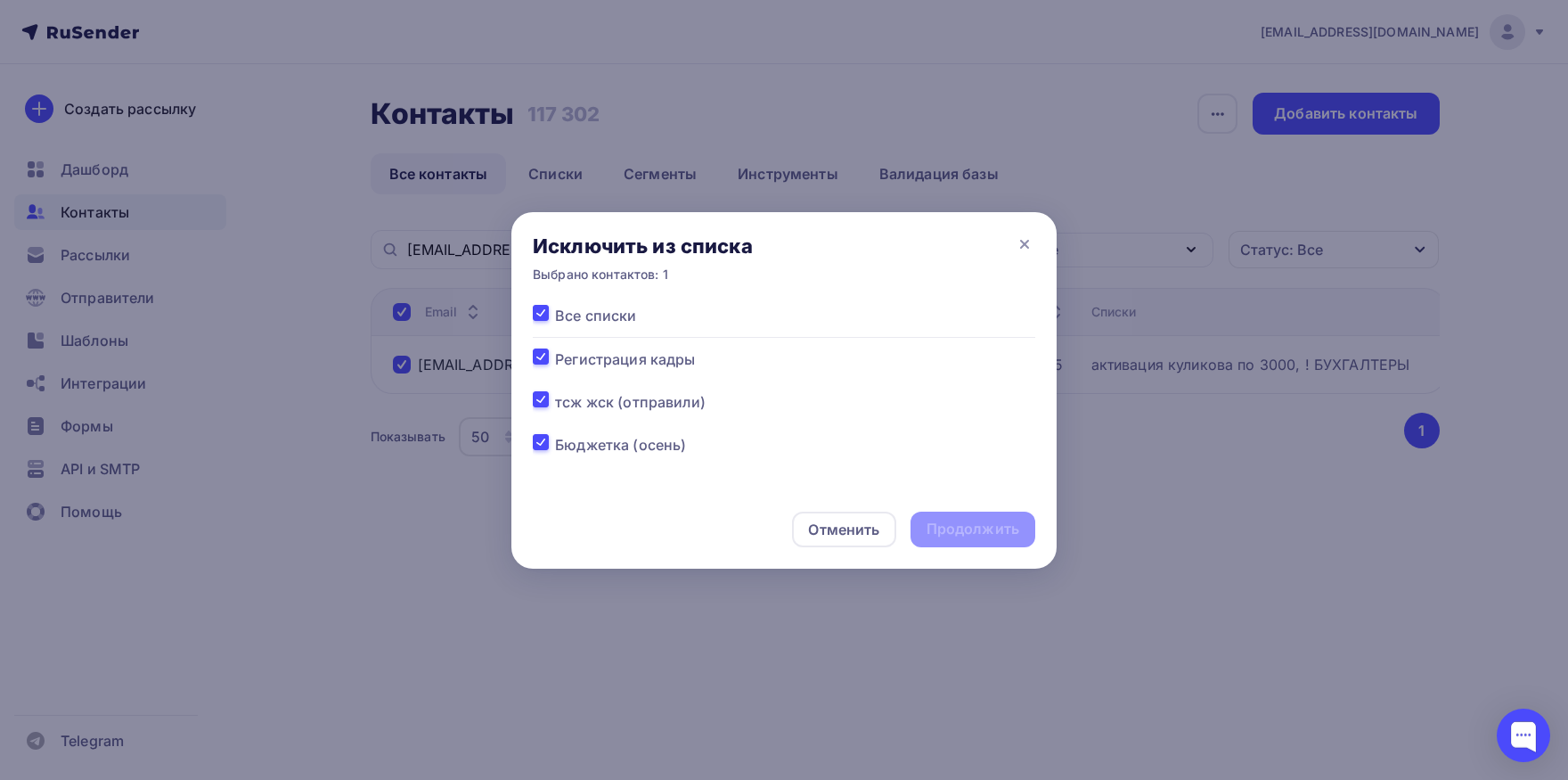
checkbox input "true"
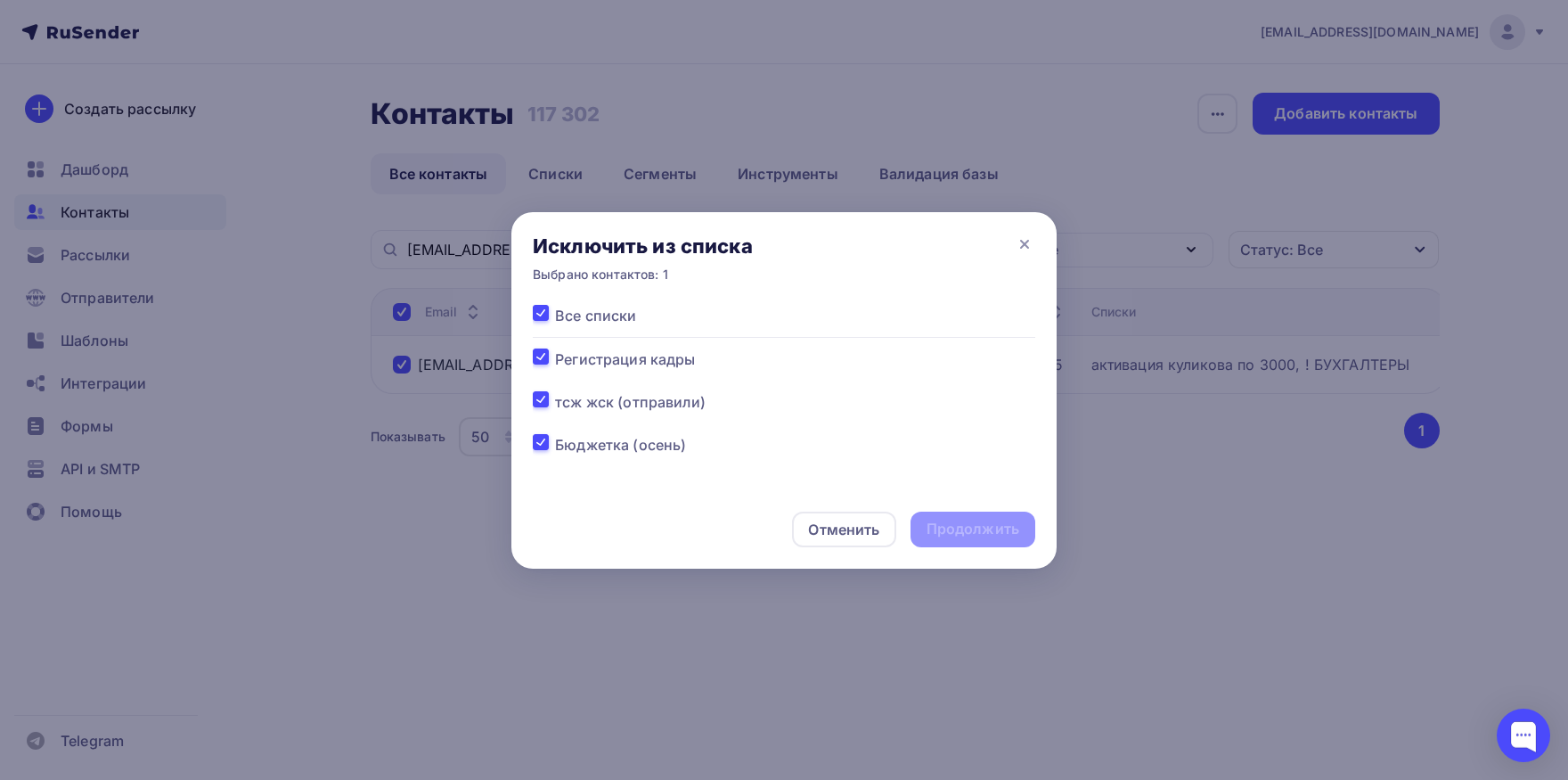
checkbox input "true"
click at [957, 528] on div "Продолжить" at bounding box center [972, 528] width 92 height 20
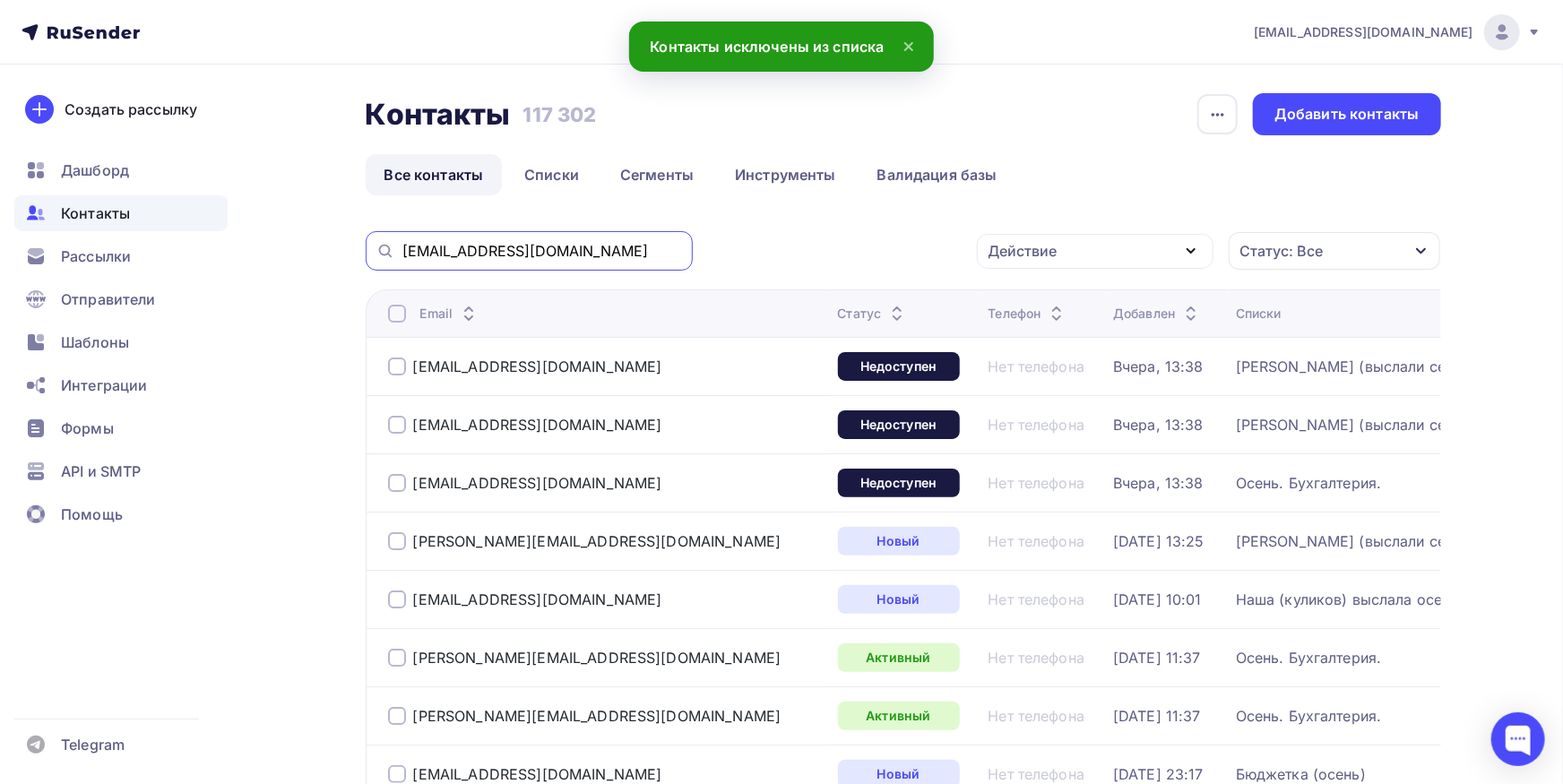
click at [602, 244] on input "[EMAIL_ADDRESS][DOMAIN_NAME]" at bounding box center [542, 250] width 280 height 20
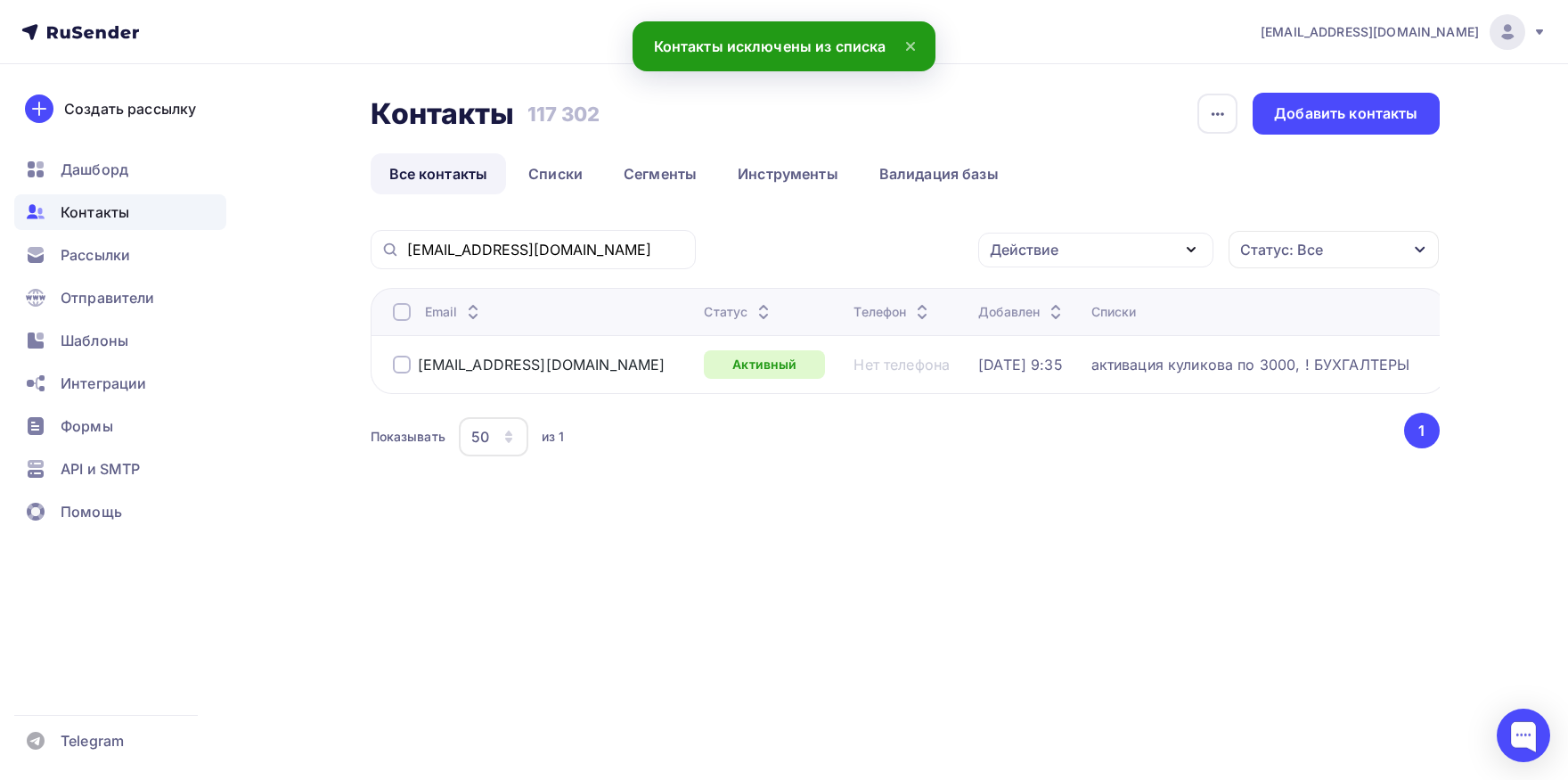
click at [401, 319] on div at bounding box center [401, 312] width 17 height 18
click at [1089, 254] on div "Действие" at bounding box center [1096, 250] width 235 height 35
click at [1065, 307] on div "Добавить в списки" at bounding box center [1067, 302] width 137 height 21
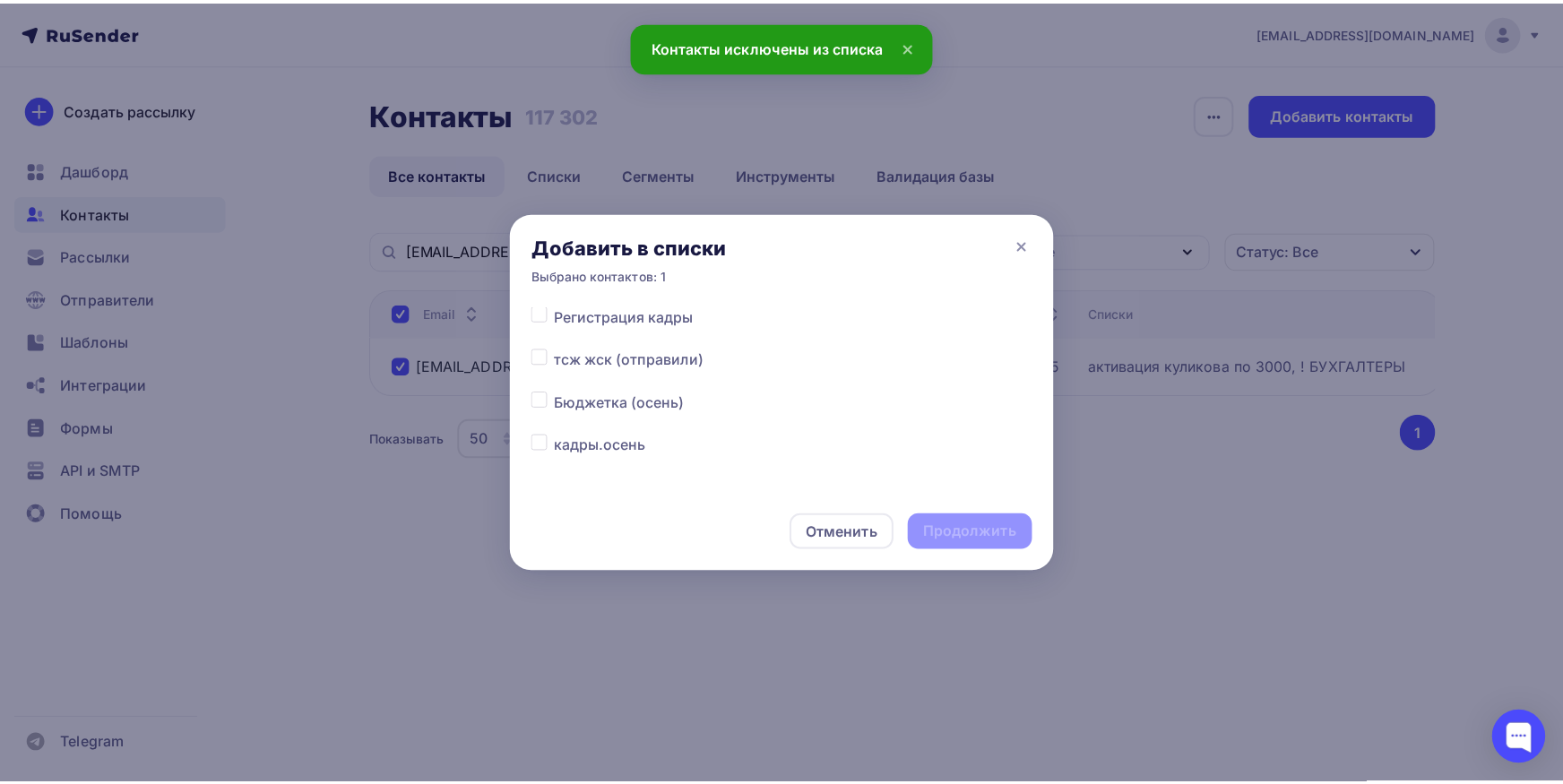
scroll to position [93, 0]
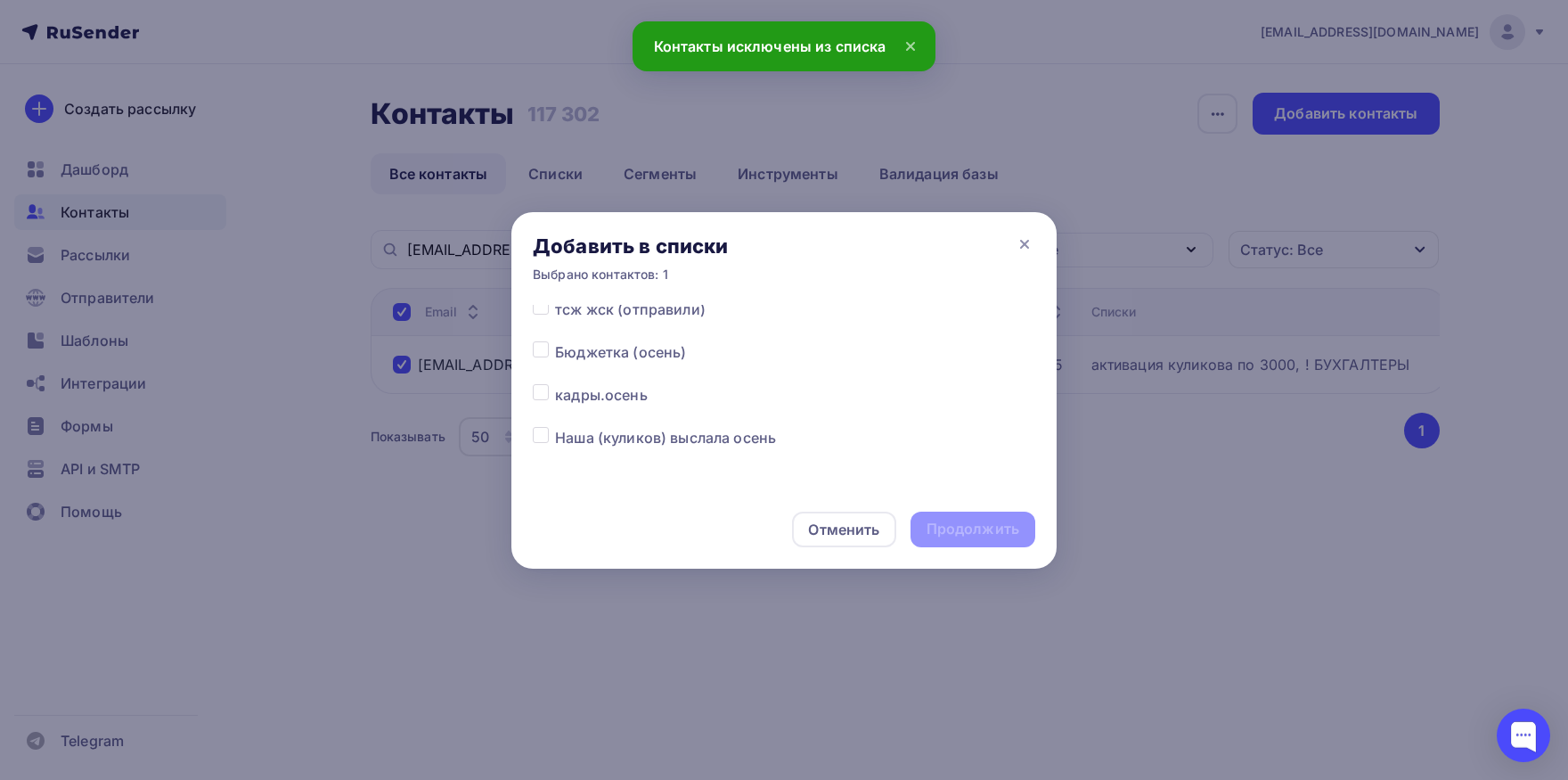
click at [555, 427] on label at bounding box center [555, 427] width 0 height 0
click at [538, 439] on input "checkbox" at bounding box center [540, 435] width 16 height 16
checkbox input "true"
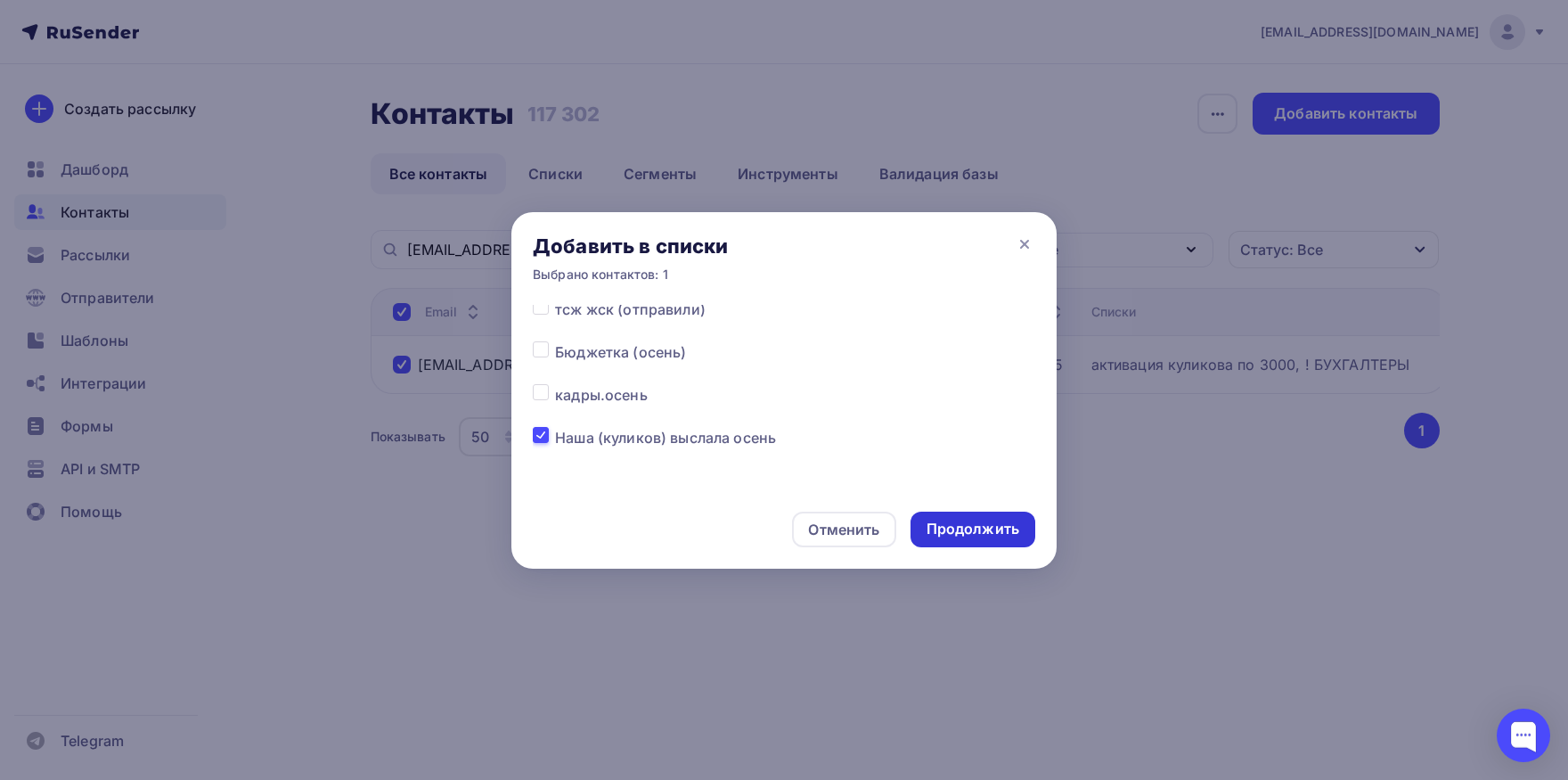
click at [958, 528] on div "Продолжить" at bounding box center [972, 528] width 92 height 20
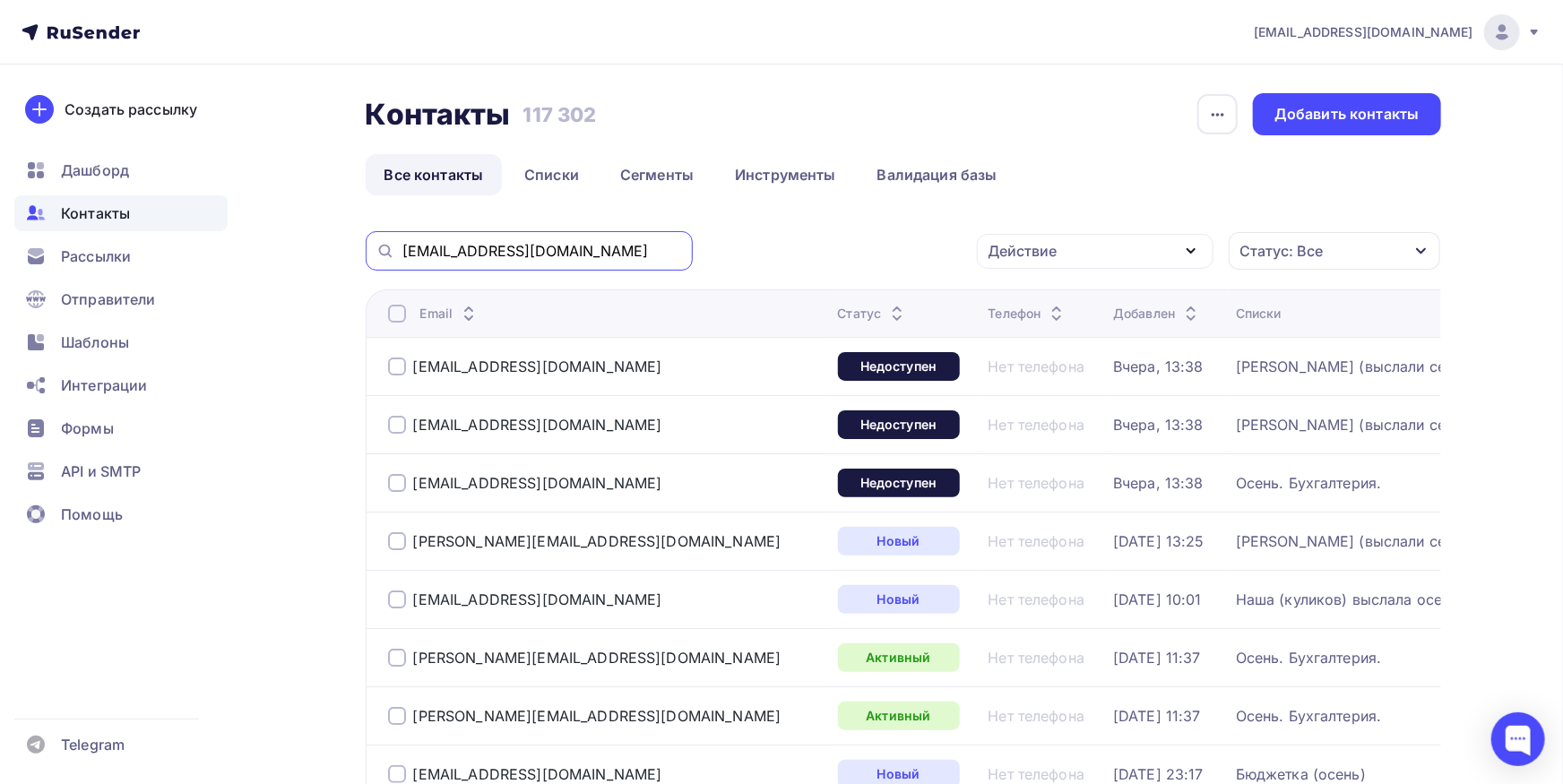
click at [558, 250] on input "[EMAIL_ADDRESS][DOMAIN_NAME]" at bounding box center [542, 250] width 280 height 20
paste input "@ostrovfish"
type input "@[DOMAIN_NAME]"
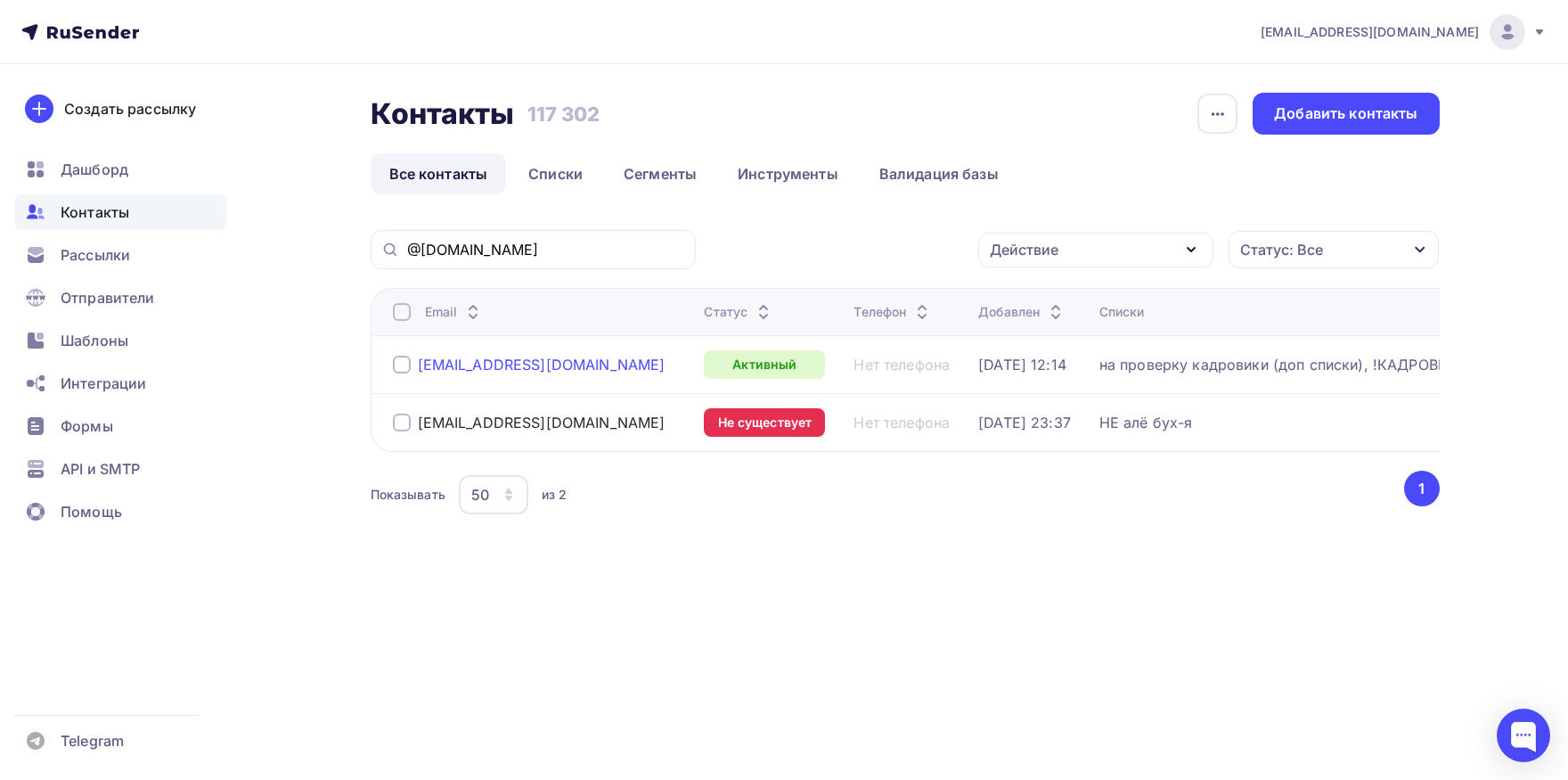
drag, startPoint x: 510, startPoint y: 366, endPoint x: 418, endPoint y: 368, distance: 92.0
click at [418, 368] on div "[EMAIL_ADDRESS][DOMAIN_NAME]" at bounding box center [541, 364] width 297 height 28
copy div "[EMAIL_ADDRESS][DOMAIN_NAME]"
click at [409, 370] on div at bounding box center [401, 365] width 17 height 18
click at [1016, 261] on div "Действие" at bounding box center [1096, 250] width 235 height 35
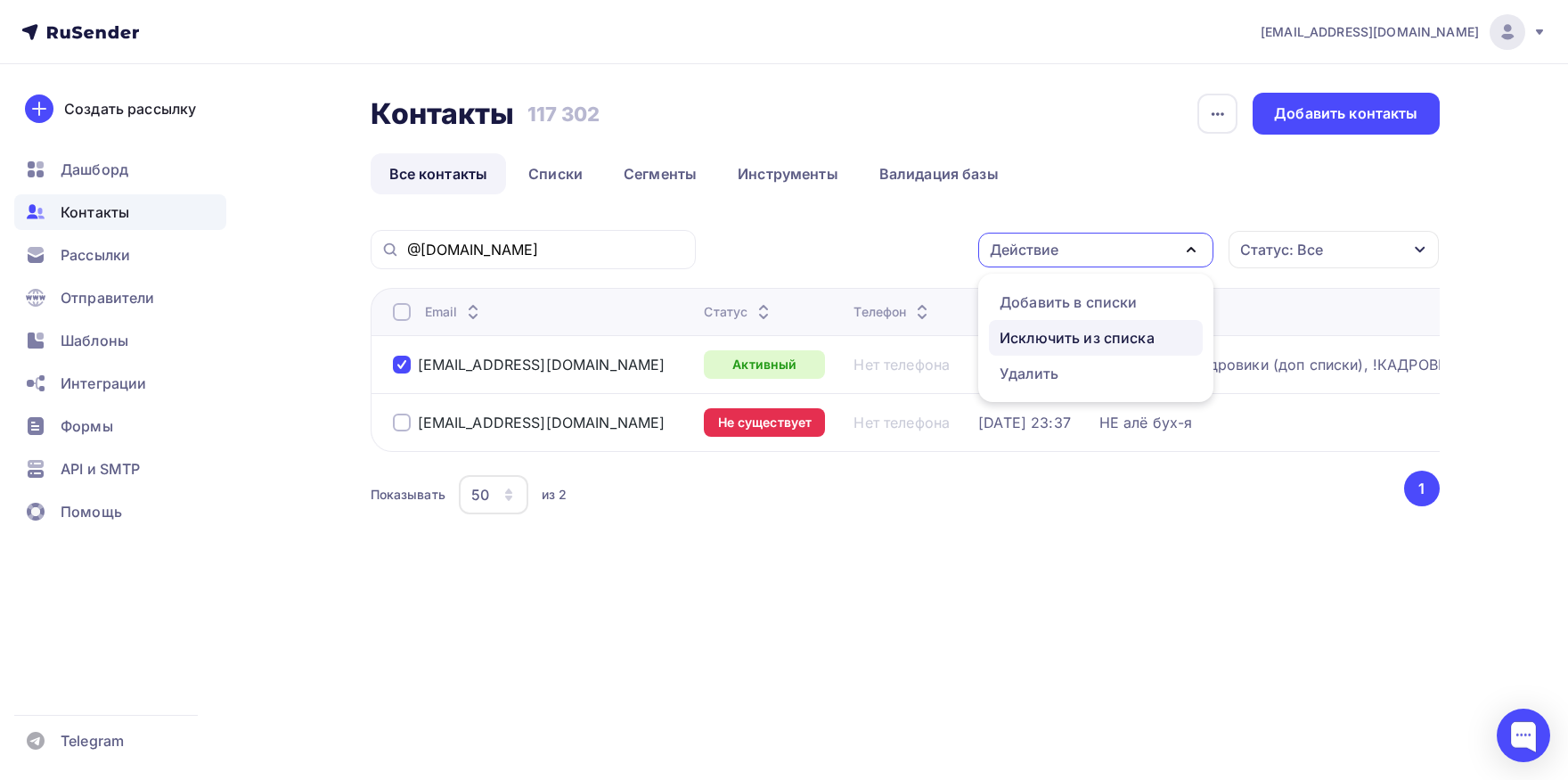
click at [1016, 346] on div "Исключить из списка" at bounding box center [1076, 337] width 155 height 21
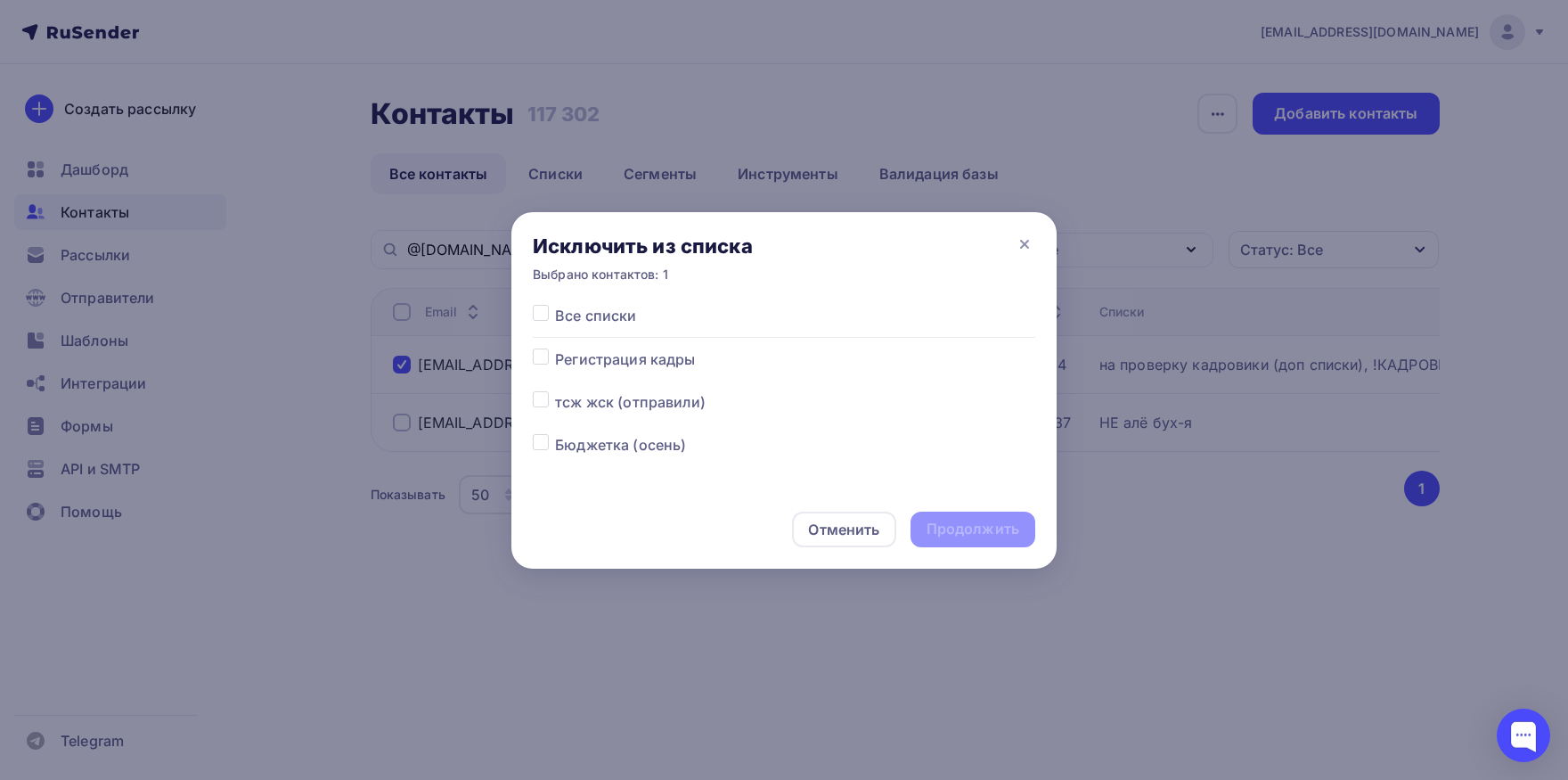
click at [555, 304] on label at bounding box center [555, 304] width 0 height 0
click at [540, 314] on input "checkbox" at bounding box center [540, 312] width 16 height 16
checkbox input "true"
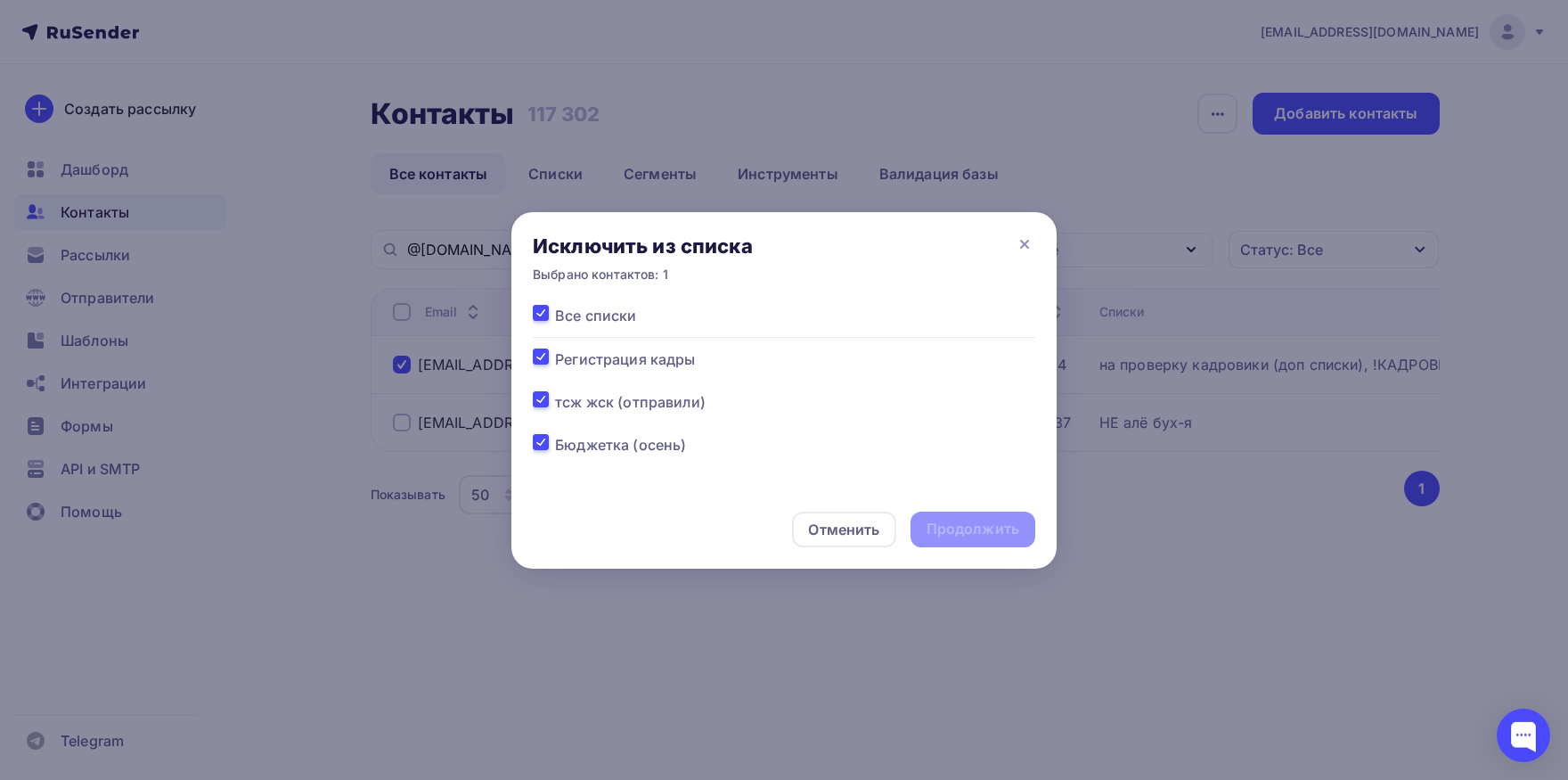
checkbox input "true"
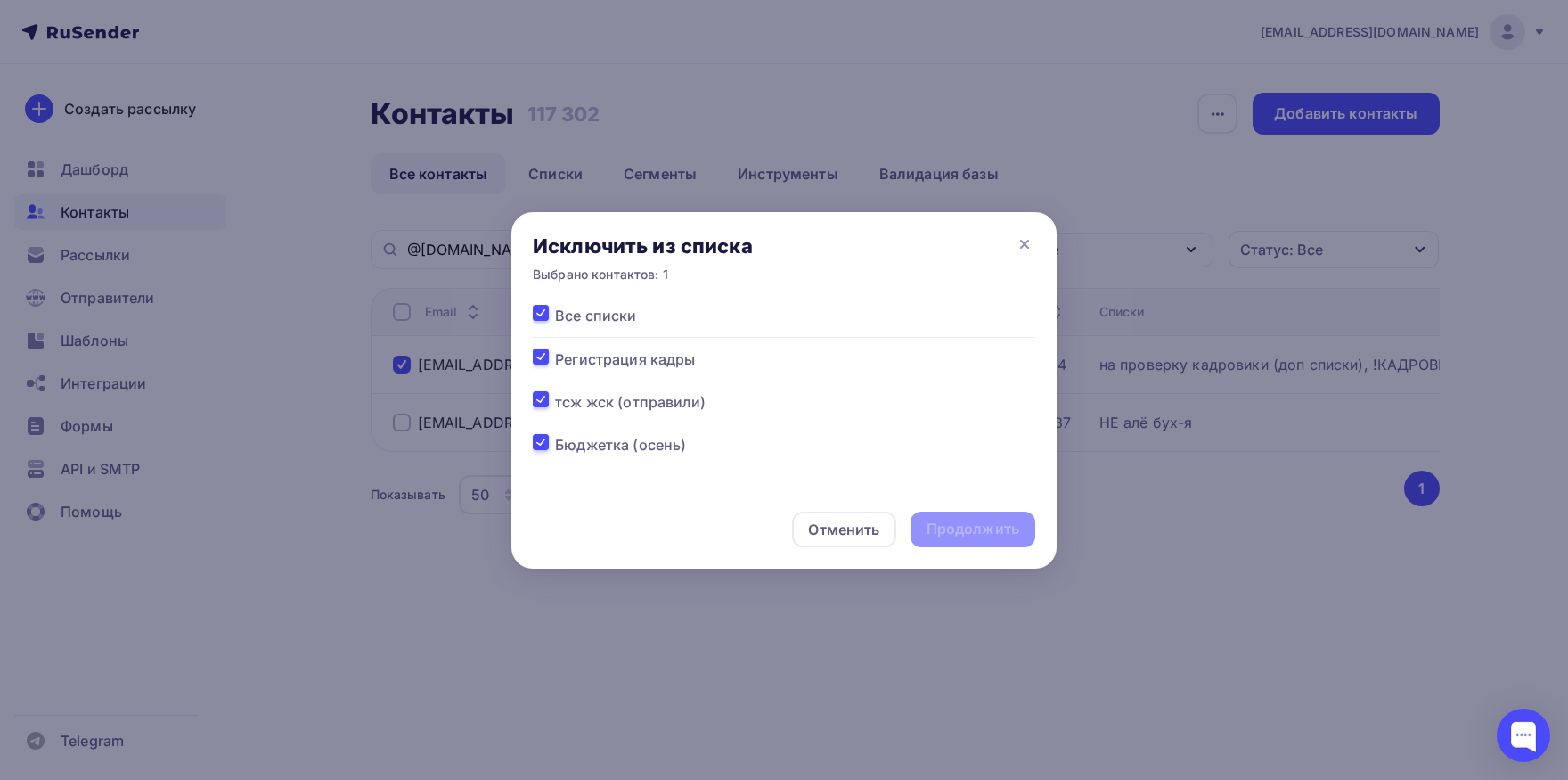
checkbox input "true"
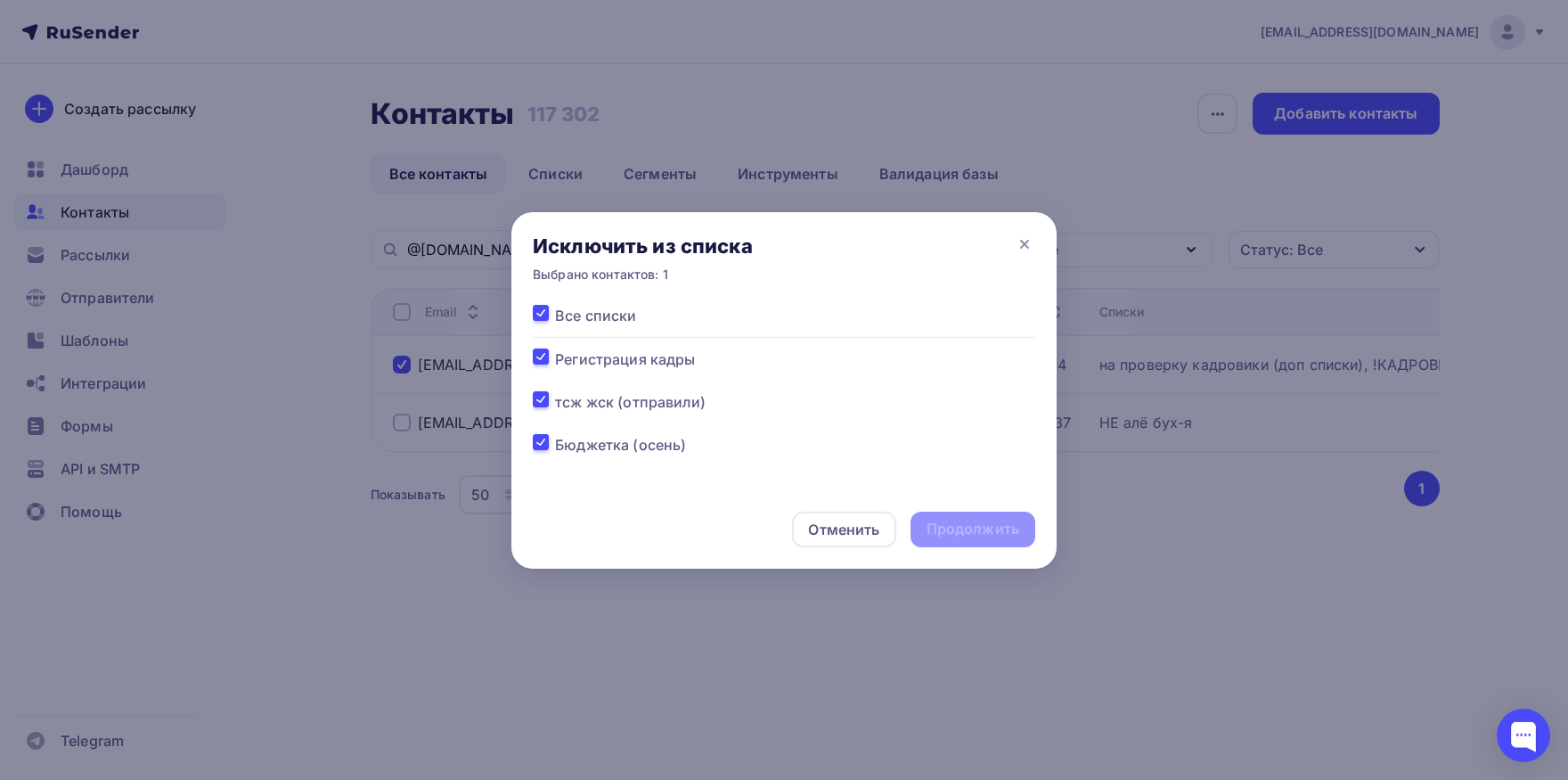
checkbox input "true"
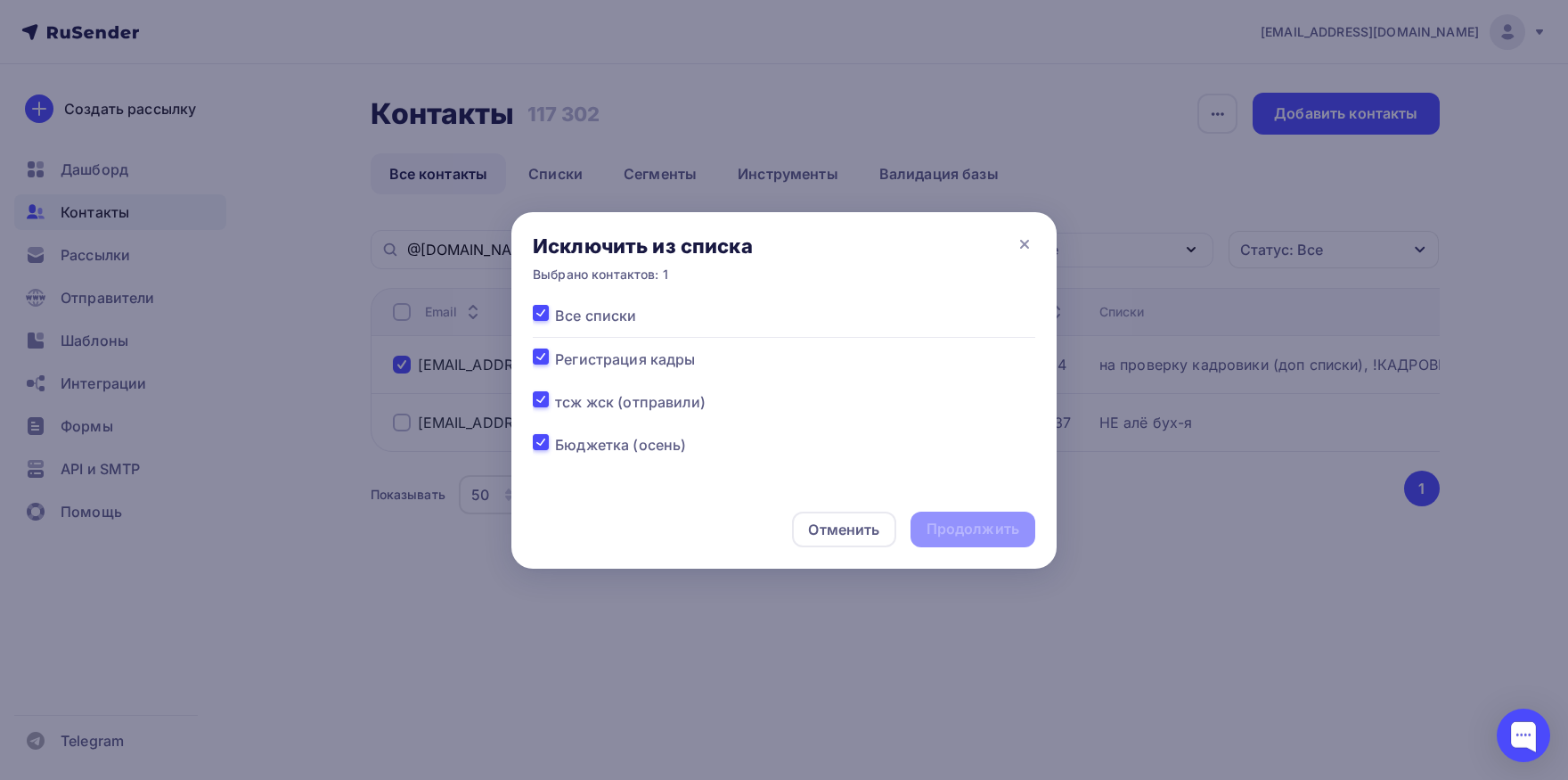
checkbox input "true"
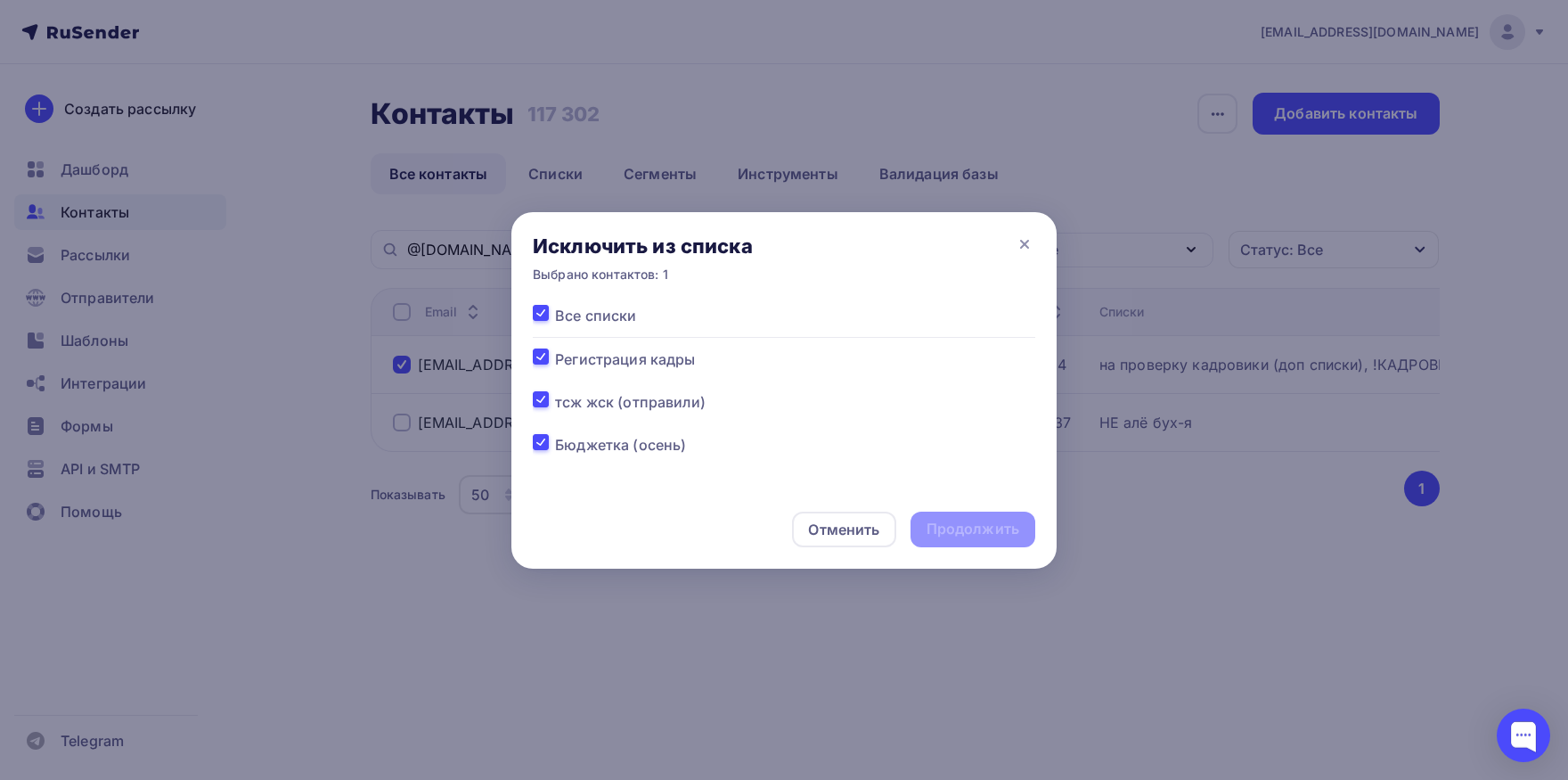
checkbox input "true"
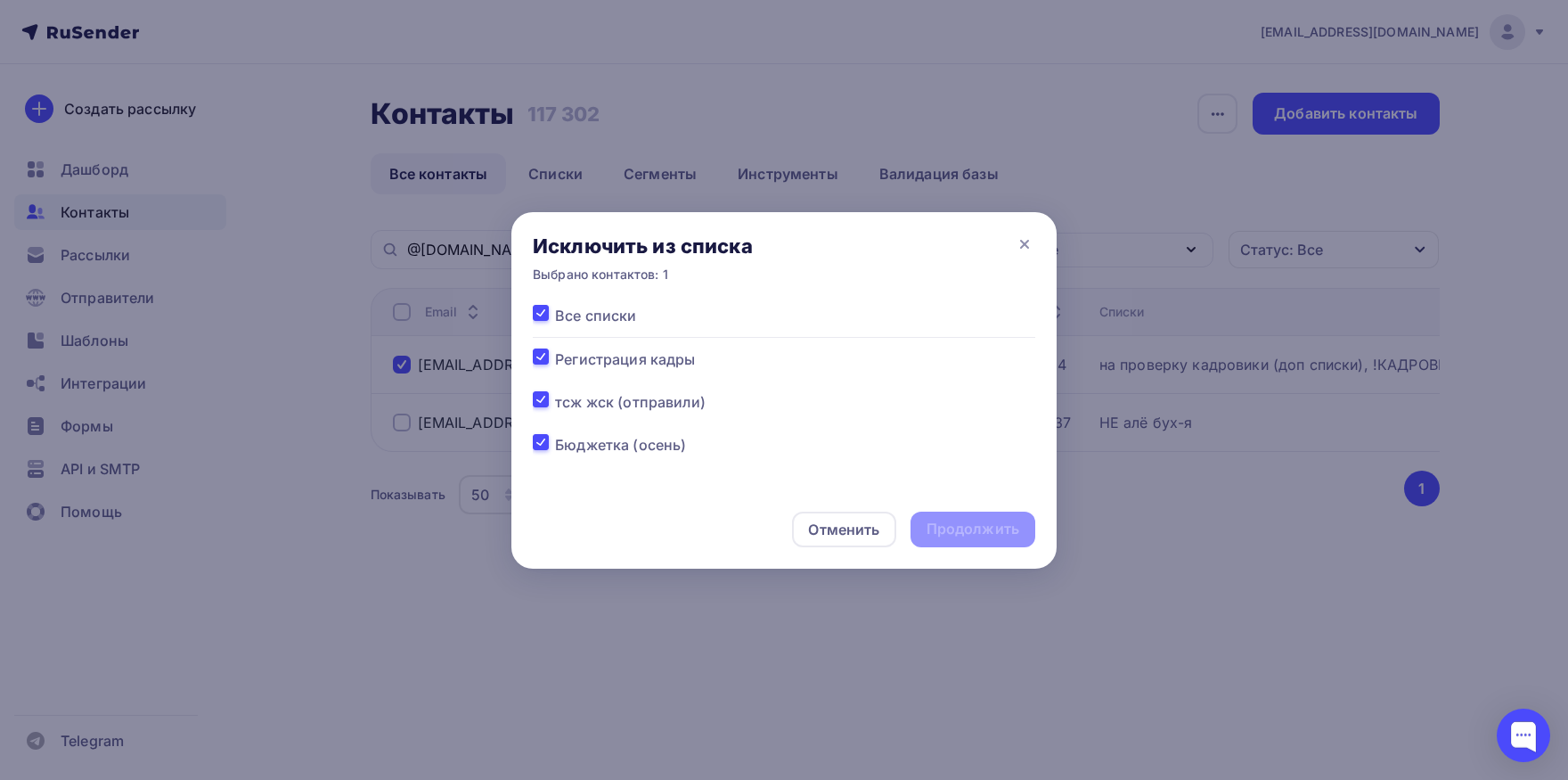
checkbox input "true"
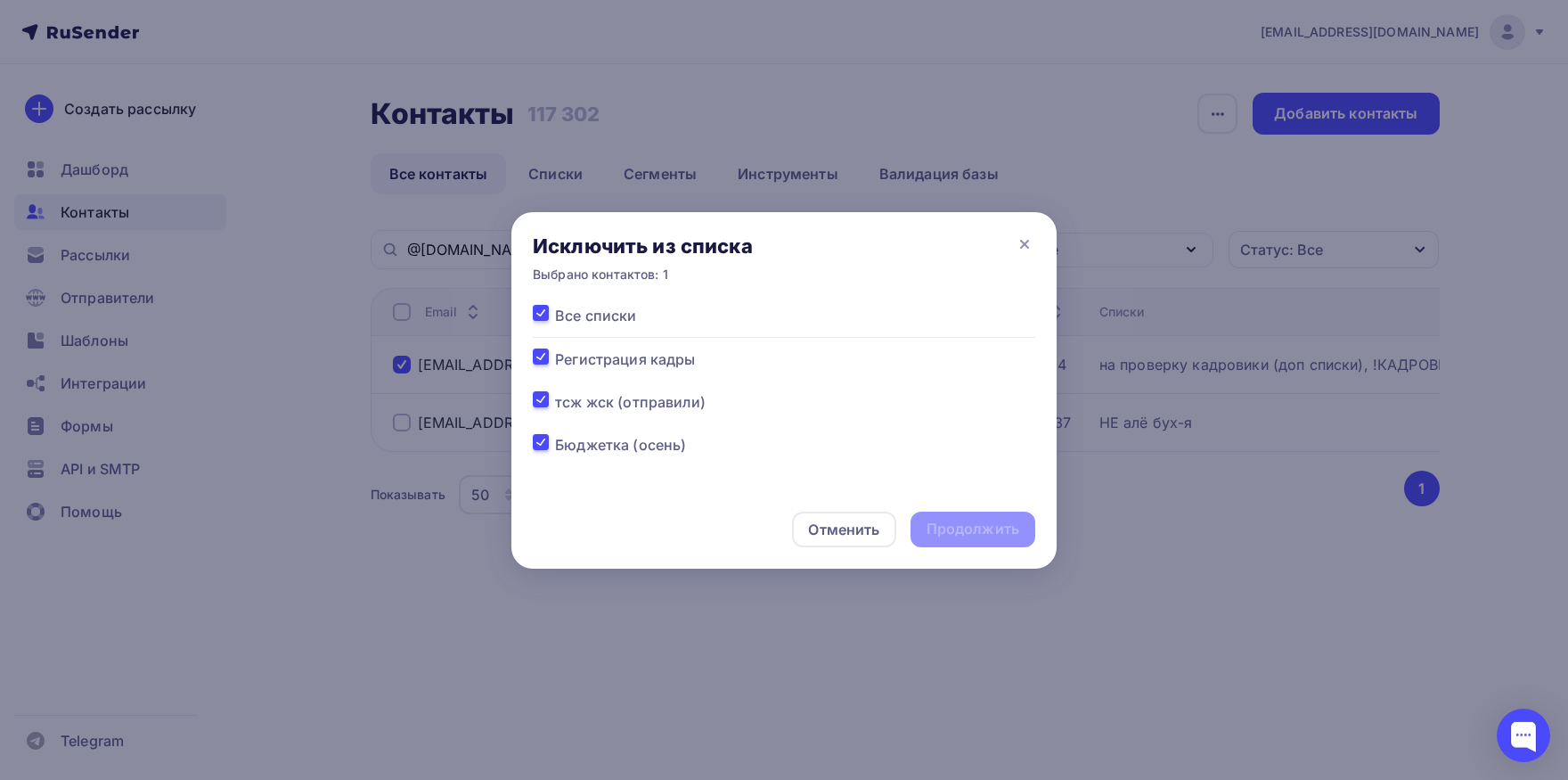
checkbox input "true"
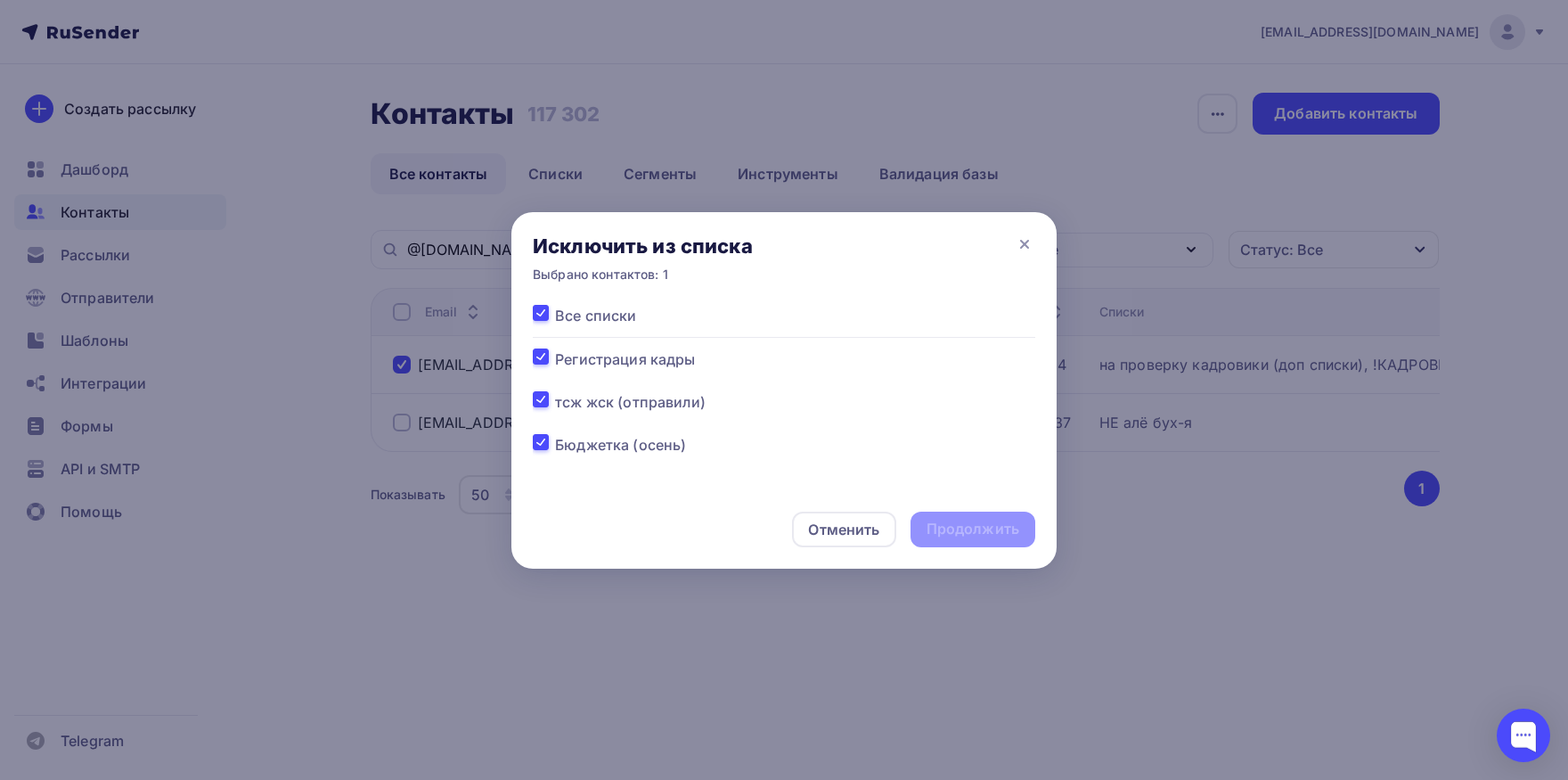
checkbox input "true"
click at [990, 518] on div "Продолжить" at bounding box center [972, 529] width 124 height 36
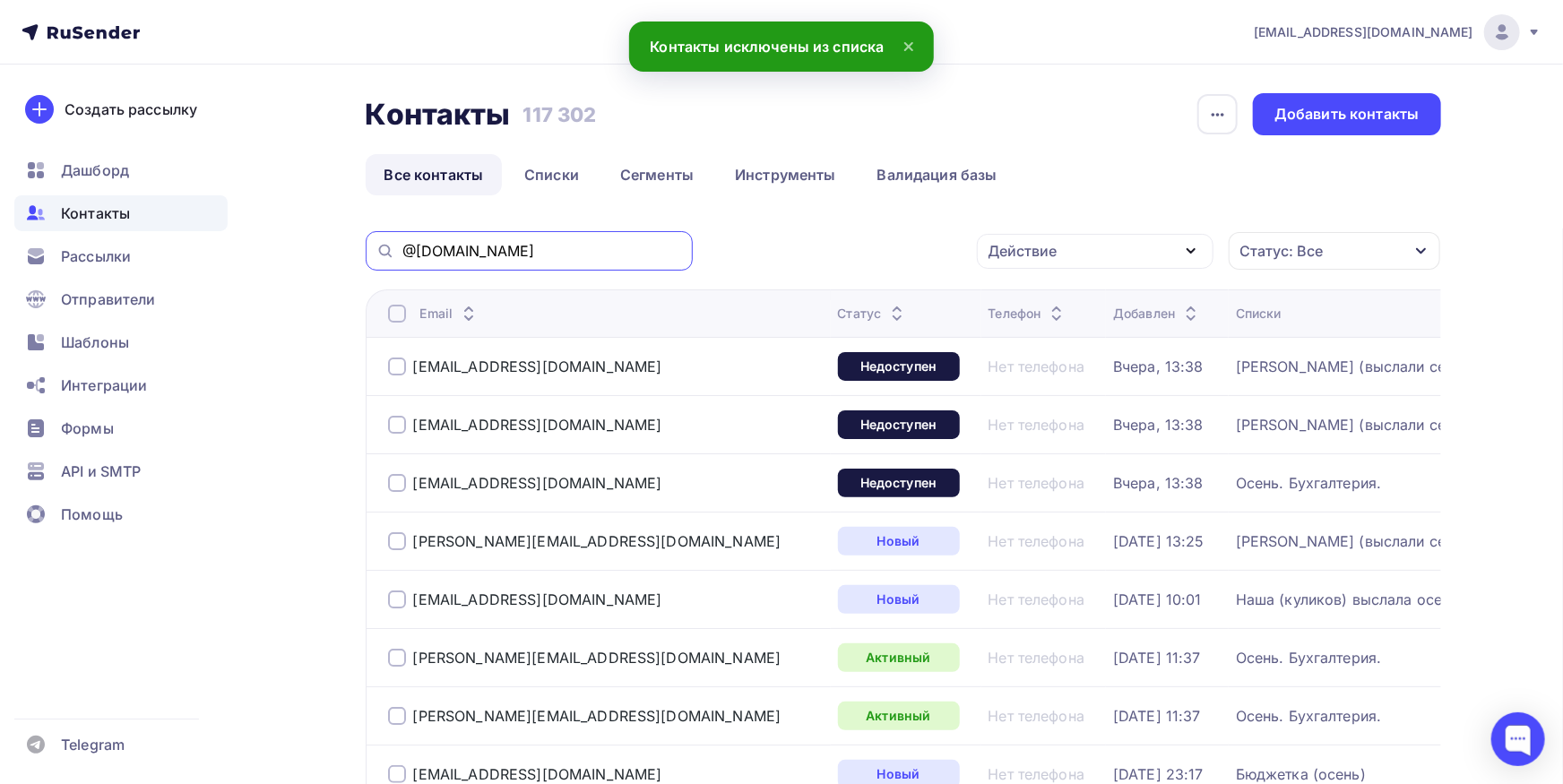
click at [556, 252] on input "@[DOMAIN_NAME]" at bounding box center [542, 250] width 280 height 20
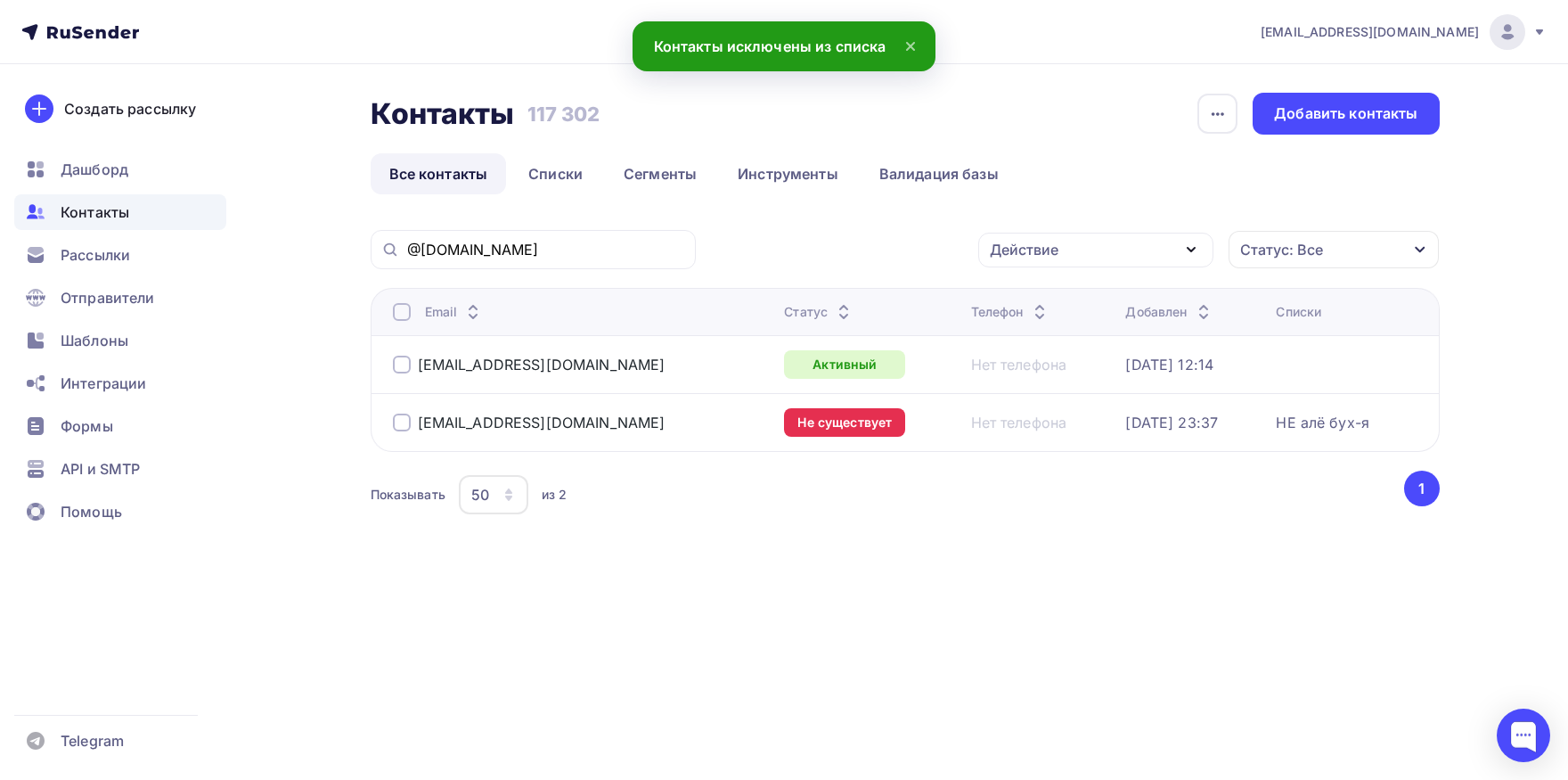
click at [399, 372] on div at bounding box center [401, 365] width 17 height 18
click at [1016, 258] on div "Действие" at bounding box center [1024, 250] width 69 height 21
click at [1020, 308] on div "Добавить в списки" at bounding box center [1067, 302] width 137 height 21
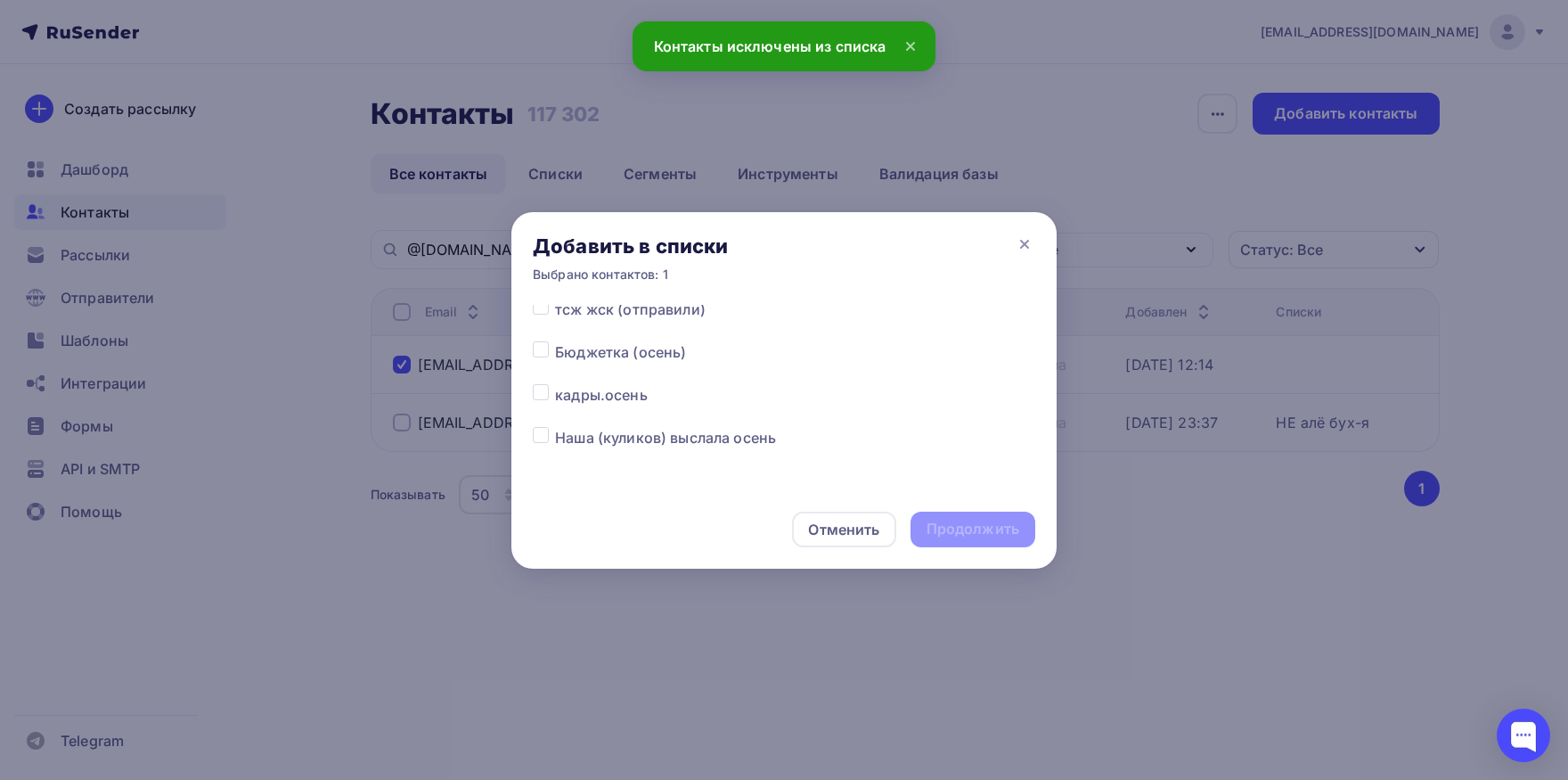
drag, startPoint x: 545, startPoint y: 392, endPoint x: 549, endPoint y: 403, distance: 11.7
click at [555, 384] on label at bounding box center [555, 384] width 0 height 0
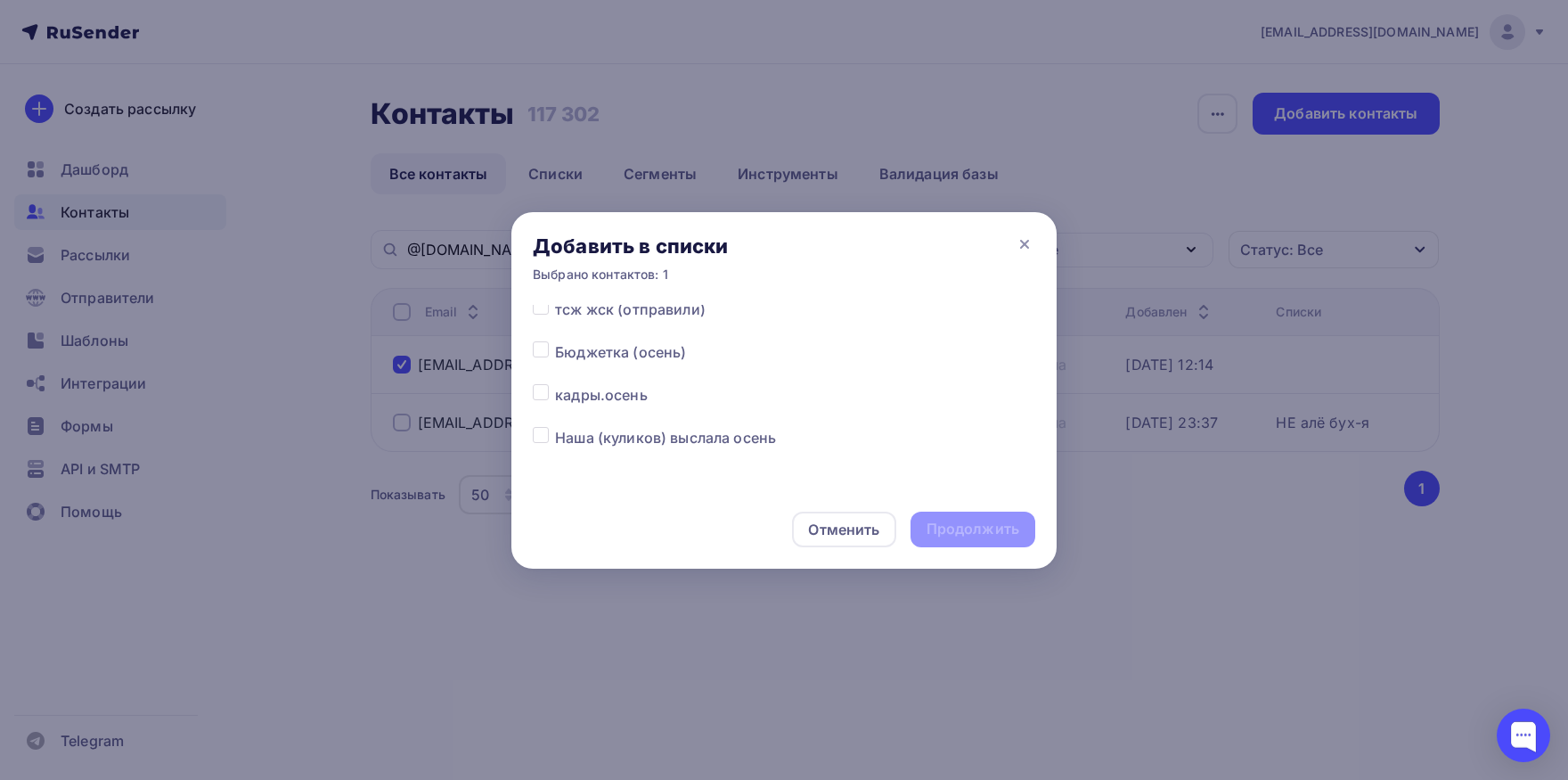
click at [555, 384] on label at bounding box center [555, 384] width 0 height 0
click at [538, 395] on input "checkbox" at bounding box center [540, 392] width 16 height 16
click at [952, 522] on div "Продолжить" at bounding box center [972, 528] width 92 height 20
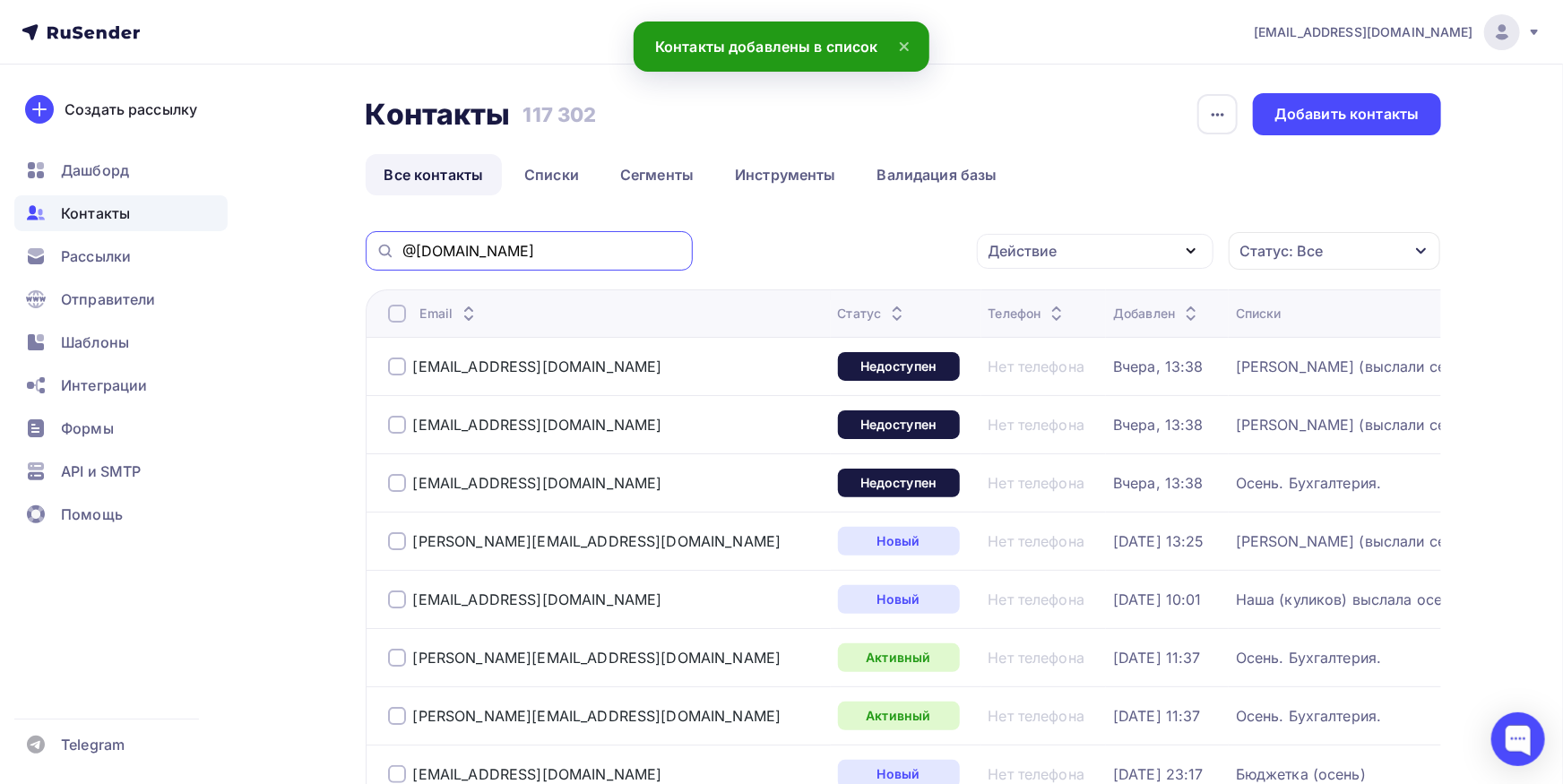
click at [527, 252] on input "@[DOMAIN_NAME]" at bounding box center [542, 250] width 280 height 20
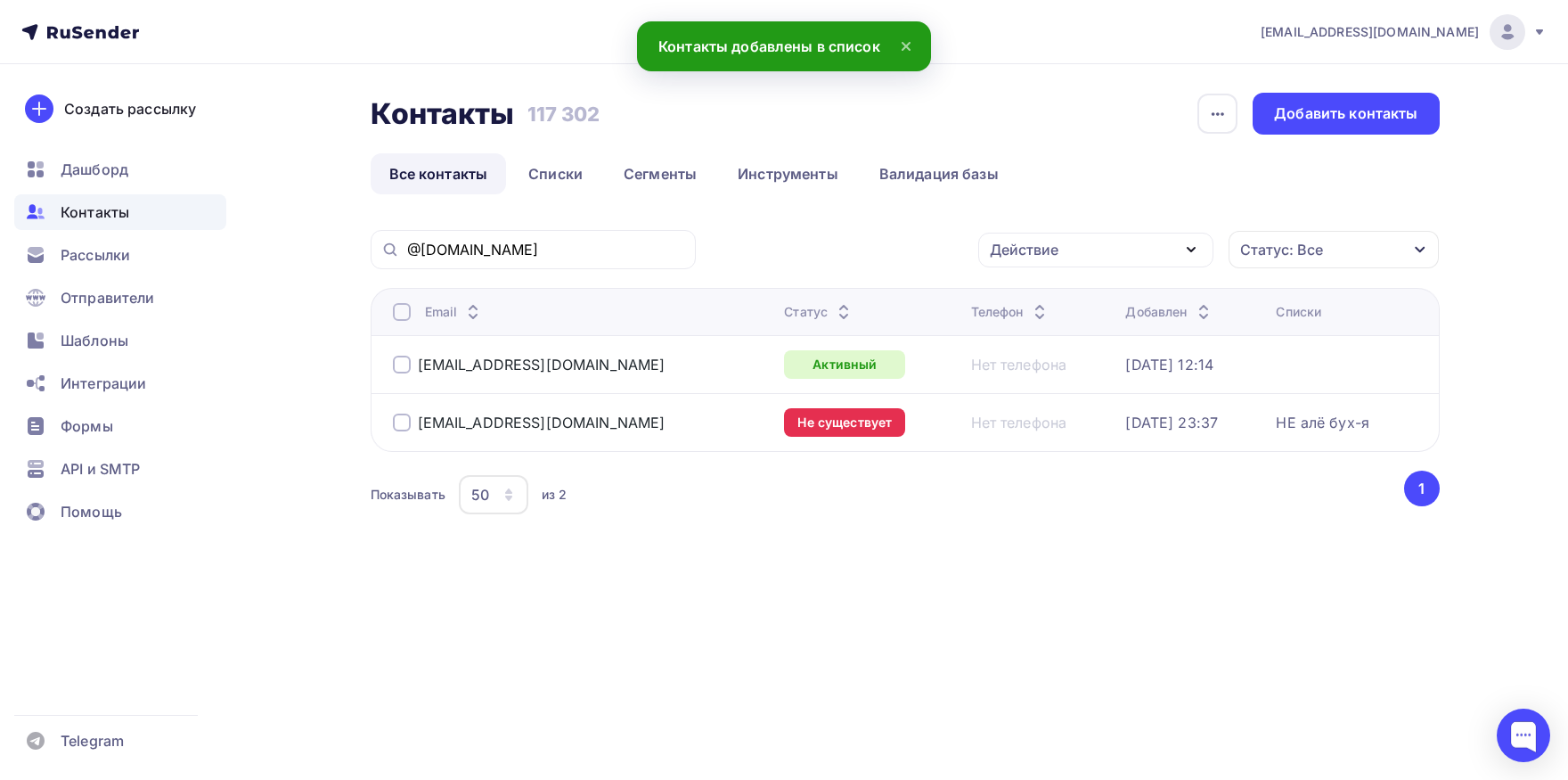
click at [389, 411] on td "[EMAIL_ADDRESS][DOMAIN_NAME]" at bounding box center [574, 422] width 407 height 58
click at [393, 416] on div at bounding box center [401, 422] width 17 height 18
click at [1150, 262] on div "Действие" at bounding box center [1096, 250] width 235 height 35
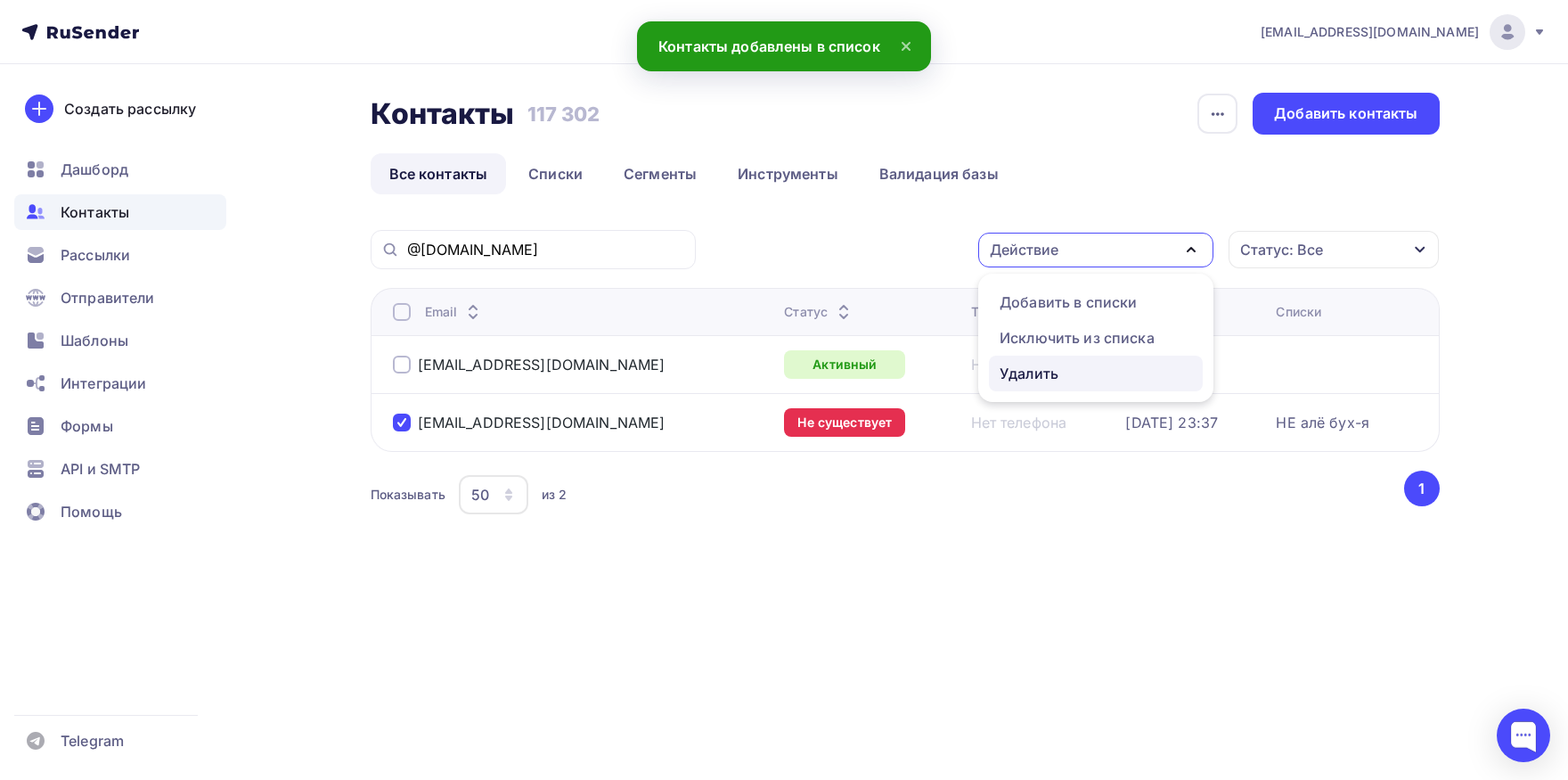
click at [1105, 359] on link "Удалить" at bounding box center [1096, 373] width 214 height 36
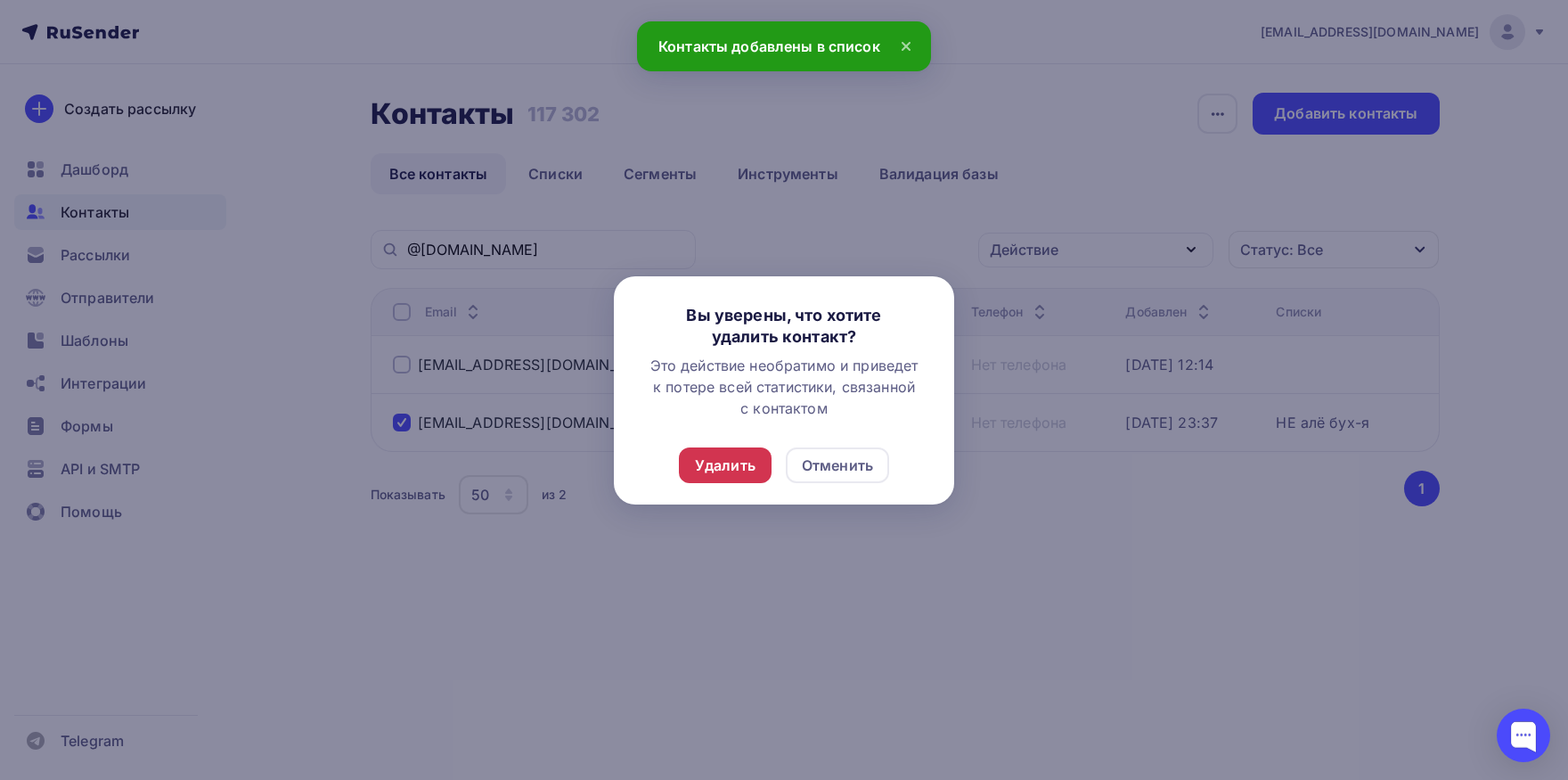
click at [749, 461] on div "Удалить" at bounding box center [725, 465] width 60 height 21
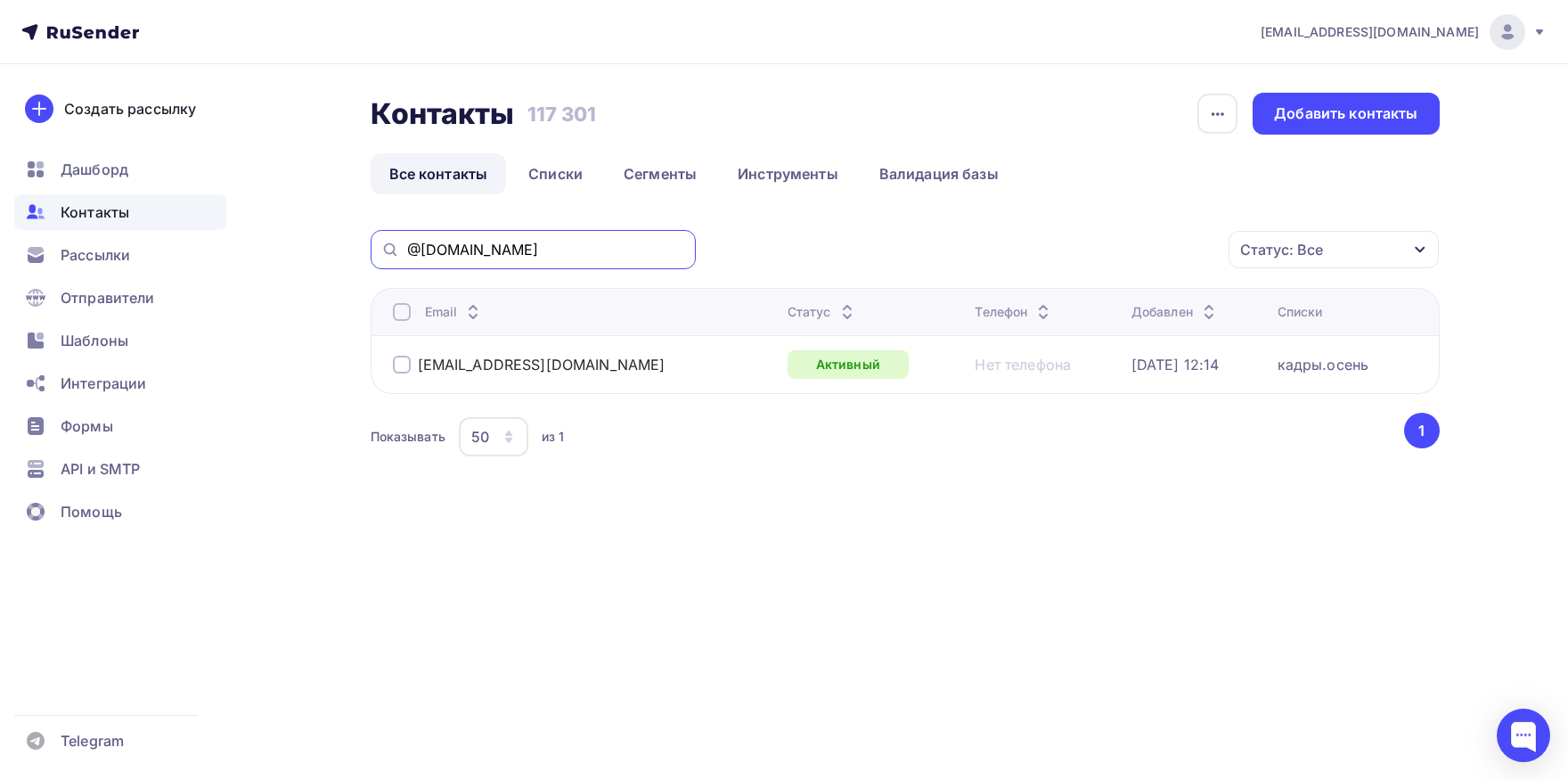
click at [558, 258] on input "@[DOMAIN_NAME]" at bounding box center [546, 249] width 278 height 19
paste input "[EMAIL_ADDRESS]"
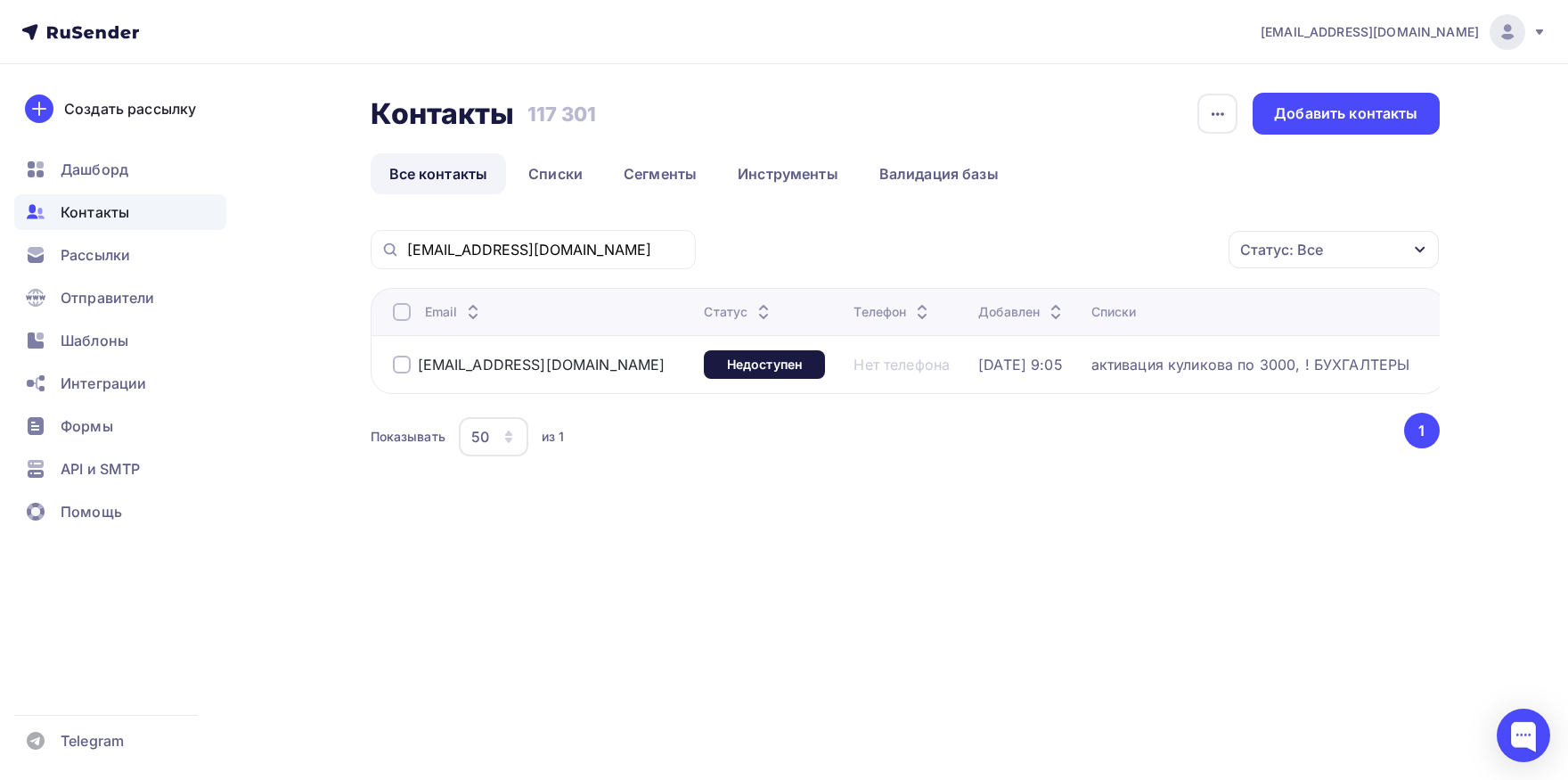
click at [391, 315] on th "Email" at bounding box center [534, 311] width 327 height 48
click at [399, 316] on div at bounding box center [401, 312] width 17 height 18
click at [1083, 248] on div "Действие" at bounding box center [1096, 250] width 235 height 35
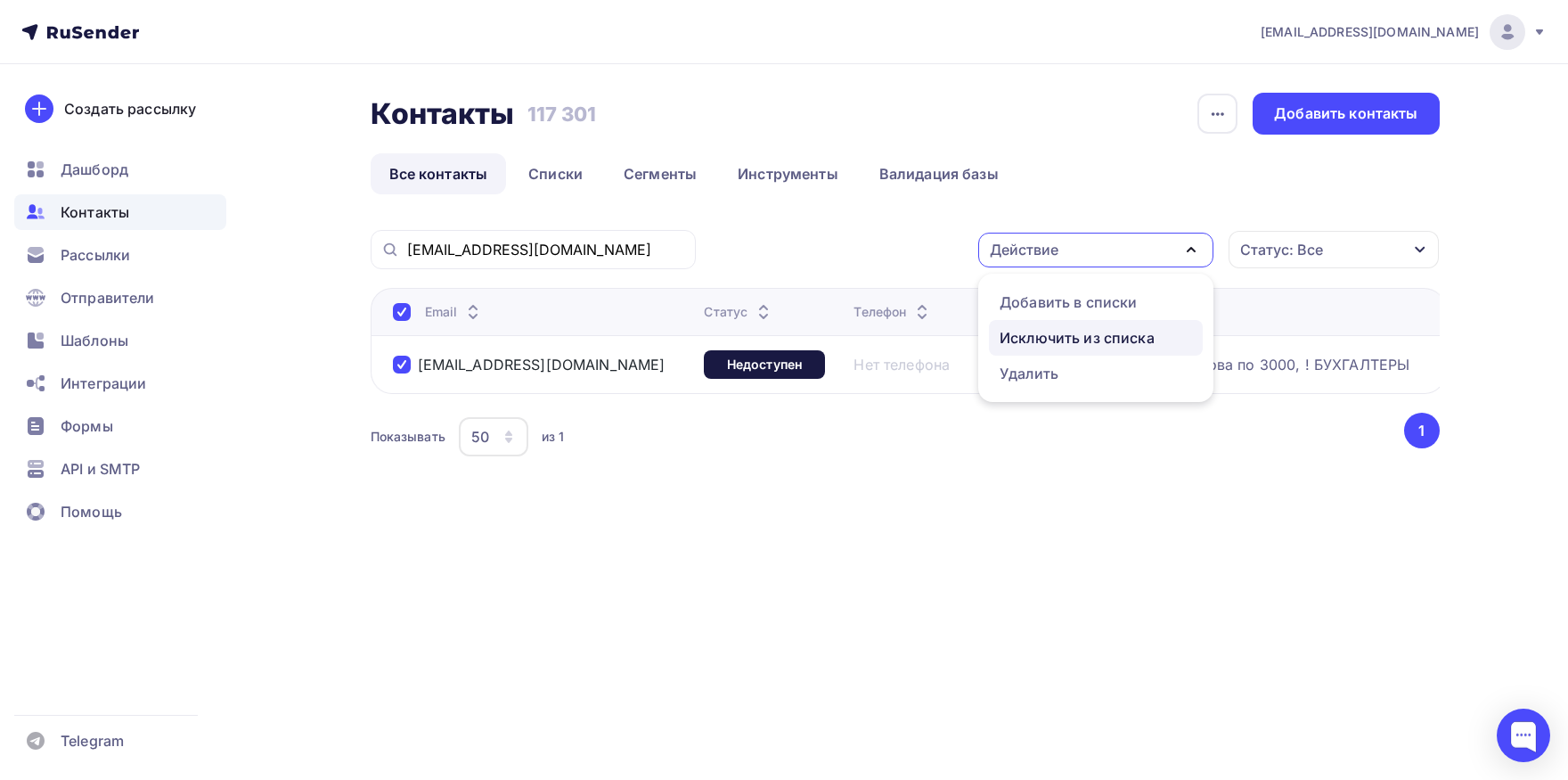
click at [1062, 337] on div "Исключить из списка" at bounding box center [1076, 337] width 155 height 21
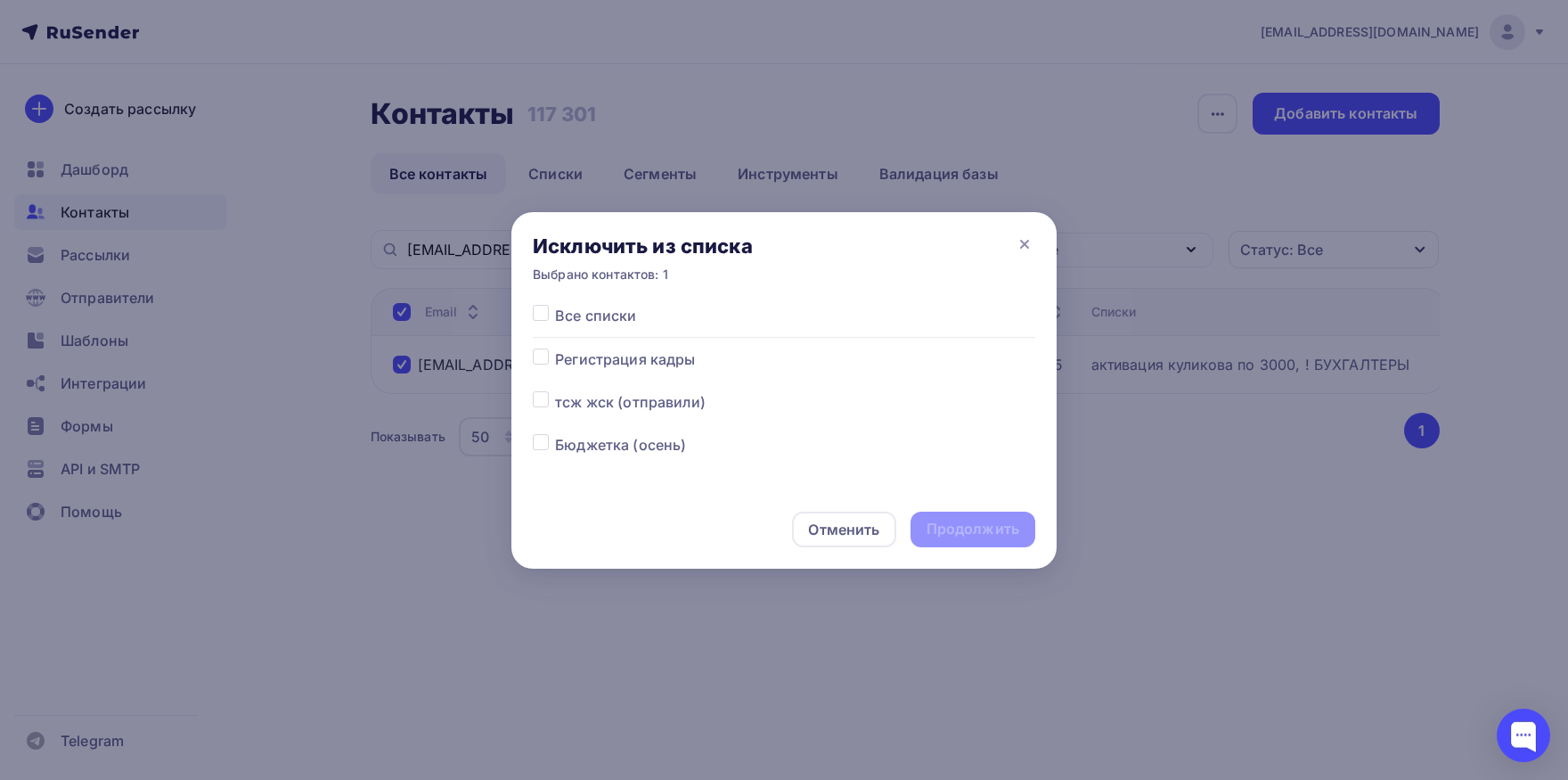
click at [555, 304] on label at bounding box center [555, 304] width 0 height 0
click at [534, 317] on input "checkbox" at bounding box center [540, 312] width 16 height 16
click at [1003, 536] on div "Продолжить" at bounding box center [972, 528] width 92 height 20
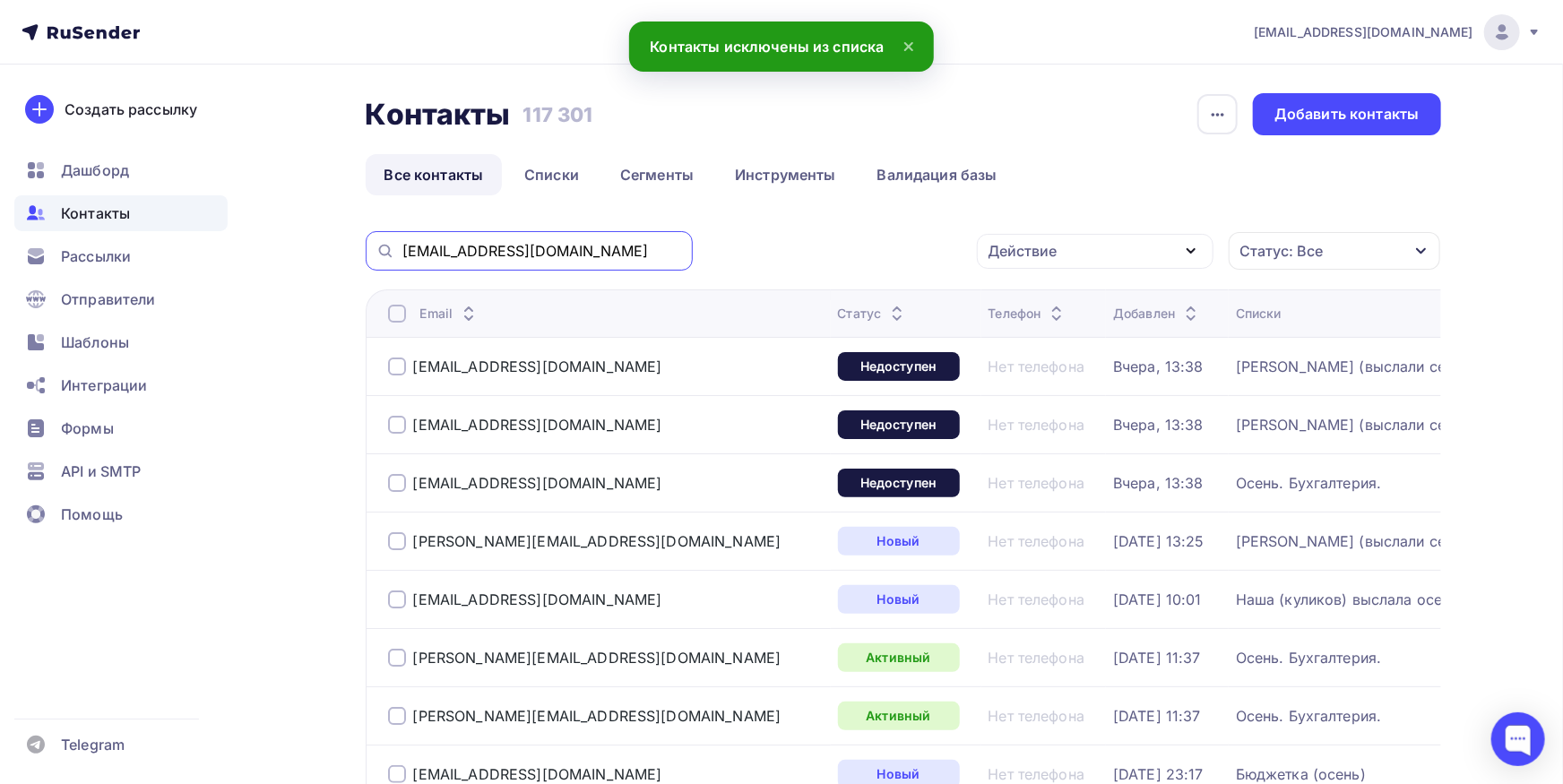
click at [637, 251] on input "[EMAIL_ADDRESS][DOMAIN_NAME]" at bounding box center [542, 250] width 280 height 20
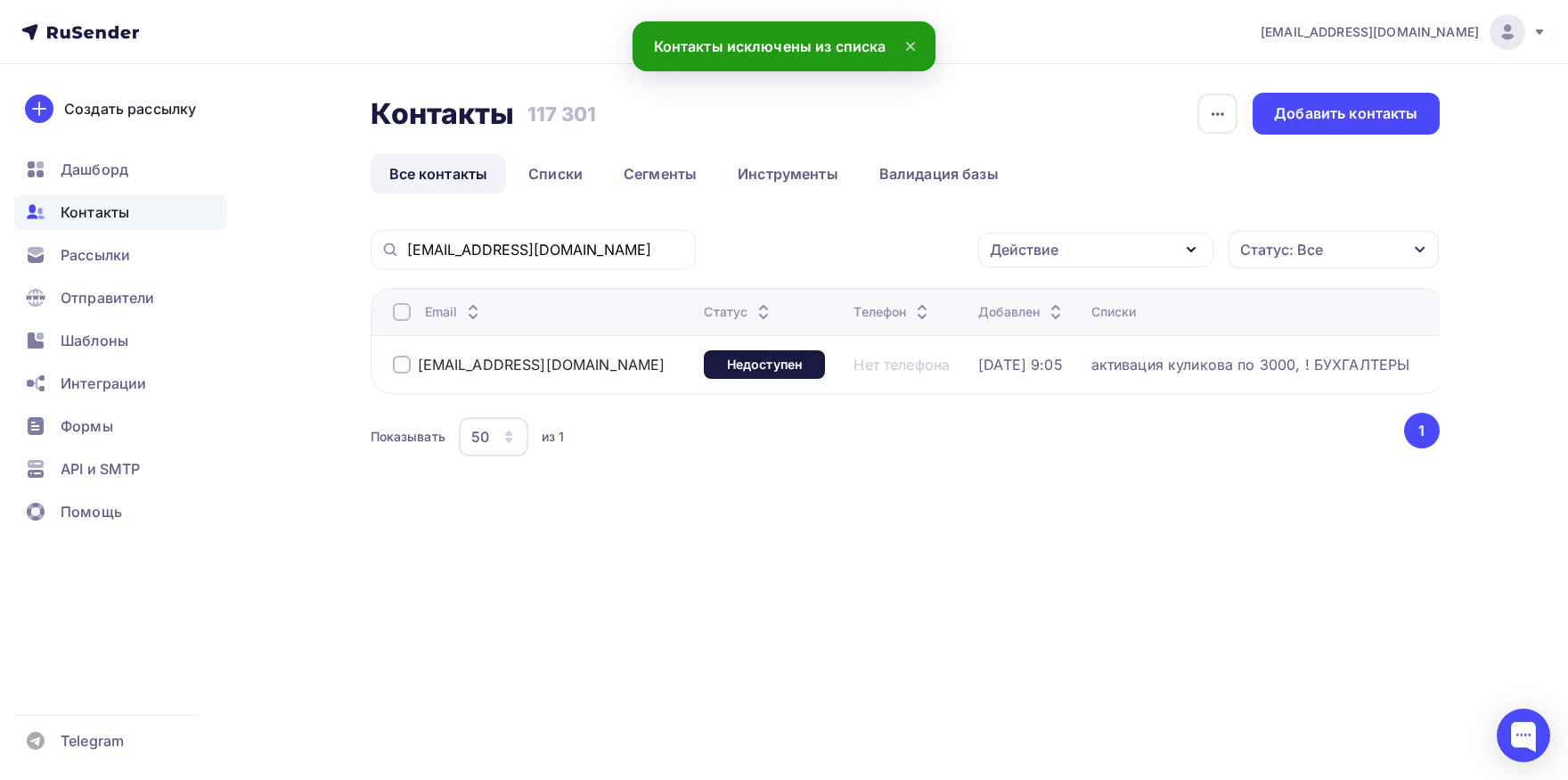
click at [403, 320] on div at bounding box center [401, 312] width 17 height 18
click at [1047, 238] on div "Действие" at bounding box center [1096, 250] width 235 height 35
click at [1059, 290] on link "Добавить в списки" at bounding box center [1096, 301] width 214 height 36
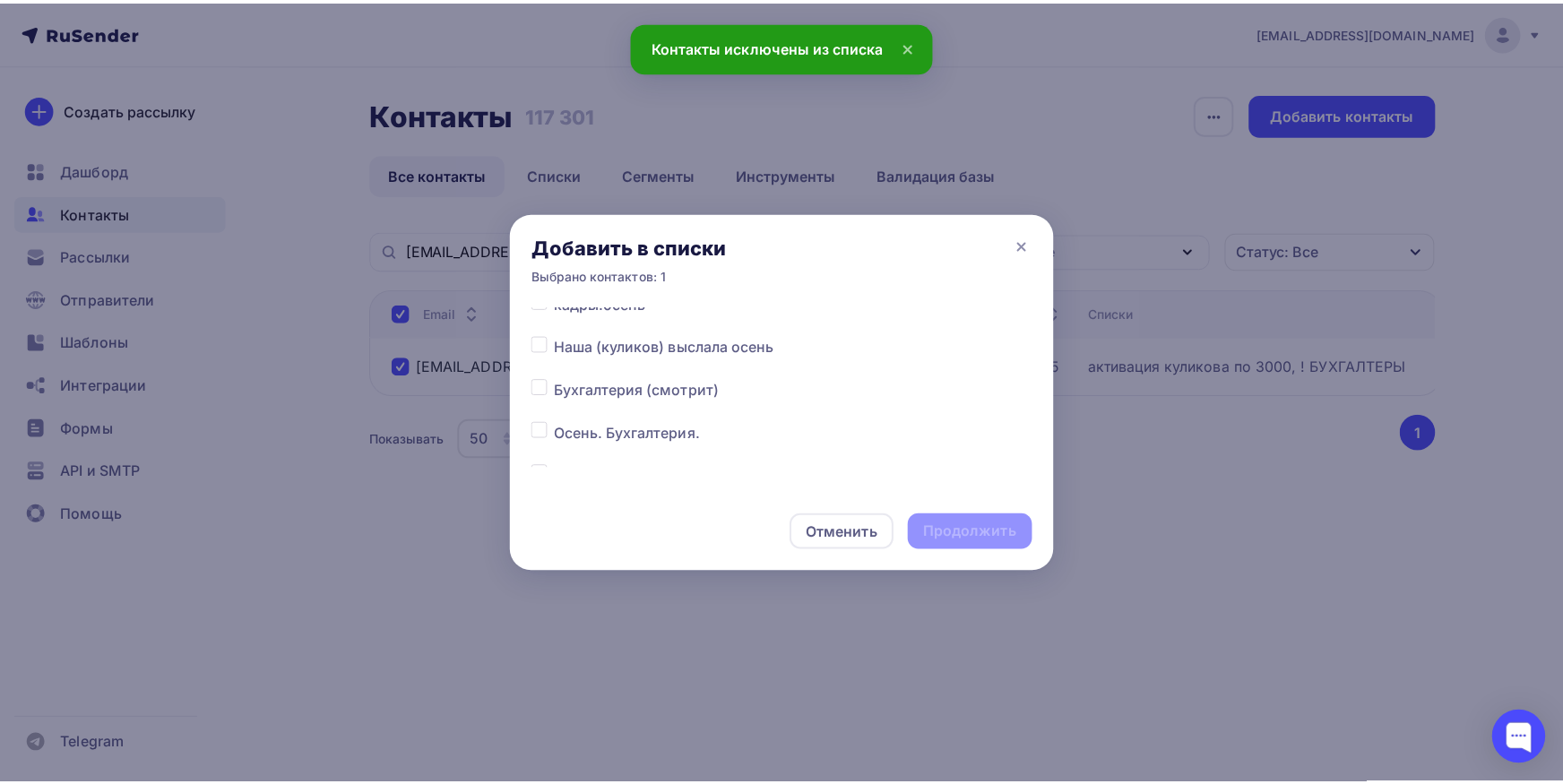
scroll to position [187, 0]
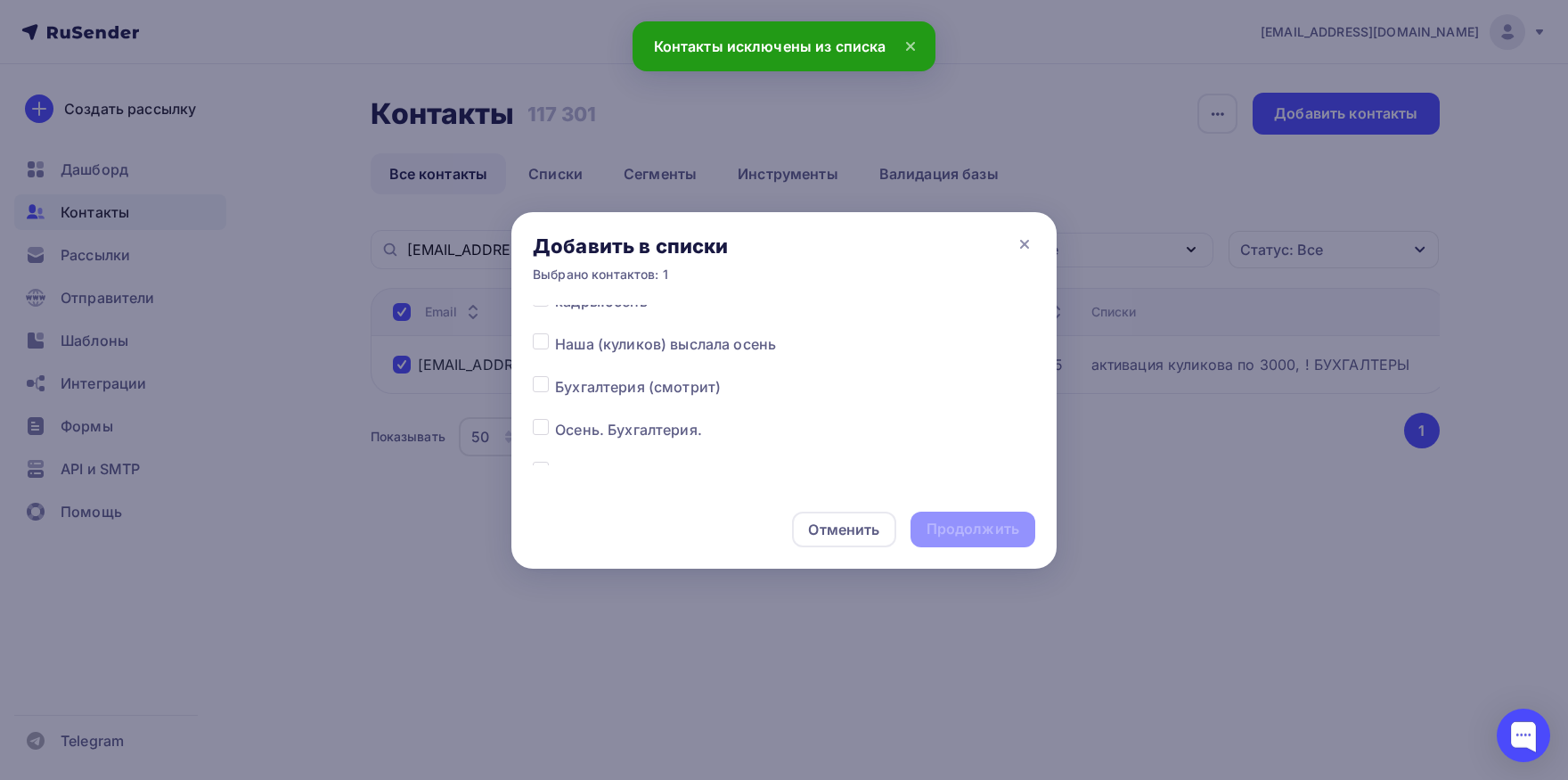
click at [555, 419] on label at bounding box center [555, 419] width 0 height 0
click at [547, 430] on input "checkbox" at bounding box center [540, 427] width 16 height 16
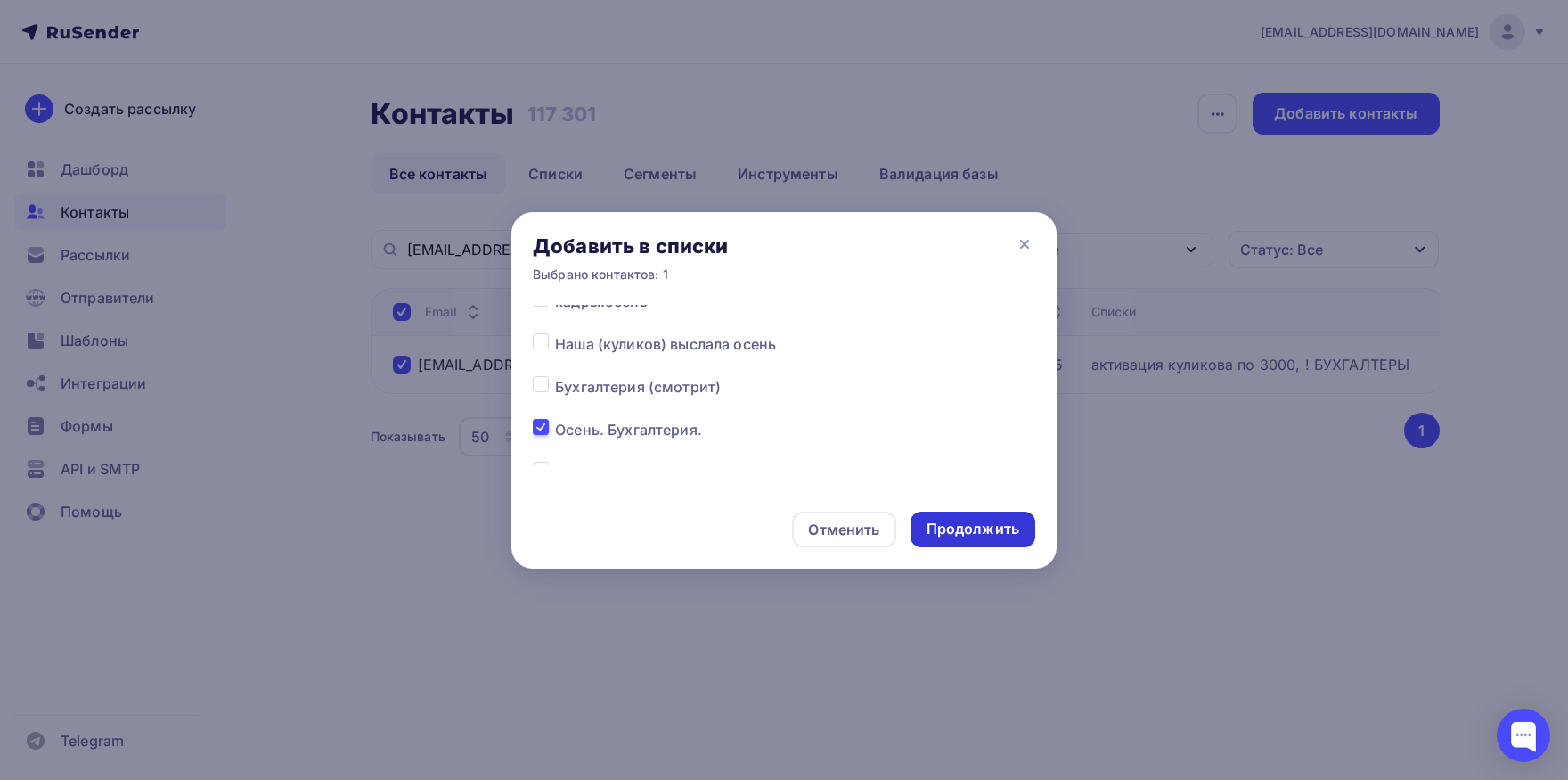
click at [993, 527] on div "Продолжить" at bounding box center [972, 528] width 92 height 20
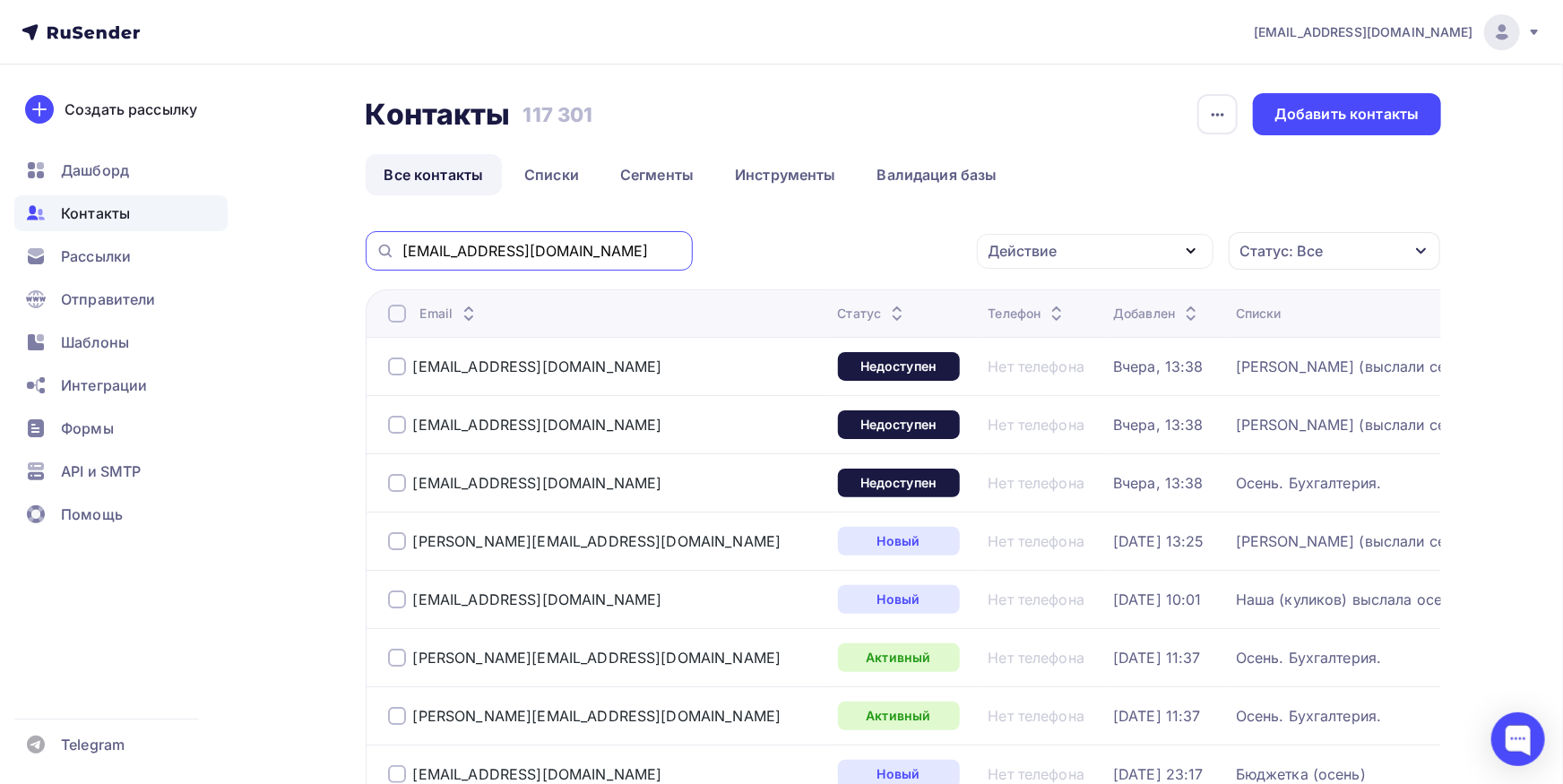
click at [532, 257] on input "[EMAIL_ADDRESS][DOMAIN_NAME]" at bounding box center [542, 250] width 280 height 20
paste input "glavbuh@spectrest27"
drag, startPoint x: 469, startPoint y: 251, endPoint x: 316, endPoint y: 258, distance: 153.2
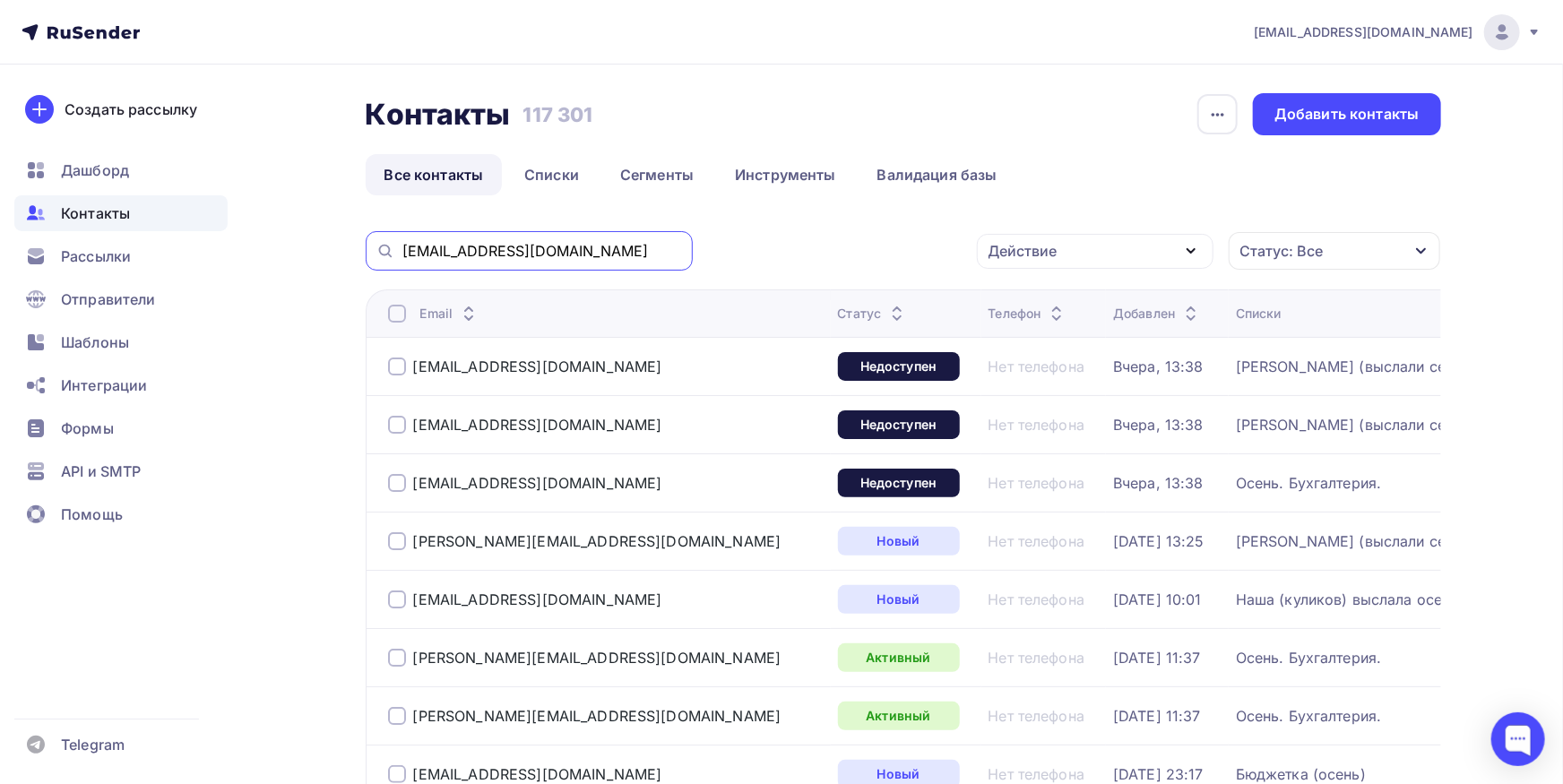
click at [402, 258] on input "[EMAIL_ADDRESS][DOMAIN_NAME]" at bounding box center [542, 250] width 280 height 20
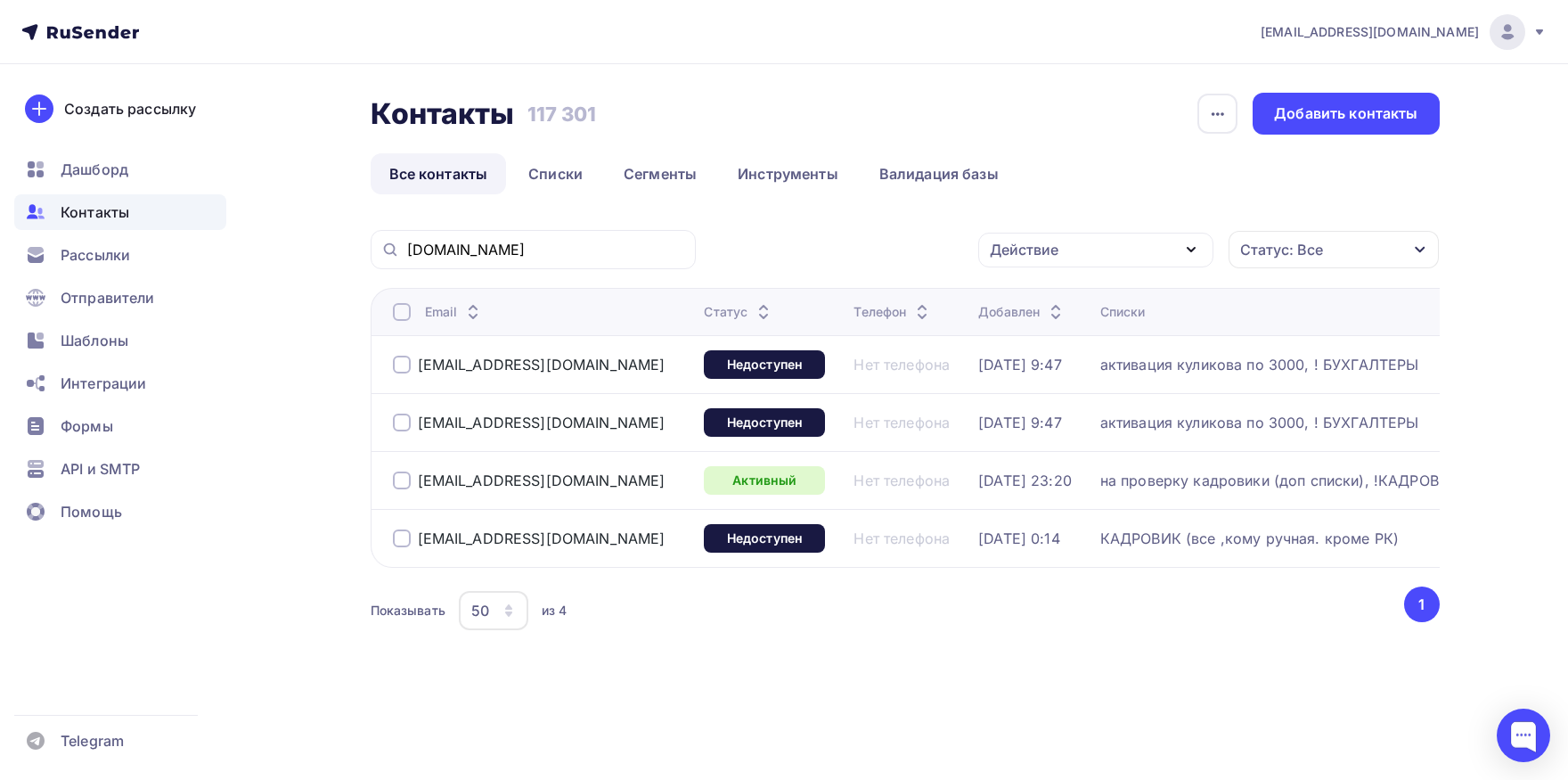
click at [405, 364] on div at bounding box center [401, 365] width 17 height 18
drag, startPoint x: 590, startPoint y: 363, endPoint x: 415, endPoint y: 364, distance: 175.0
click at [415, 364] on div "[EMAIL_ADDRESS][DOMAIN_NAME]" at bounding box center [541, 364] width 297 height 28
copy div "[EMAIL_ADDRESS][DOMAIN_NAME]"
click at [1056, 243] on div "Действие" at bounding box center [1024, 250] width 69 height 21
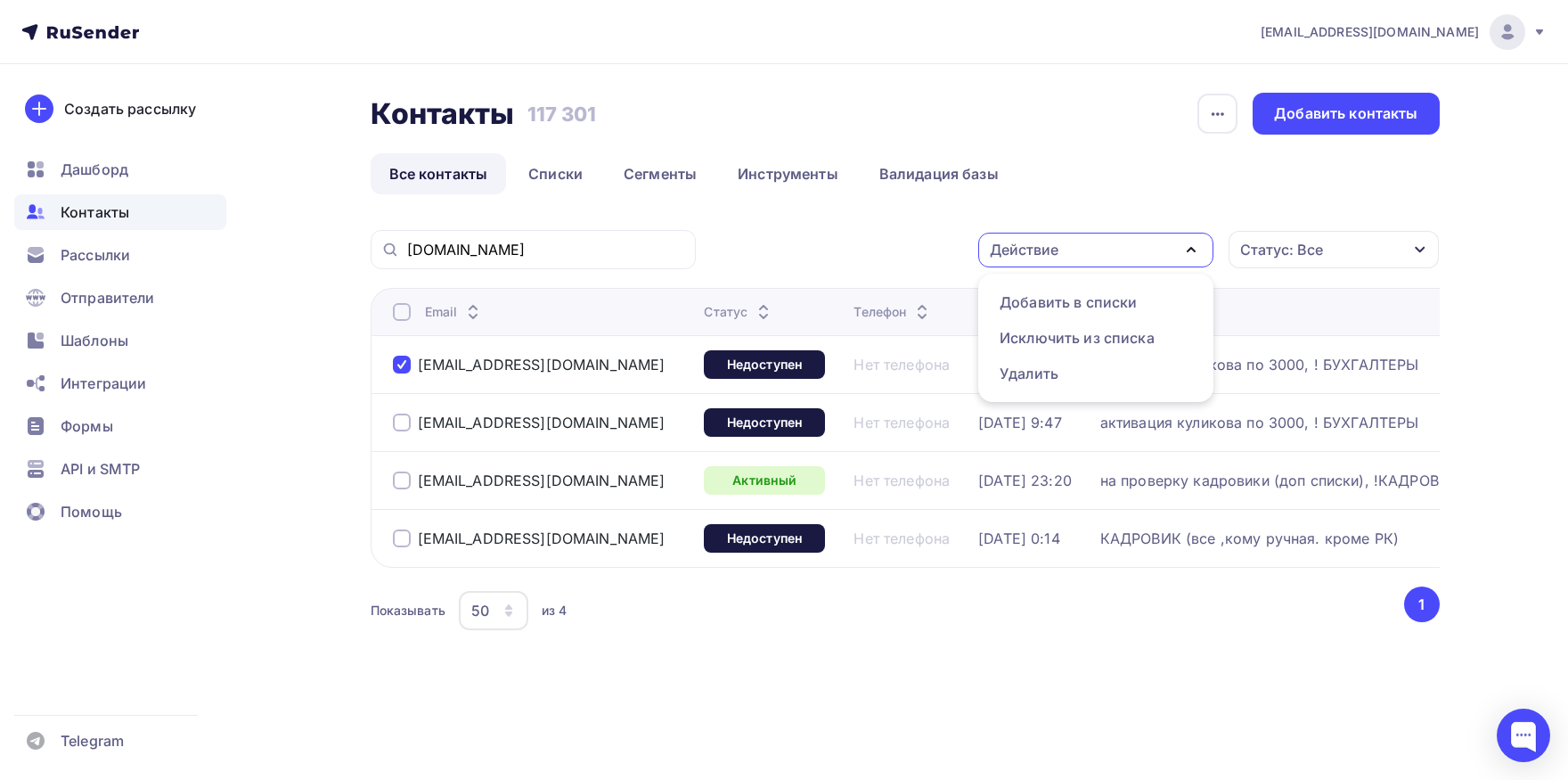
click at [826, 269] on div "Действие Добавить в списки Исключить из списка Удалить Статус: Все Статус Новый…" at bounding box center [1073, 249] width 731 height 39
click at [406, 423] on div at bounding box center [401, 422] width 17 height 18
click at [400, 479] on div at bounding box center [401, 480] width 17 height 18
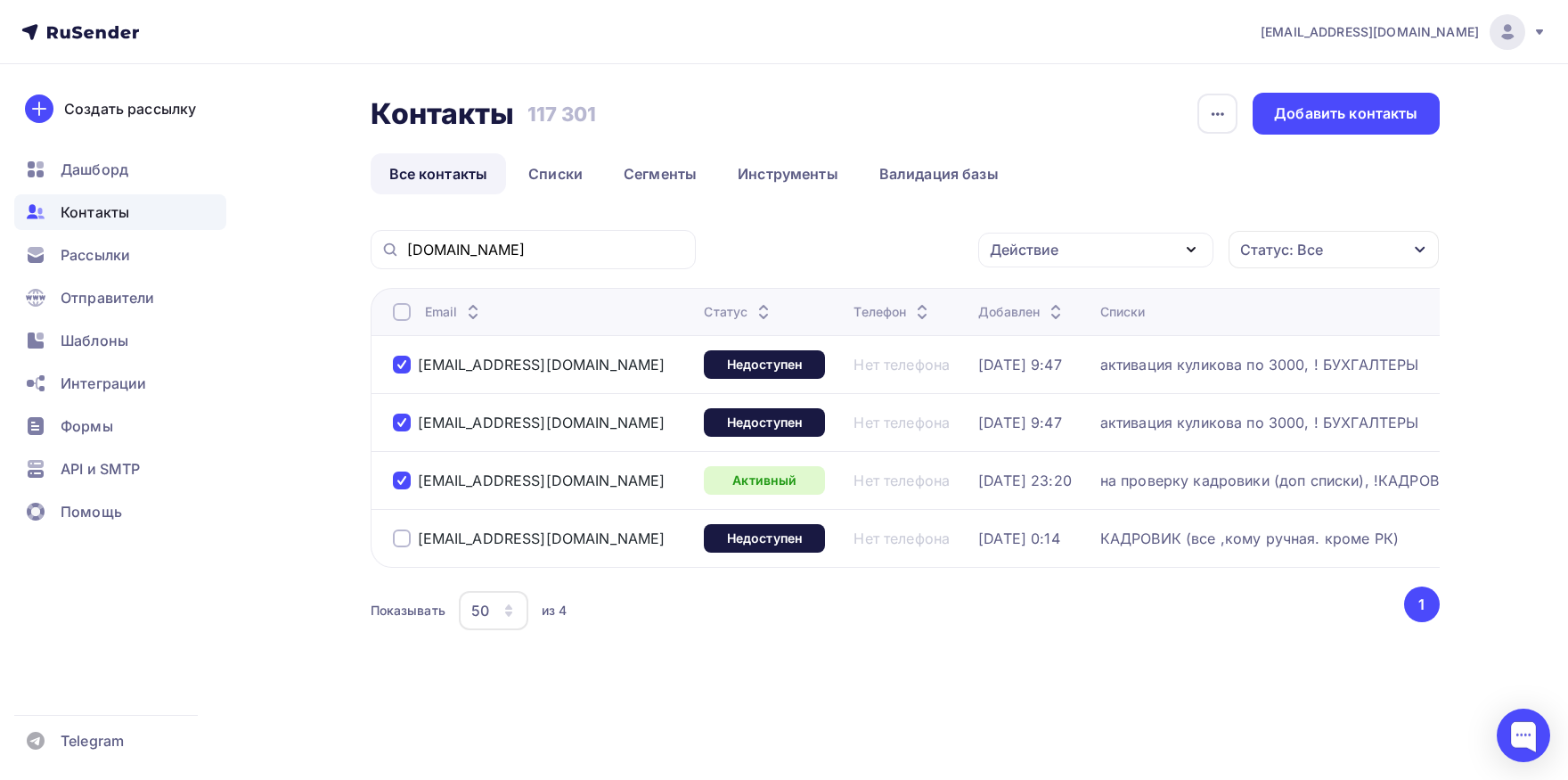
click at [390, 366] on td "[EMAIL_ADDRESS][DOMAIN_NAME]" at bounding box center [534, 365] width 327 height 58
click at [399, 366] on div at bounding box center [401, 365] width 17 height 18
click at [1075, 257] on div "Действие" at bounding box center [1096, 250] width 235 height 35
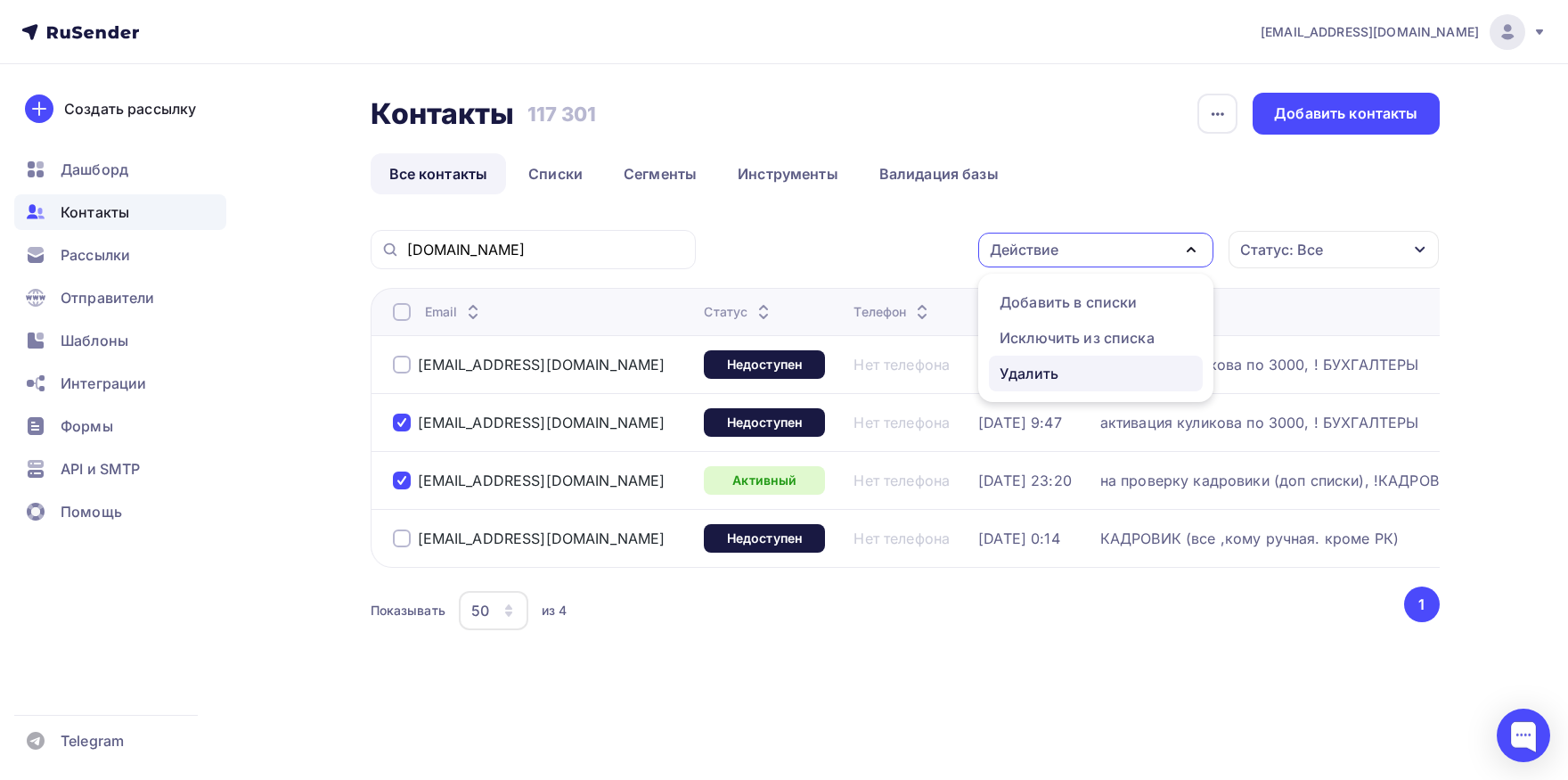
click at [1059, 372] on div "Удалить" at bounding box center [1096, 373] width 192 height 21
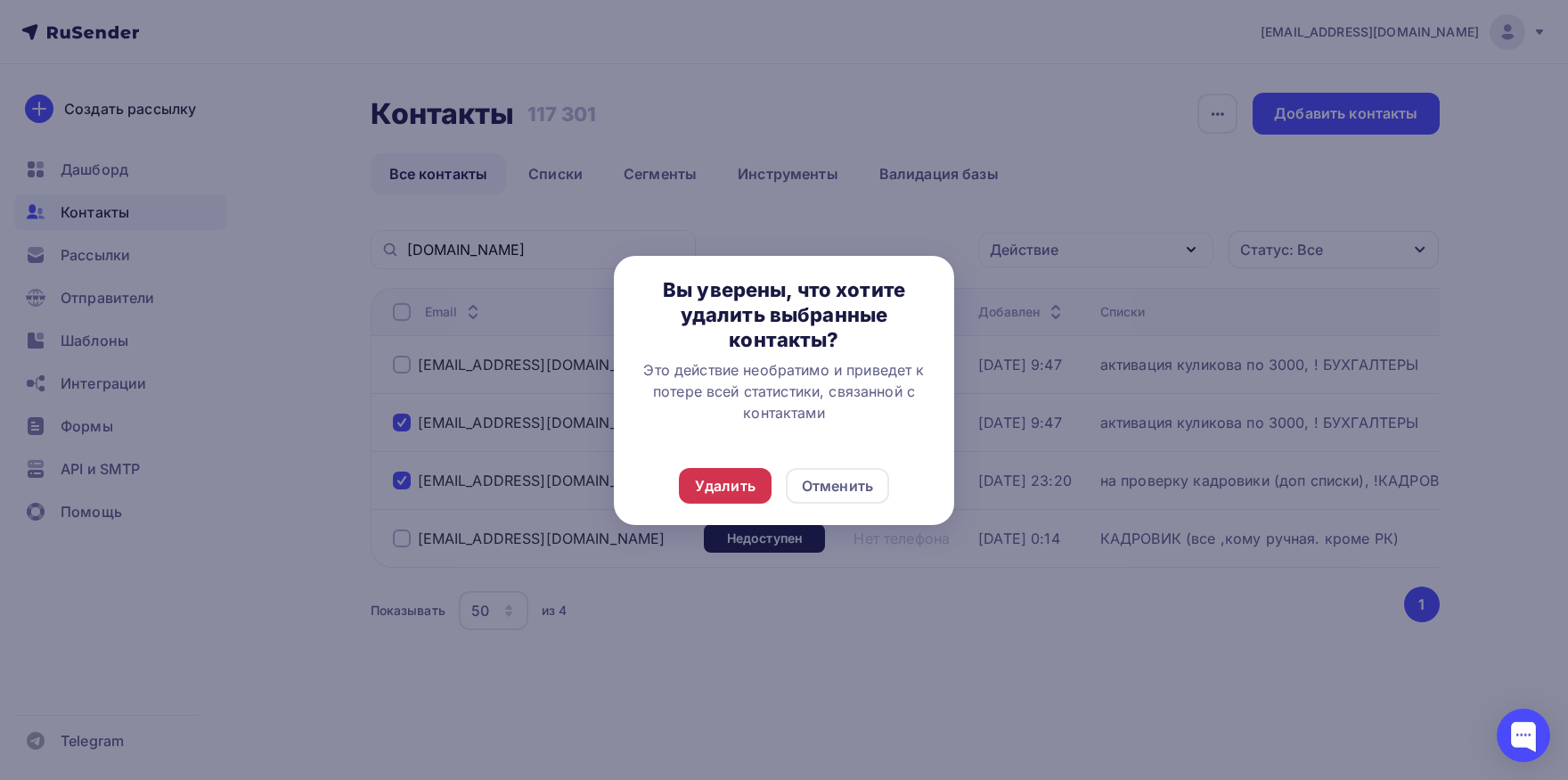
click at [717, 482] on div "Удалить" at bounding box center [725, 485] width 60 height 21
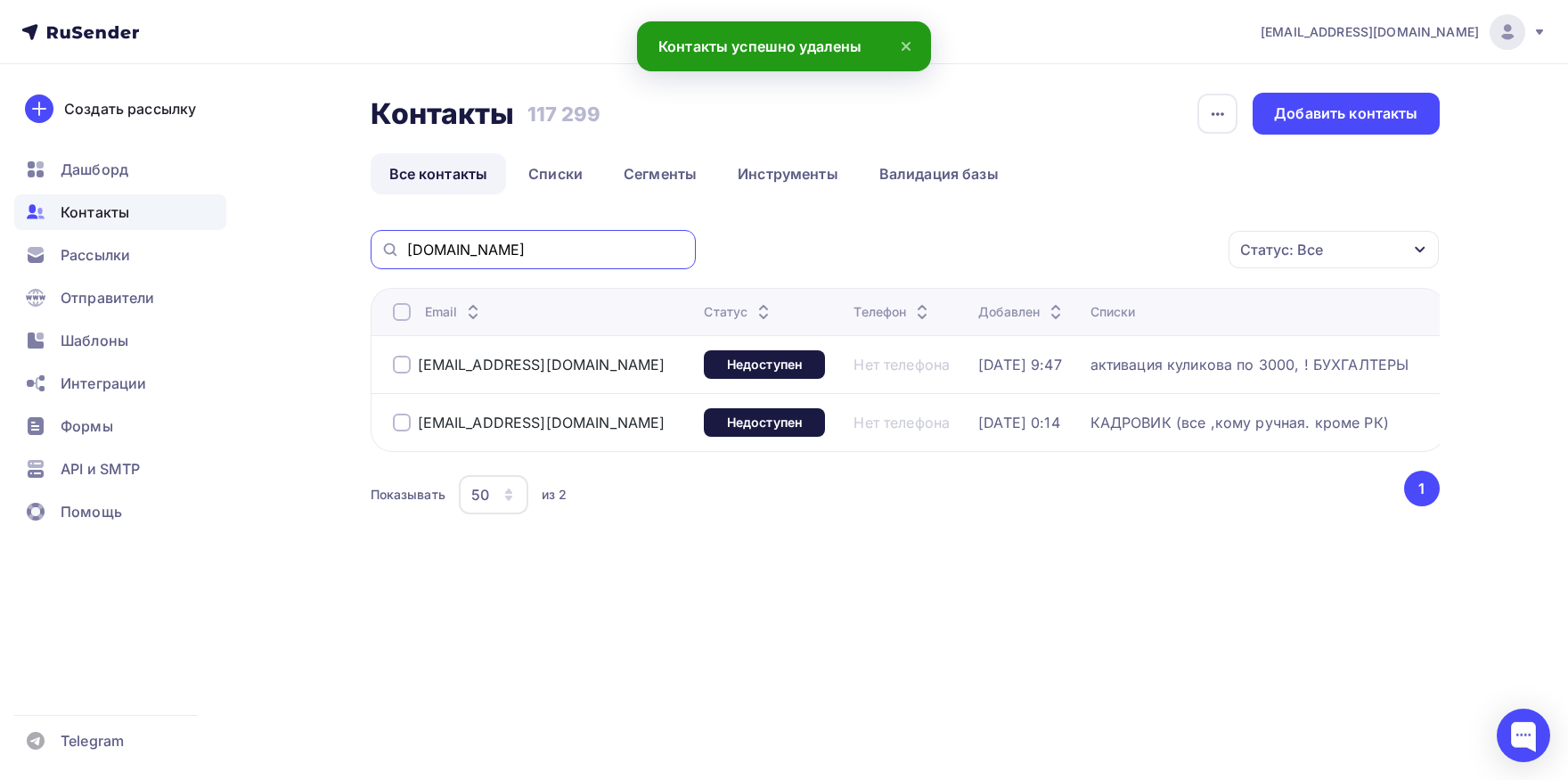
click at [595, 241] on input "[DOMAIN_NAME]" at bounding box center [546, 249] width 278 height 19
click at [398, 309] on div at bounding box center [401, 312] width 17 height 18
click at [400, 314] on div at bounding box center [401, 312] width 17 height 18
click at [1140, 250] on div "Действие" at bounding box center [1096, 250] width 235 height 35
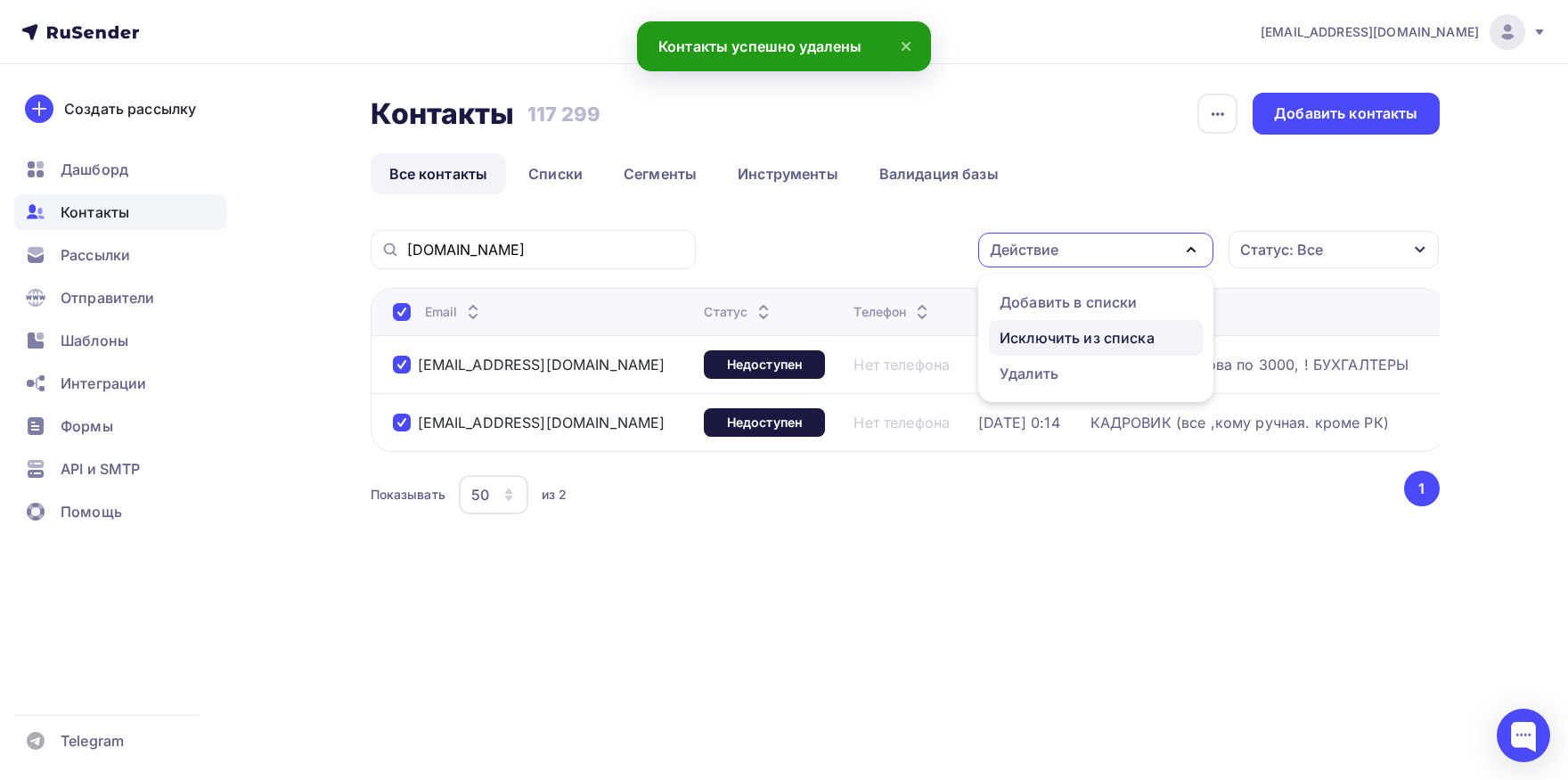
click at [1121, 339] on div "Исключить из списка" at bounding box center [1076, 337] width 155 height 21
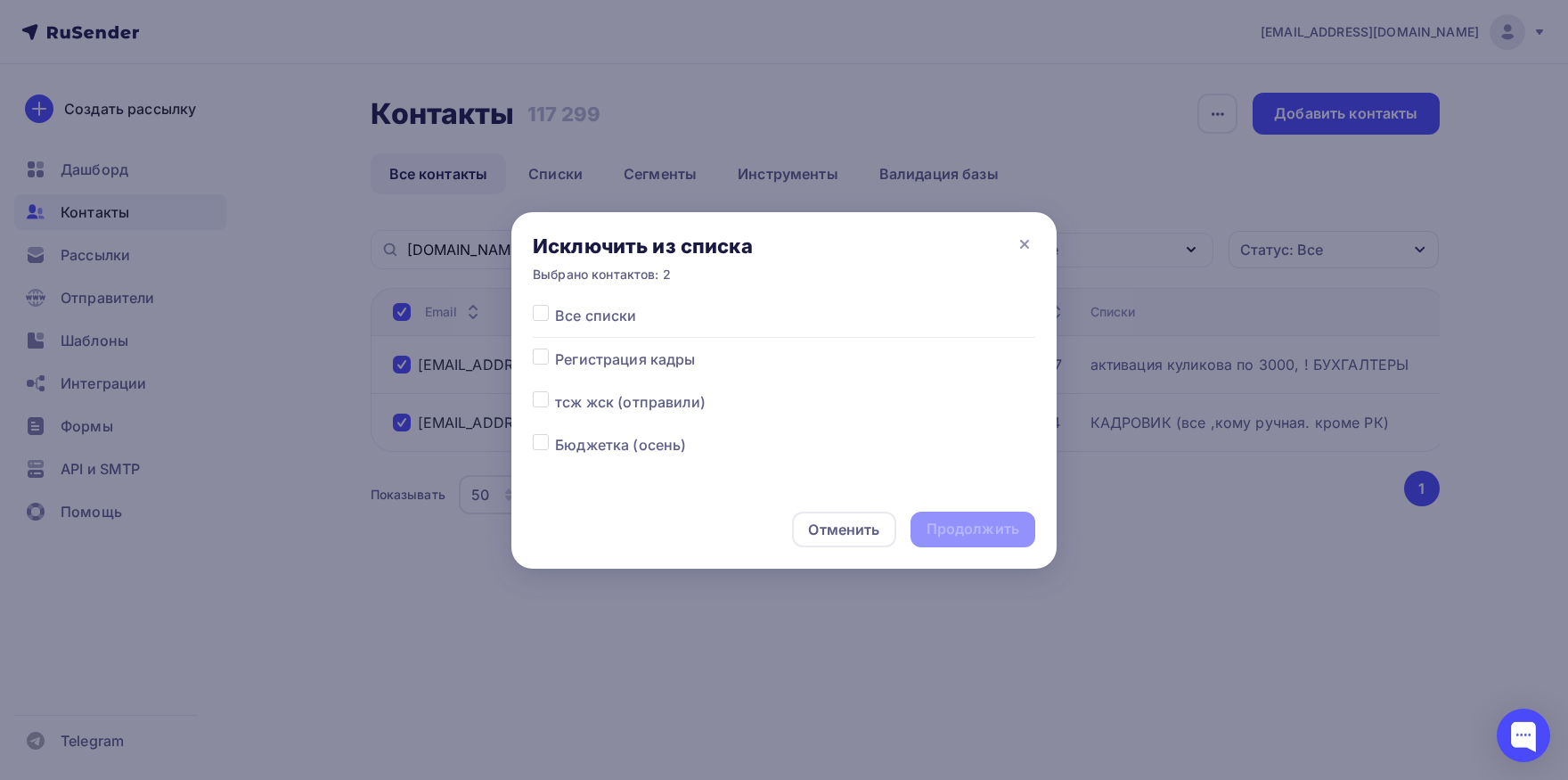
click at [544, 323] on div at bounding box center [543, 315] width 22 height 21
click at [555, 304] on label at bounding box center [555, 304] width 0 height 0
click at [543, 319] on input "checkbox" at bounding box center [540, 312] width 16 height 16
click at [986, 518] on div "Продолжить" at bounding box center [972, 529] width 124 height 36
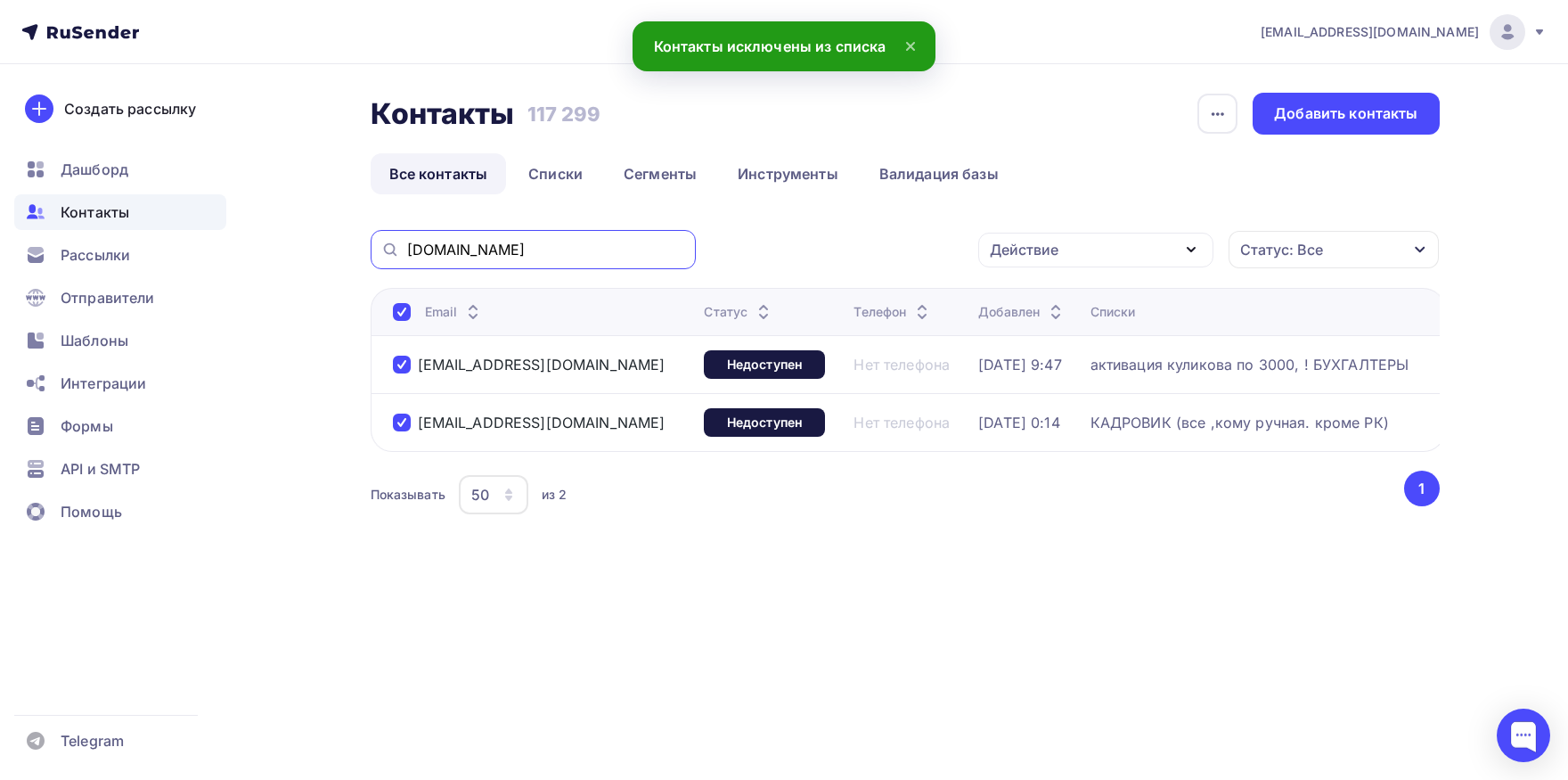
click at [546, 246] on input "[DOMAIN_NAME]" at bounding box center [546, 249] width 278 height 19
click at [402, 419] on div at bounding box center [401, 422] width 17 height 18
drag, startPoint x: 1030, startPoint y: 248, endPoint x: 1036, endPoint y: 278, distance: 30.6
click at [1031, 248] on div "Действие" at bounding box center [1024, 250] width 69 height 21
click at [1036, 296] on div "Добавить в списки" at bounding box center [1067, 302] width 137 height 21
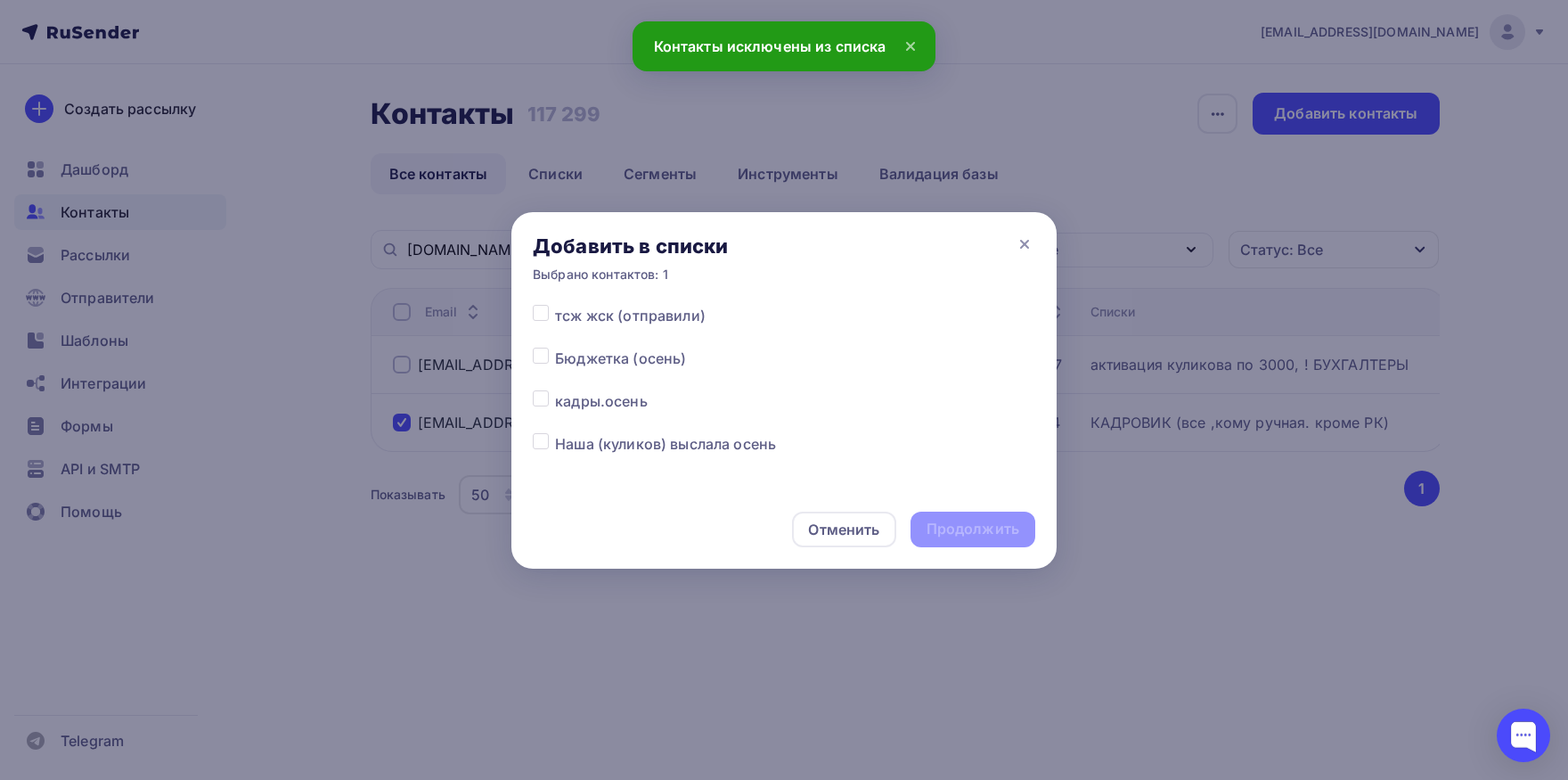
scroll to position [92, 0]
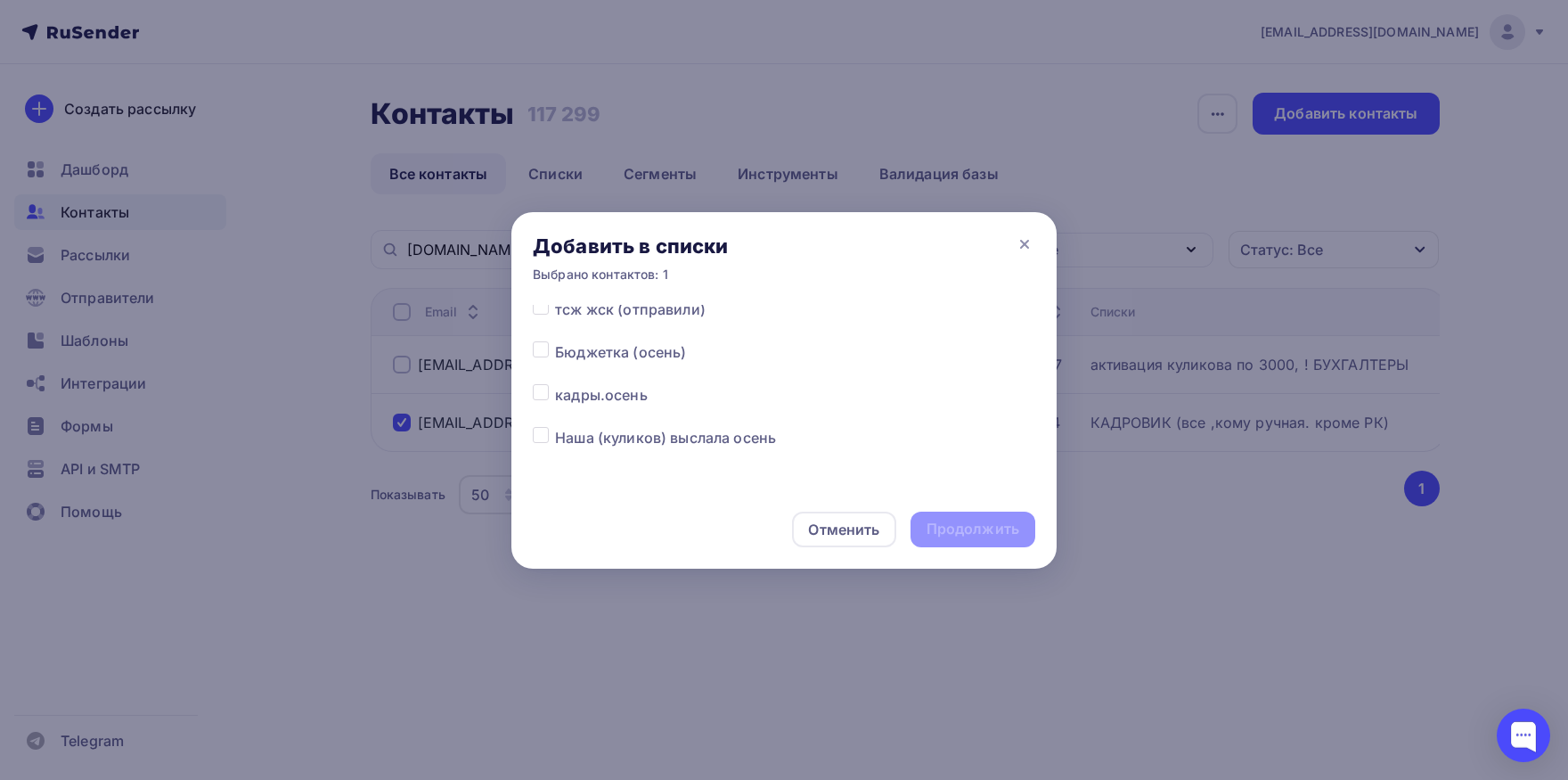
click at [555, 384] on label at bounding box center [555, 384] width 0 height 0
click at [539, 396] on input "checkbox" at bounding box center [540, 392] width 16 height 16
click at [980, 527] on div "Продолжить" at bounding box center [972, 528] width 92 height 20
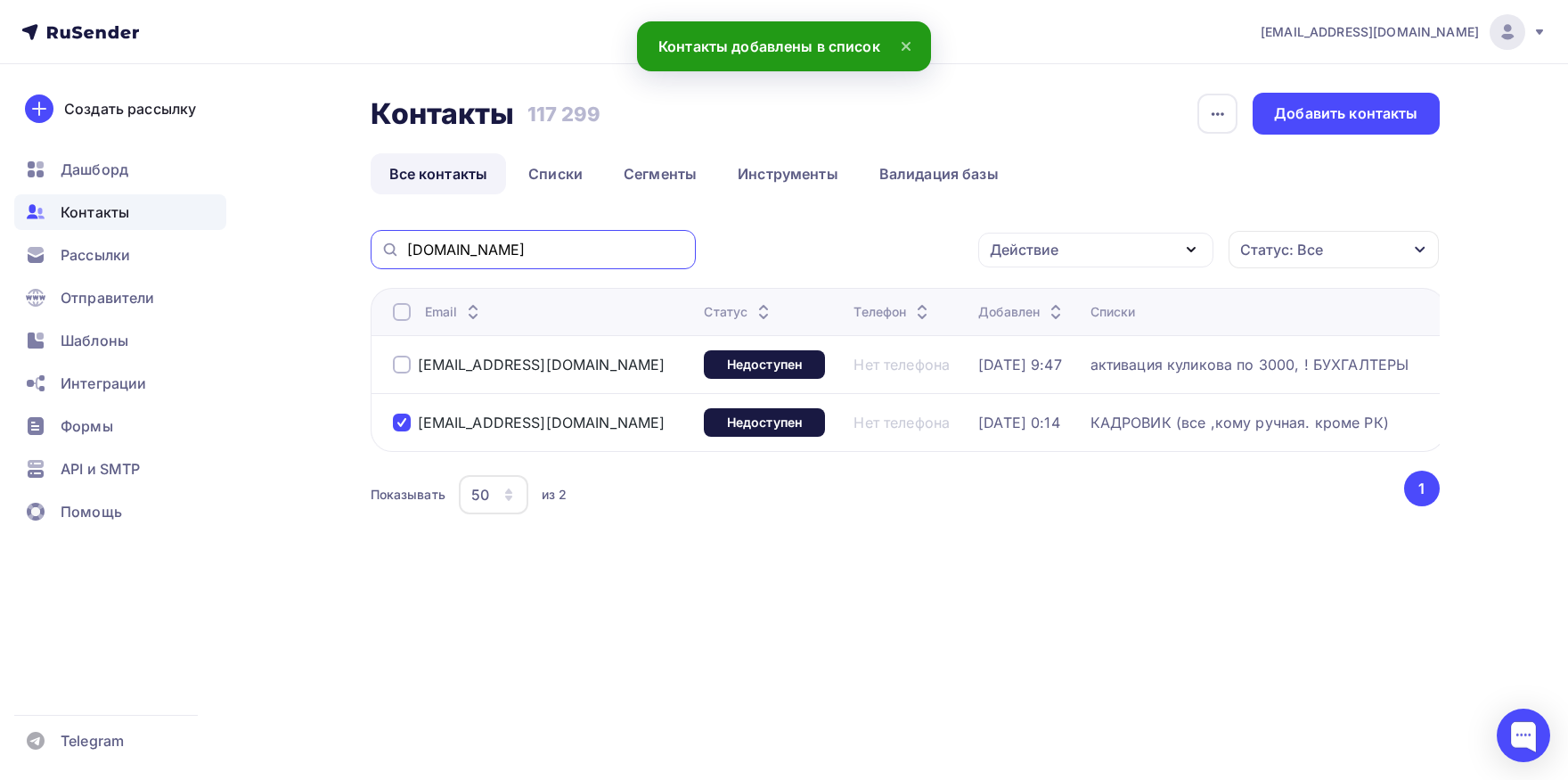
click at [564, 243] on input "[DOMAIN_NAME]" at bounding box center [546, 249] width 278 height 19
drag, startPoint x: 560, startPoint y: 417, endPoint x: 435, endPoint y: 434, distance: 126.2
click at [421, 429] on div "[EMAIL_ADDRESS][DOMAIN_NAME]" at bounding box center [541, 422] width 297 height 28
copy div "[EMAIL_ADDRESS][DOMAIN_NAME]"
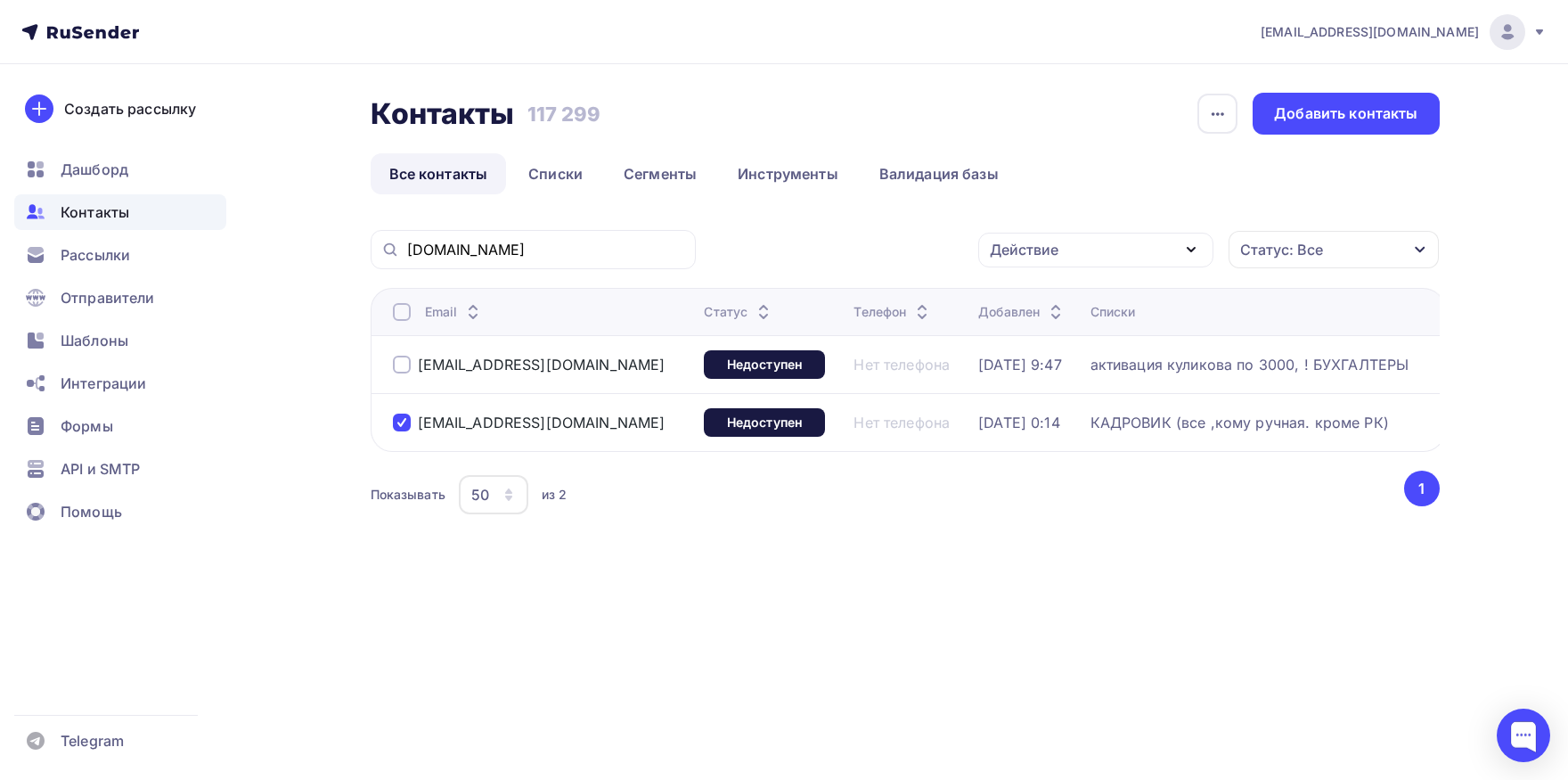
click at [412, 367] on div "[EMAIL_ADDRESS][DOMAIN_NAME]" at bounding box center [529, 365] width 272 height 18
click at [398, 434] on div "[EMAIL_ADDRESS][DOMAIN_NAME]" at bounding box center [541, 422] width 297 height 28
click at [399, 420] on div at bounding box center [401, 422] width 17 height 18
click at [394, 362] on div at bounding box center [401, 365] width 17 height 18
click at [1085, 259] on div "Действие" at bounding box center [1096, 250] width 235 height 35
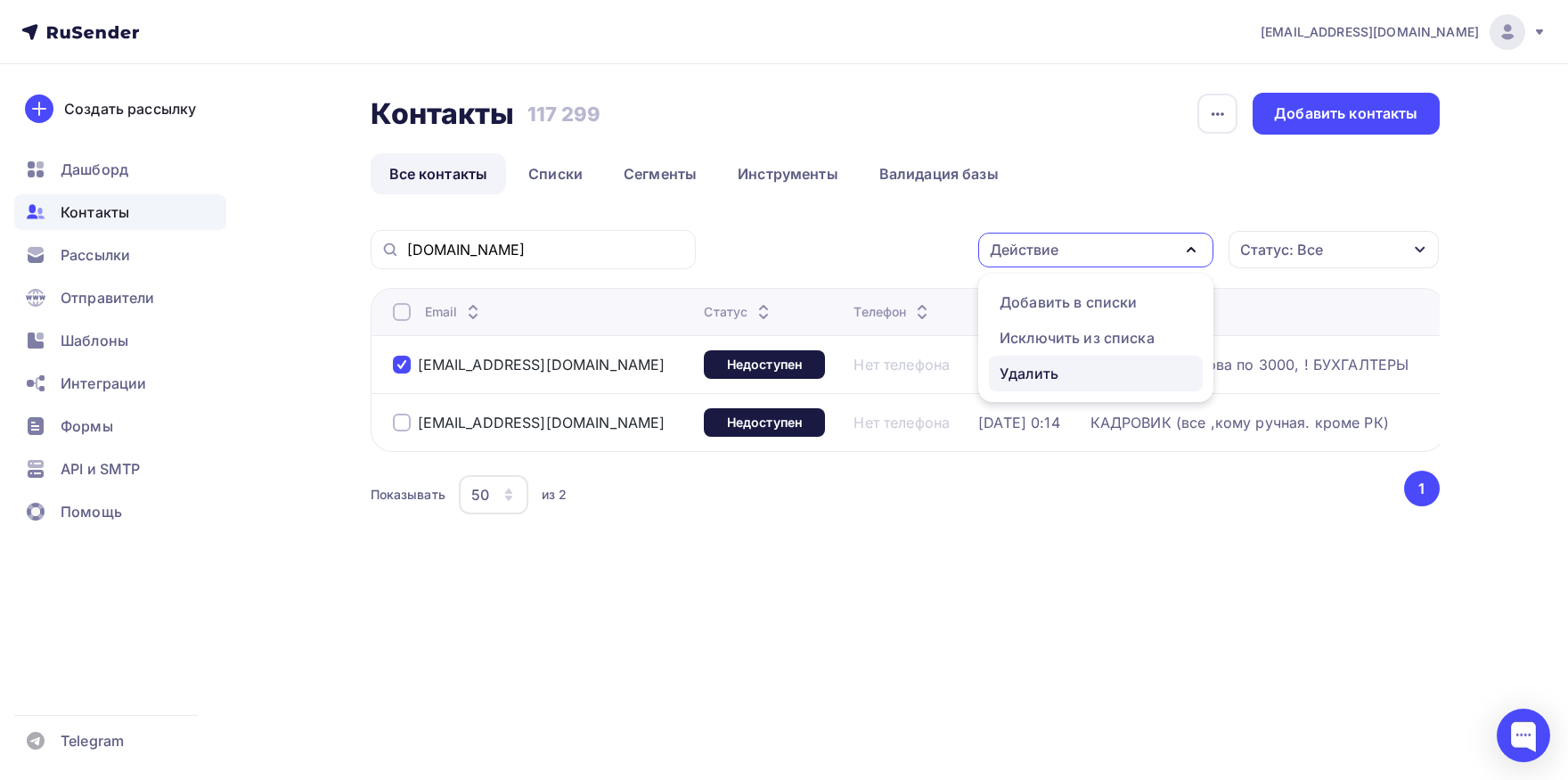
click at [1027, 377] on div "Удалить" at bounding box center [1028, 373] width 58 height 21
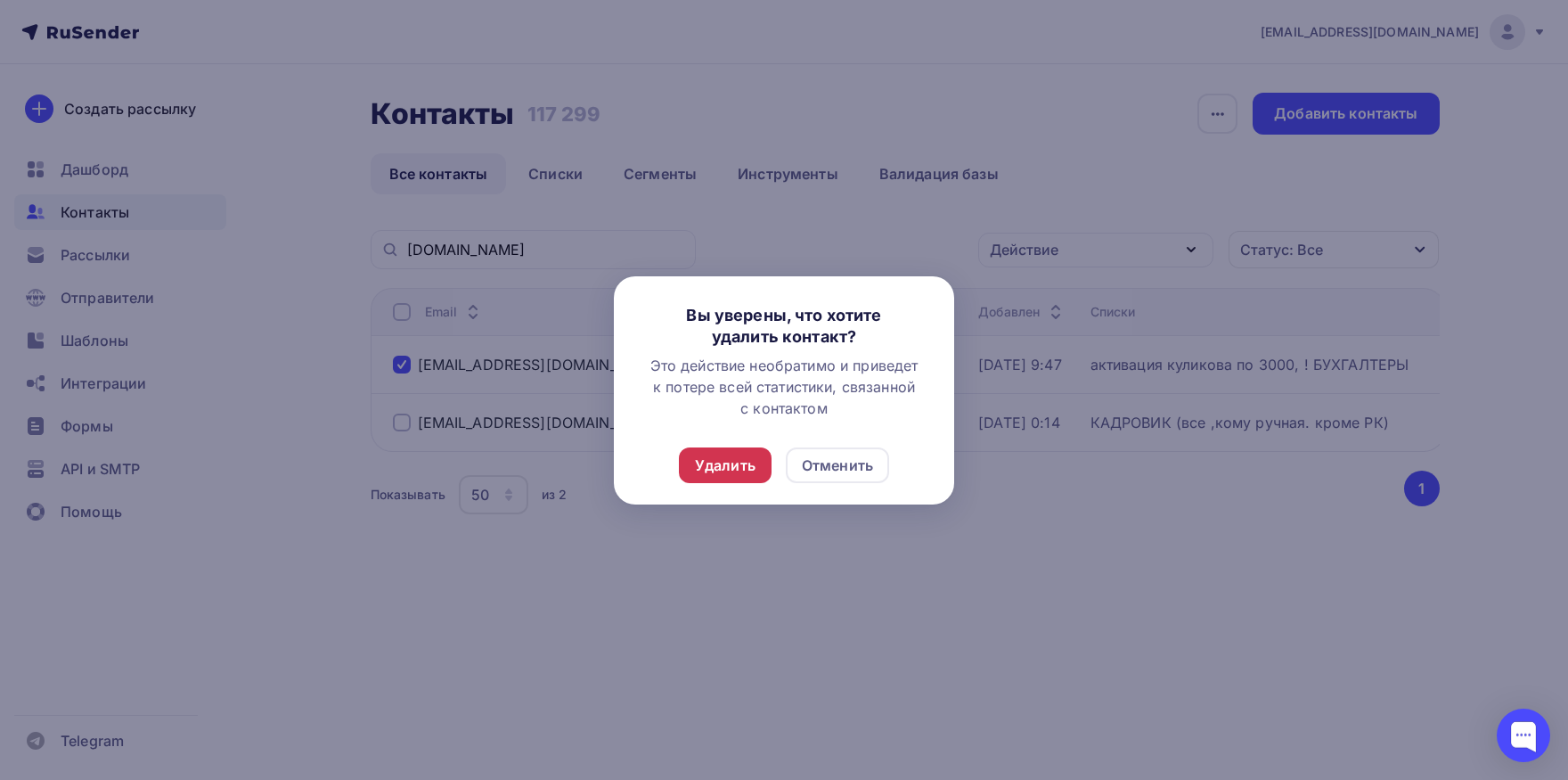
click at [752, 463] on div "Удалить" at bounding box center [725, 465] width 60 height 21
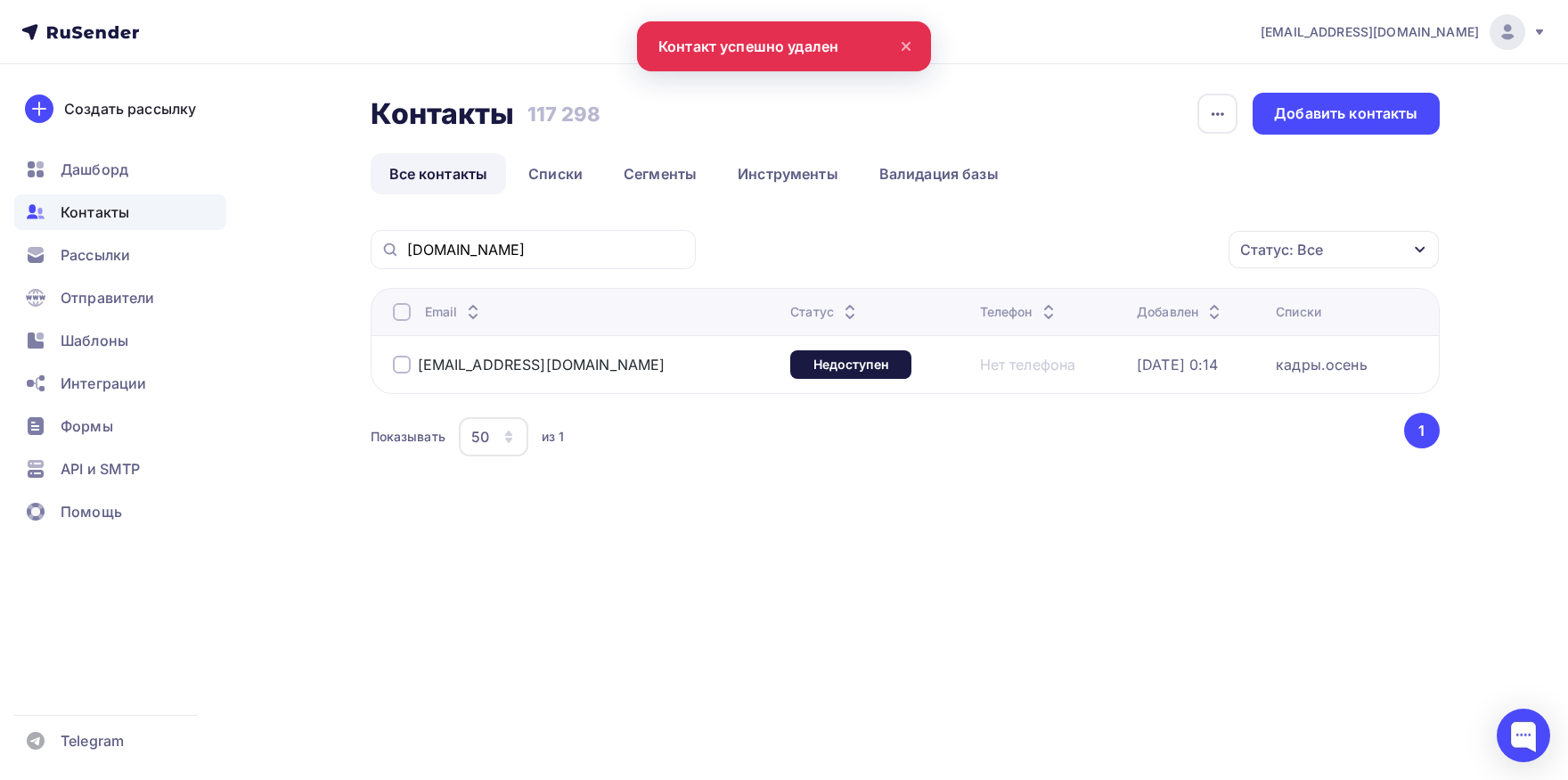
click at [612, 266] on div "[DOMAIN_NAME]" at bounding box center [533, 249] width 325 height 39
click at [611, 255] on input "[DOMAIN_NAME]" at bounding box center [546, 249] width 278 height 19
